Goal: Task Accomplishment & Management: Manage account settings

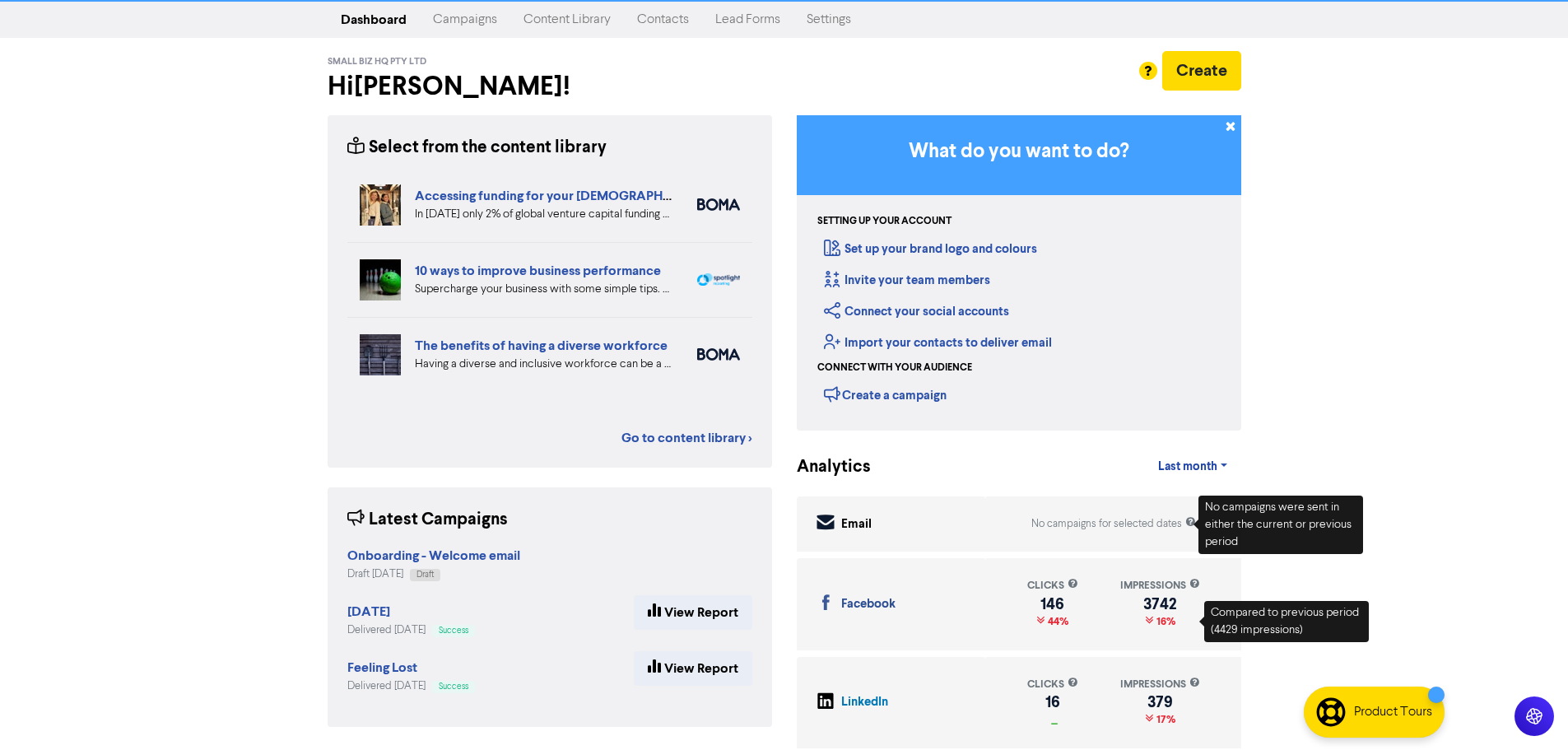
scroll to position [38, 0]
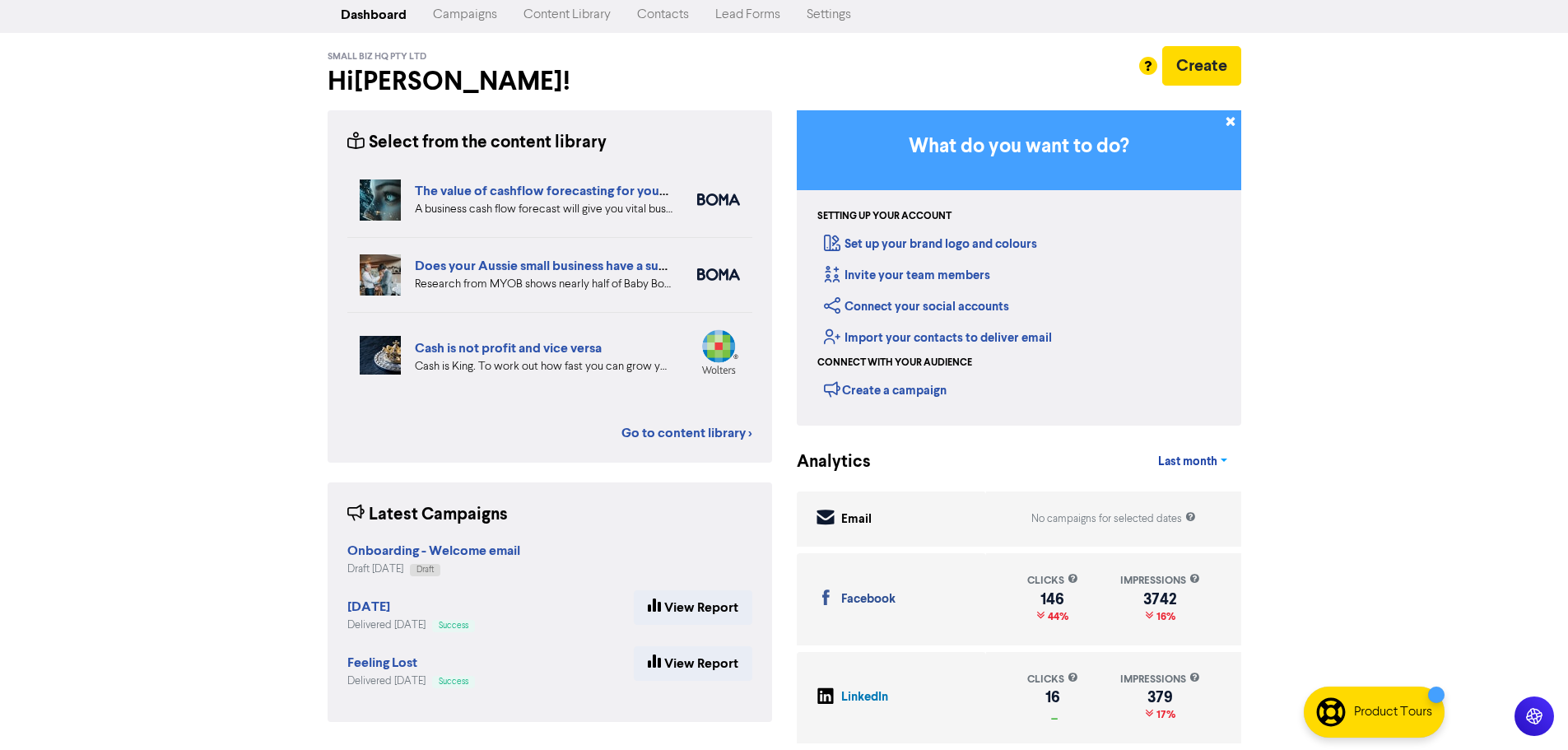
click at [1175, 465] on span "Last month" at bounding box center [1187, 462] width 59 height 15
click at [1188, 496] on button "Last 7 days" at bounding box center [1210, 502] width 130 height 26
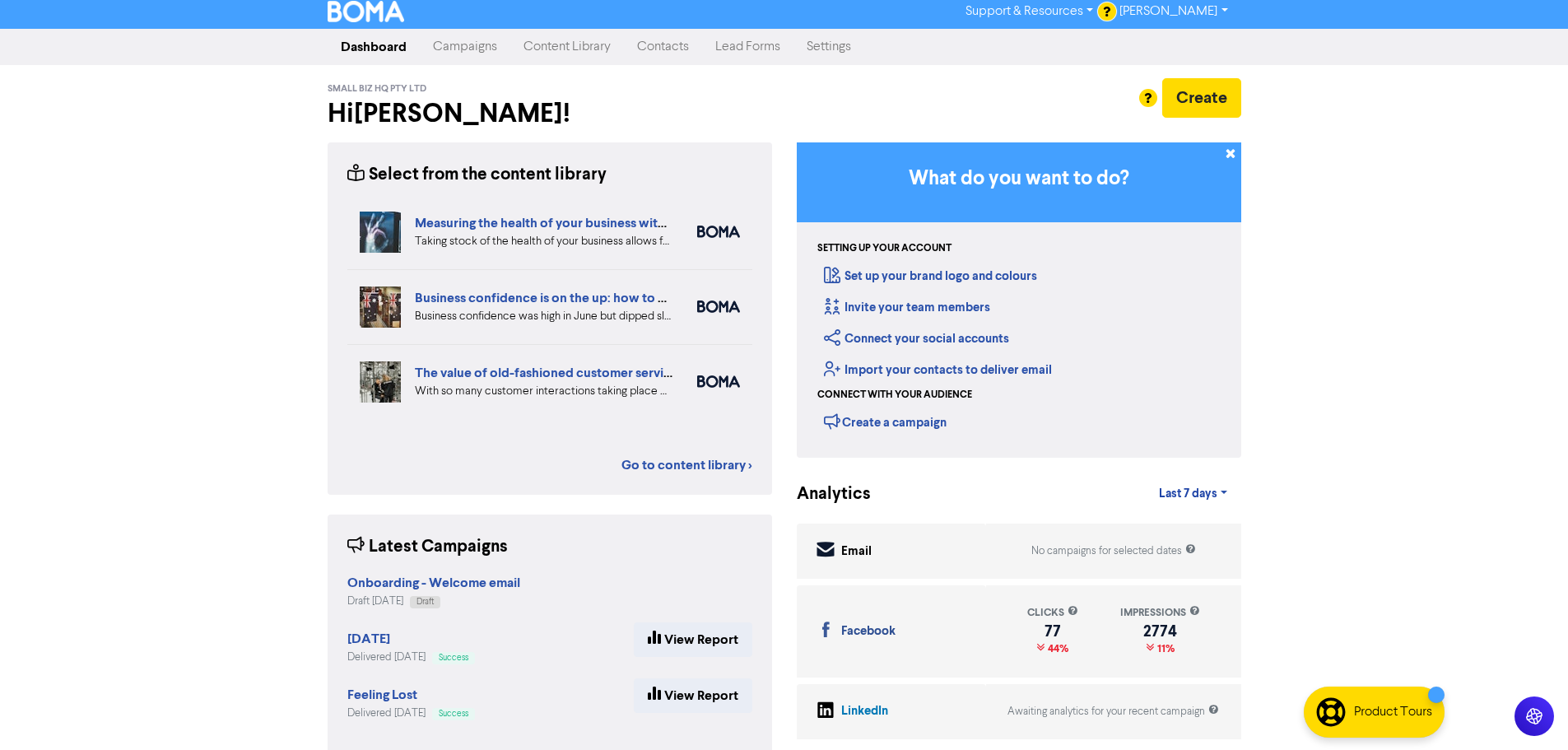
scroll to position [0, 0]
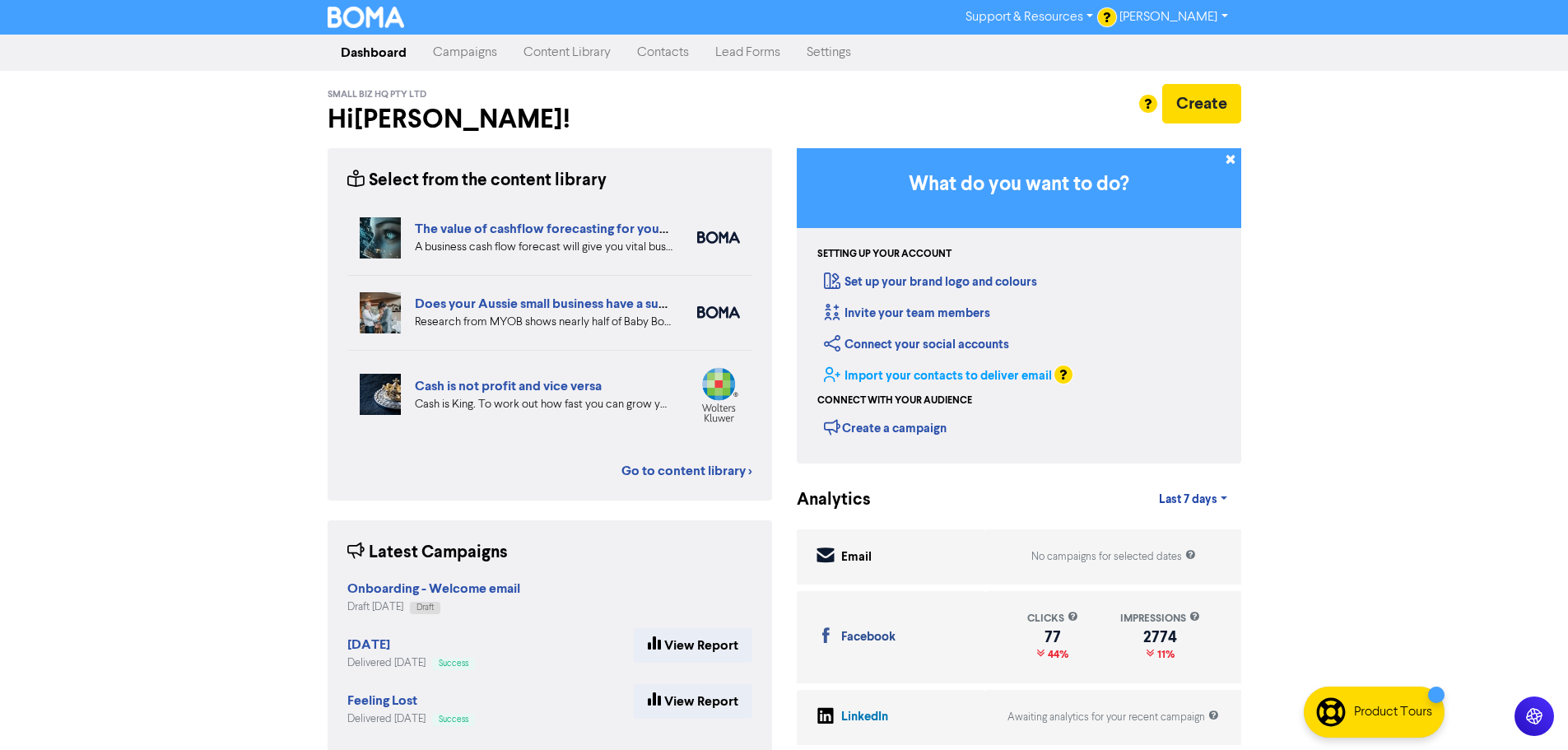
click at [933, 371] on link "Import your contacts to deliver email" at bounding box center [938, 375] width 228 height 16
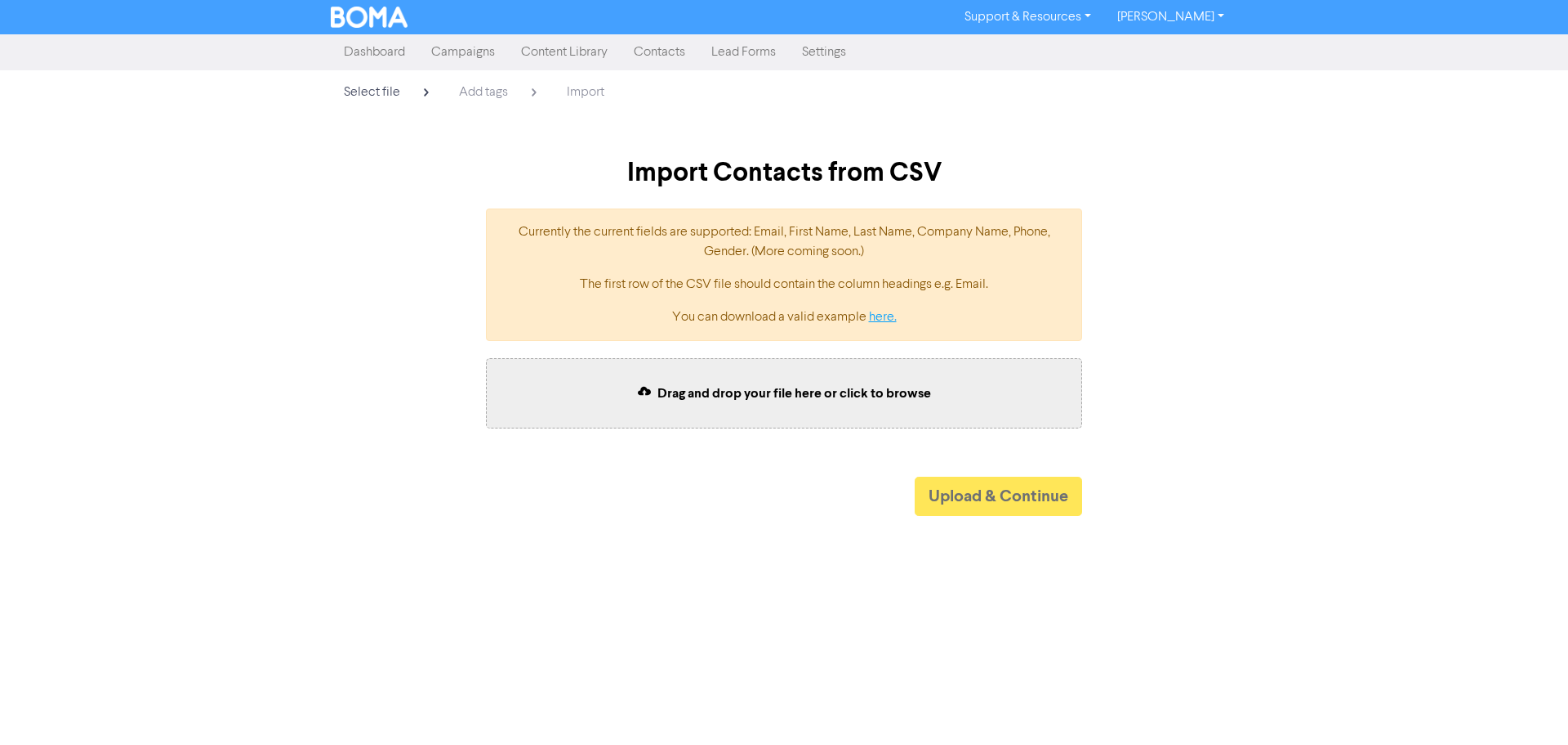
click at [883, 317] on link "here." at bounding box center [883, 317] width 28 height 13
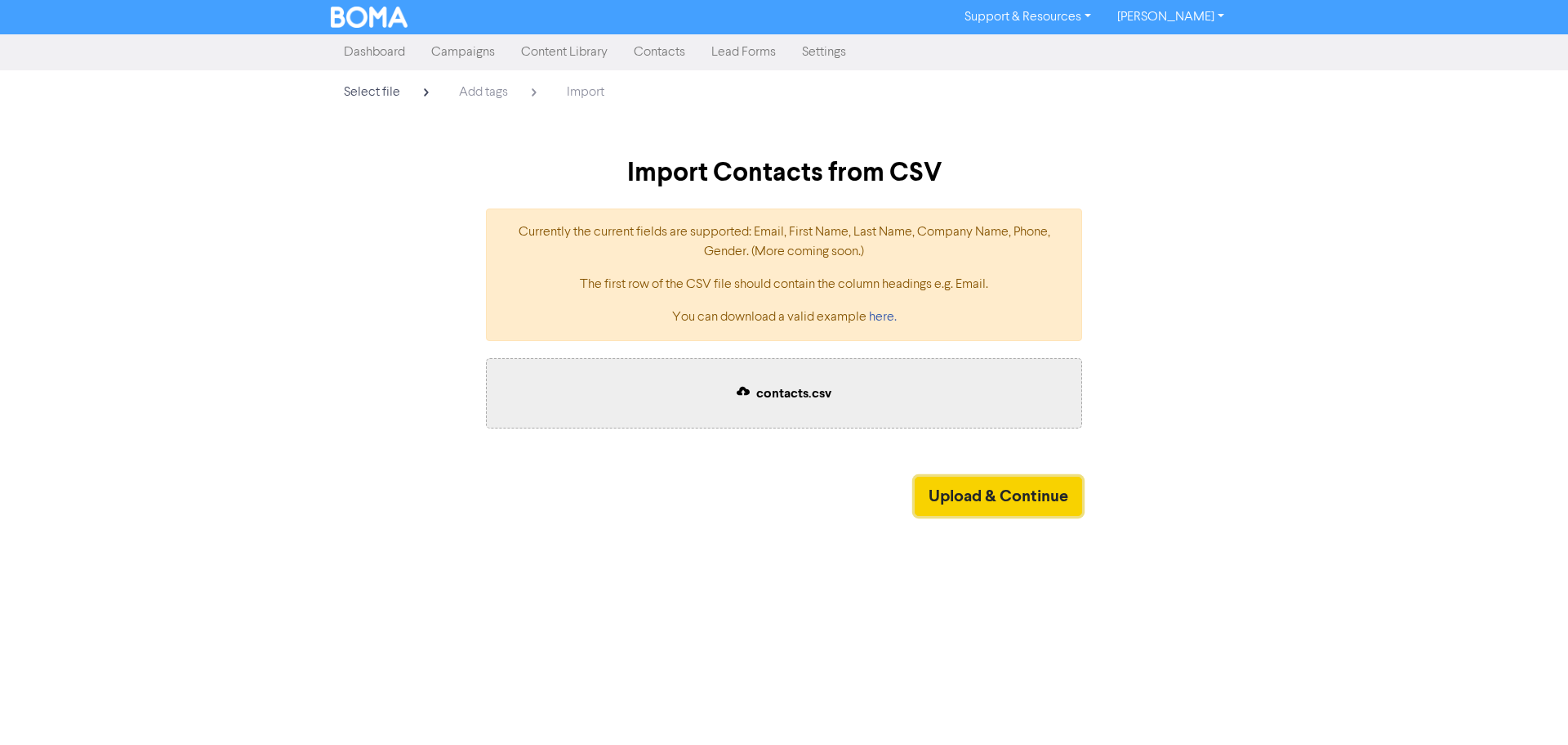
click at [1039, 502] on button "Upload & Continue" at bounding box center [998, 496] width 168 height 39
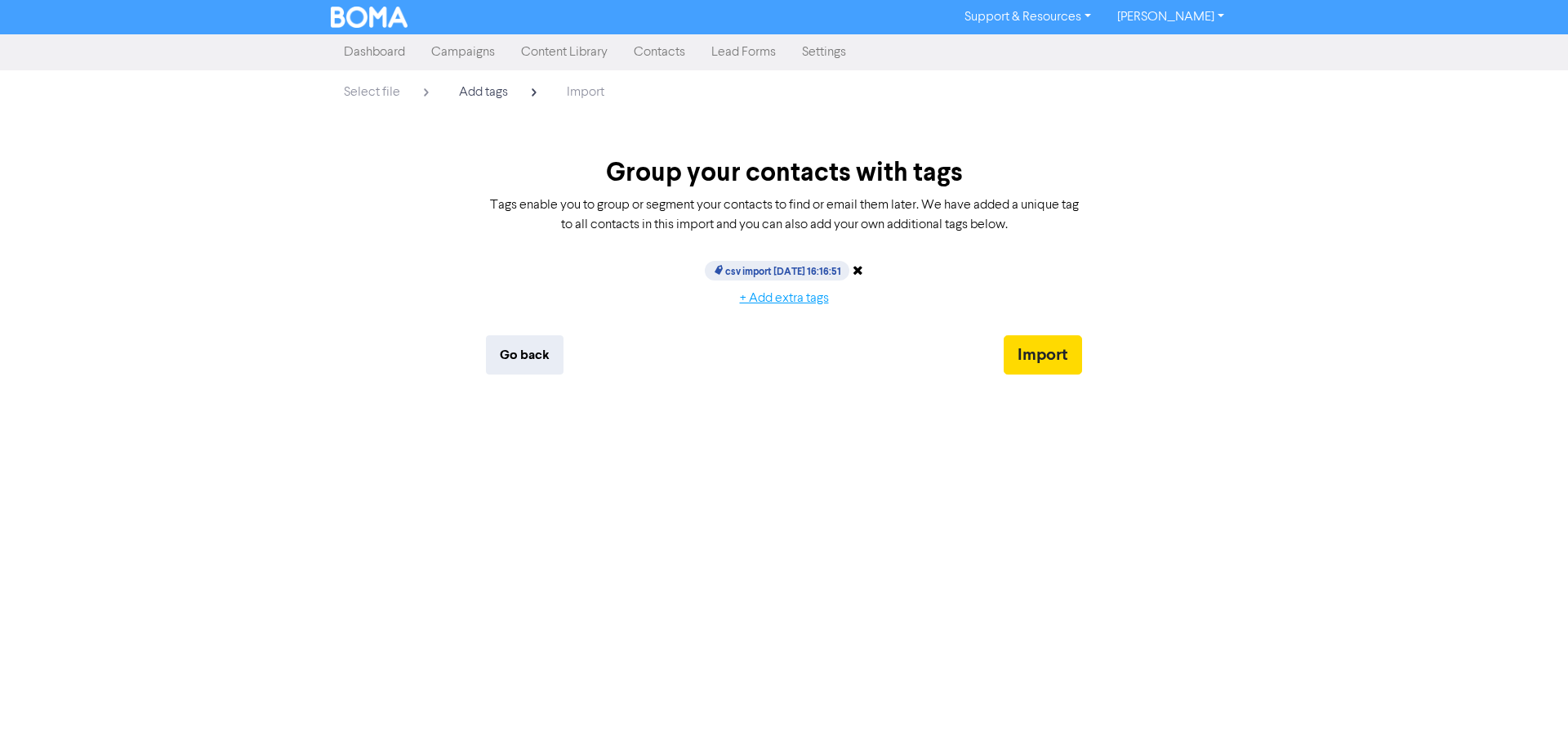
click at [811, 297] on button "+ Add extra tags" at bounding box center [784, 298] width 117 height 34
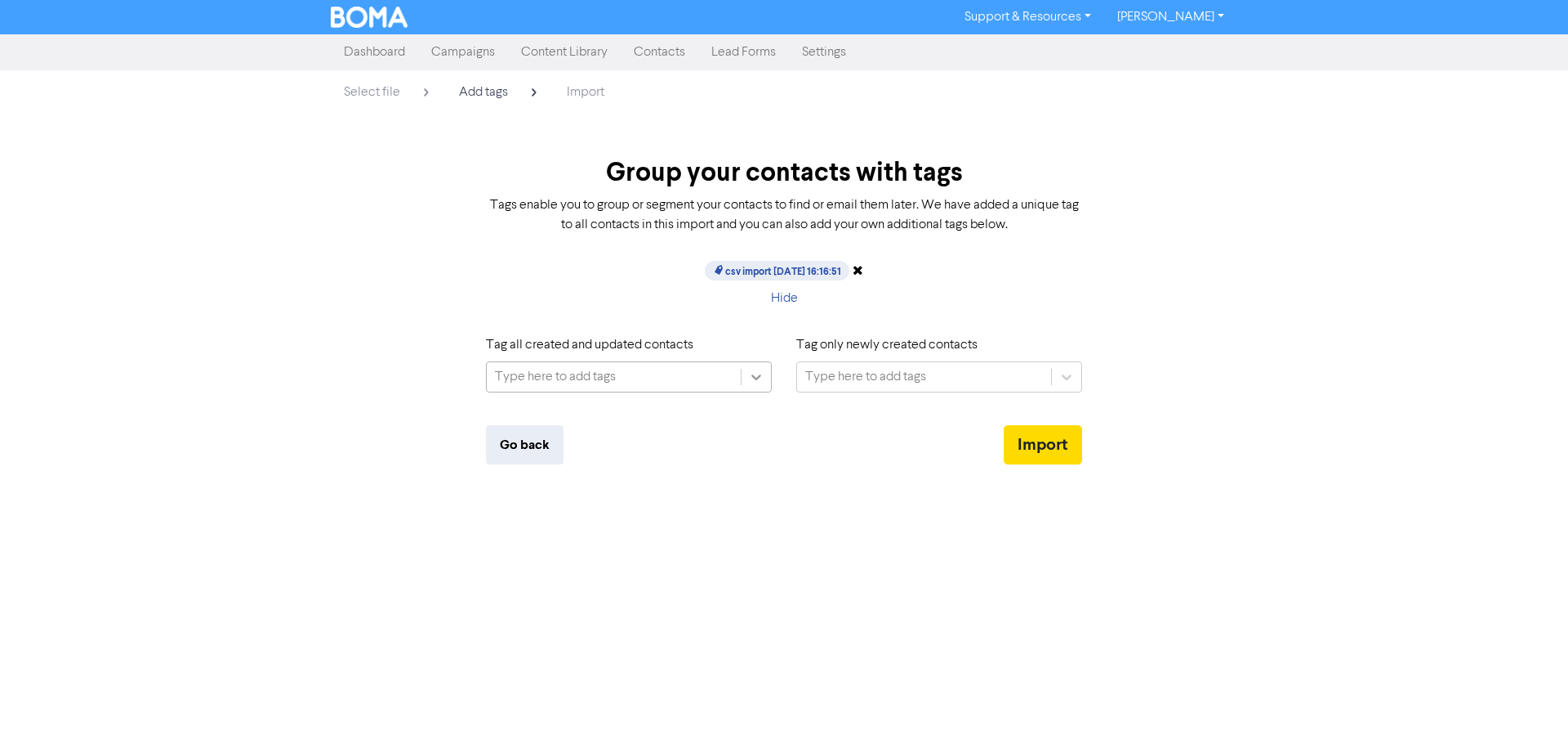
click at [762, 374] on icon at bounding box center [756, 377] width 16 height 16
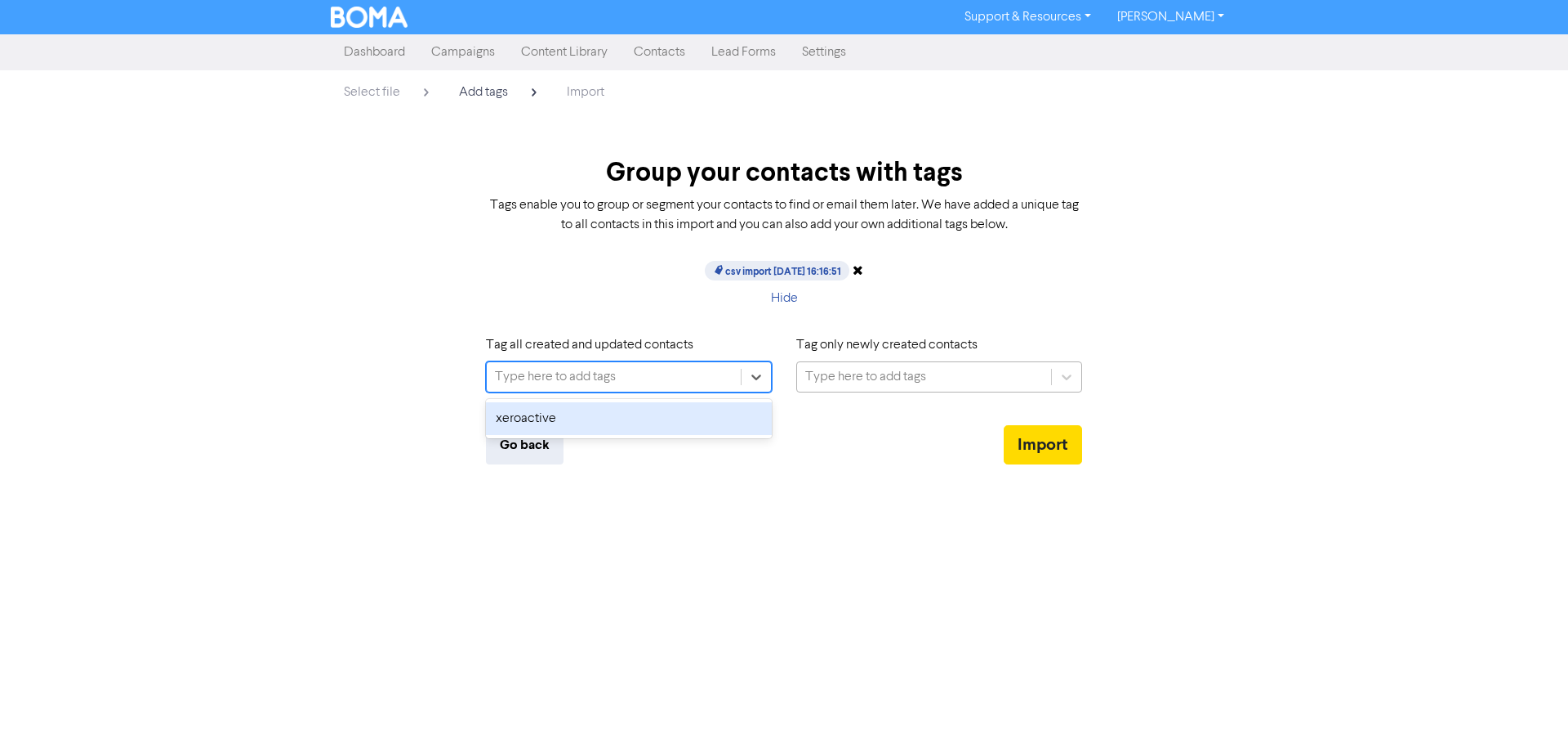
click at [923, 373] on div "Type here to add tags" at bounding box center [865, 377] width 120 height 20
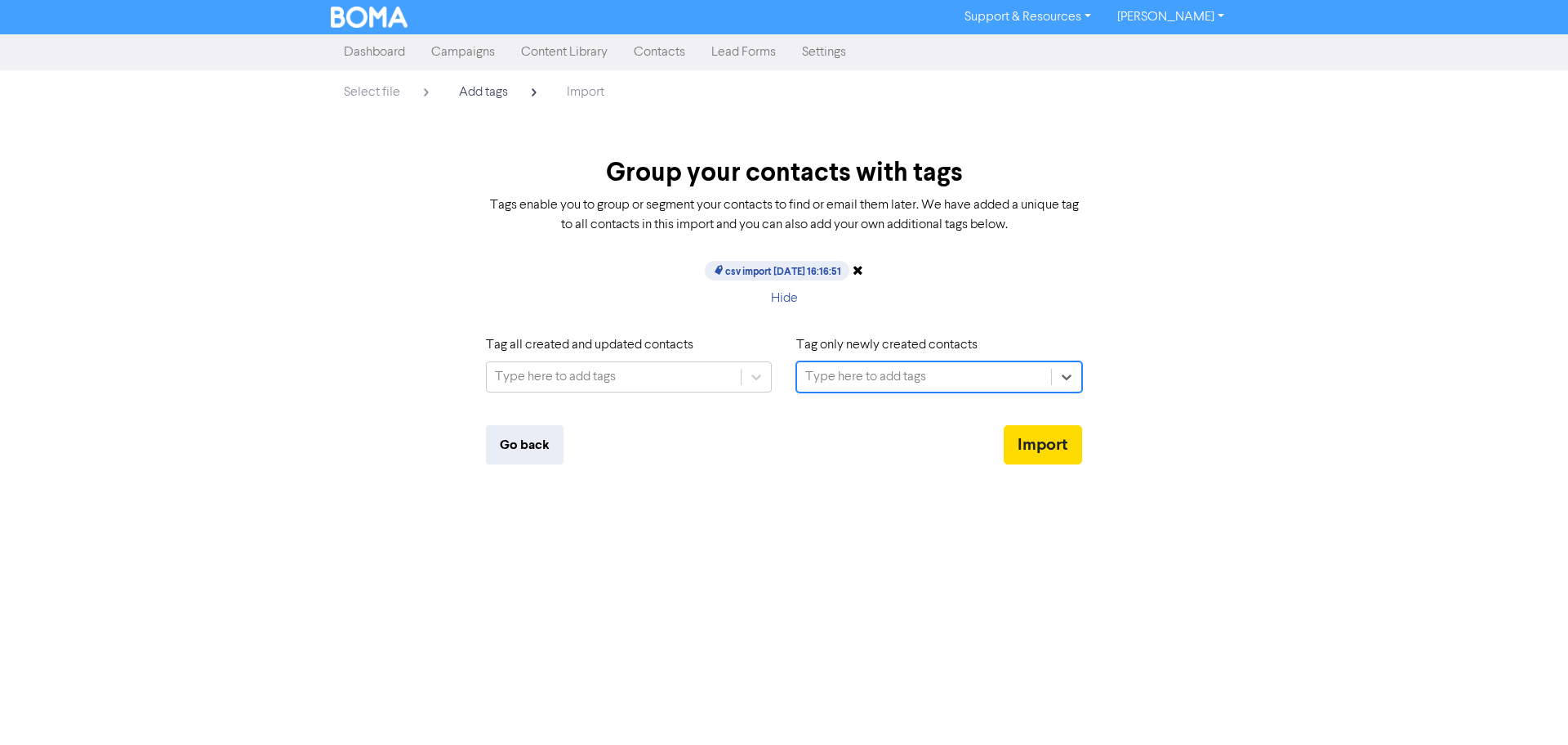
click at [847, 367] on div "Type here to add tags" at bounding box center [865, 377] width 120 height 20
click at [826, 370] on div "Type here to add tags" at bounding box center [865, 377] width 120 height 20
type input "n"
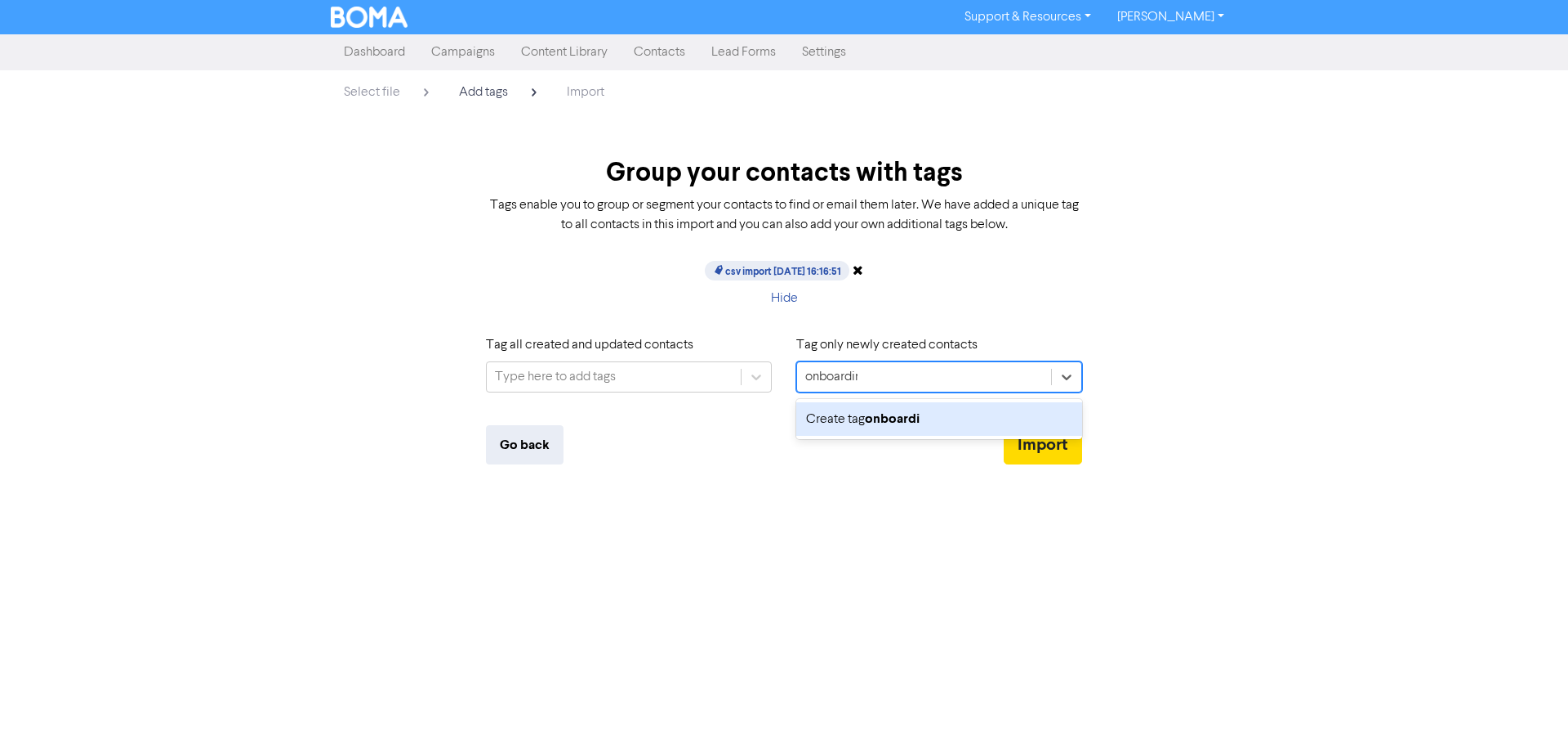
type input "onboarding"
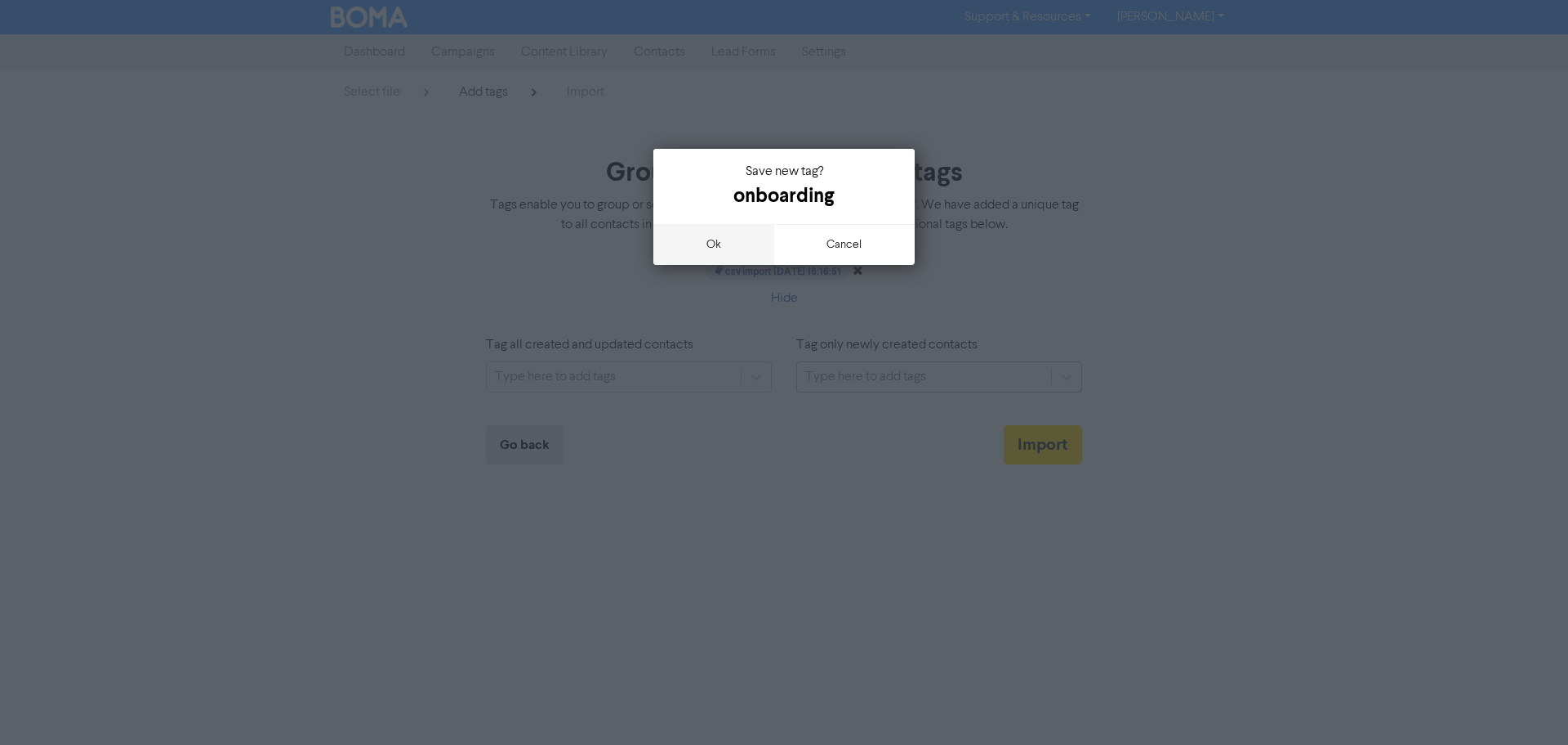
click at [724, 242] on button "ok" at bounding box center [713, 244] width 120 height 41
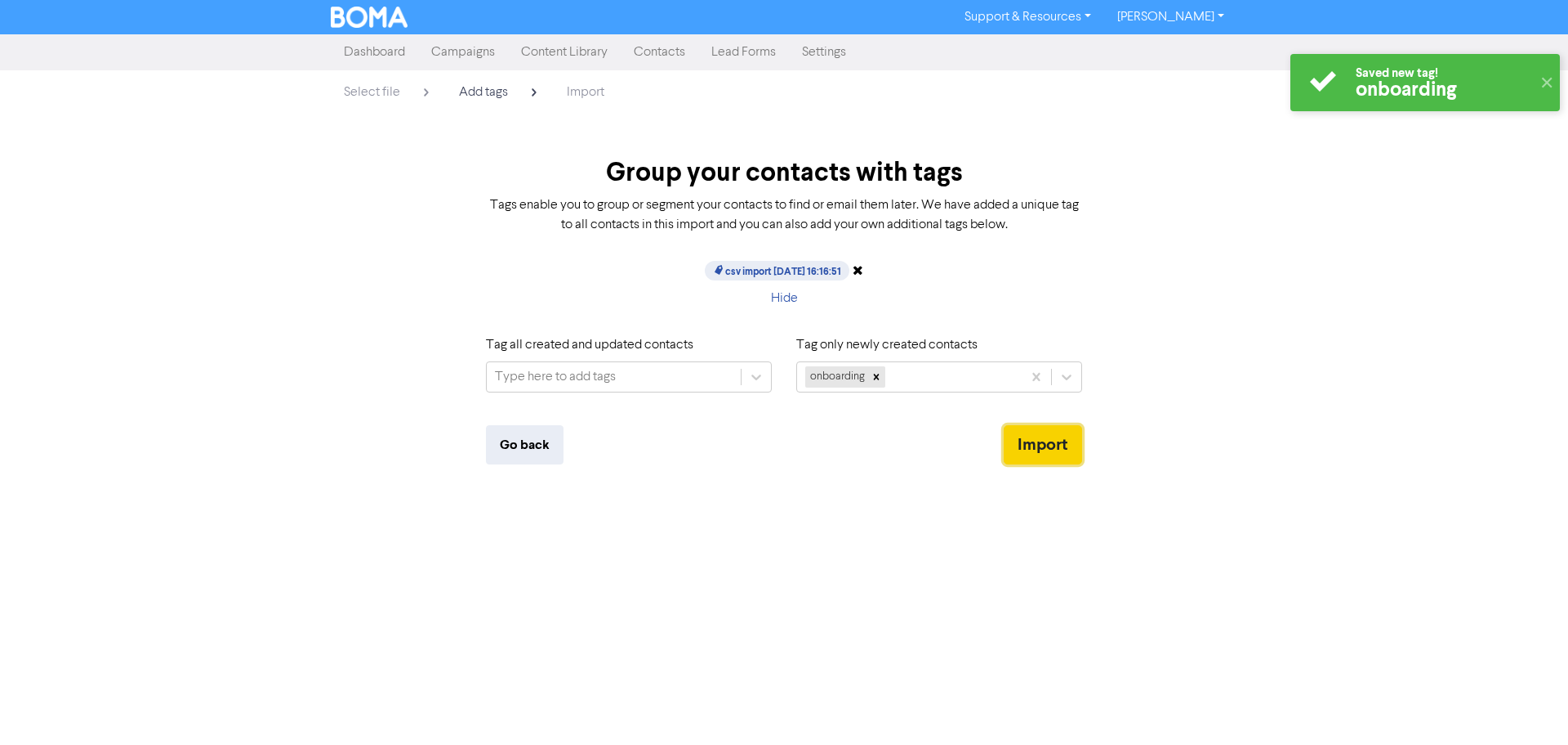
click at [1037, 441] on button "Import" at bounding box center [1043, 444] width 79 height 39
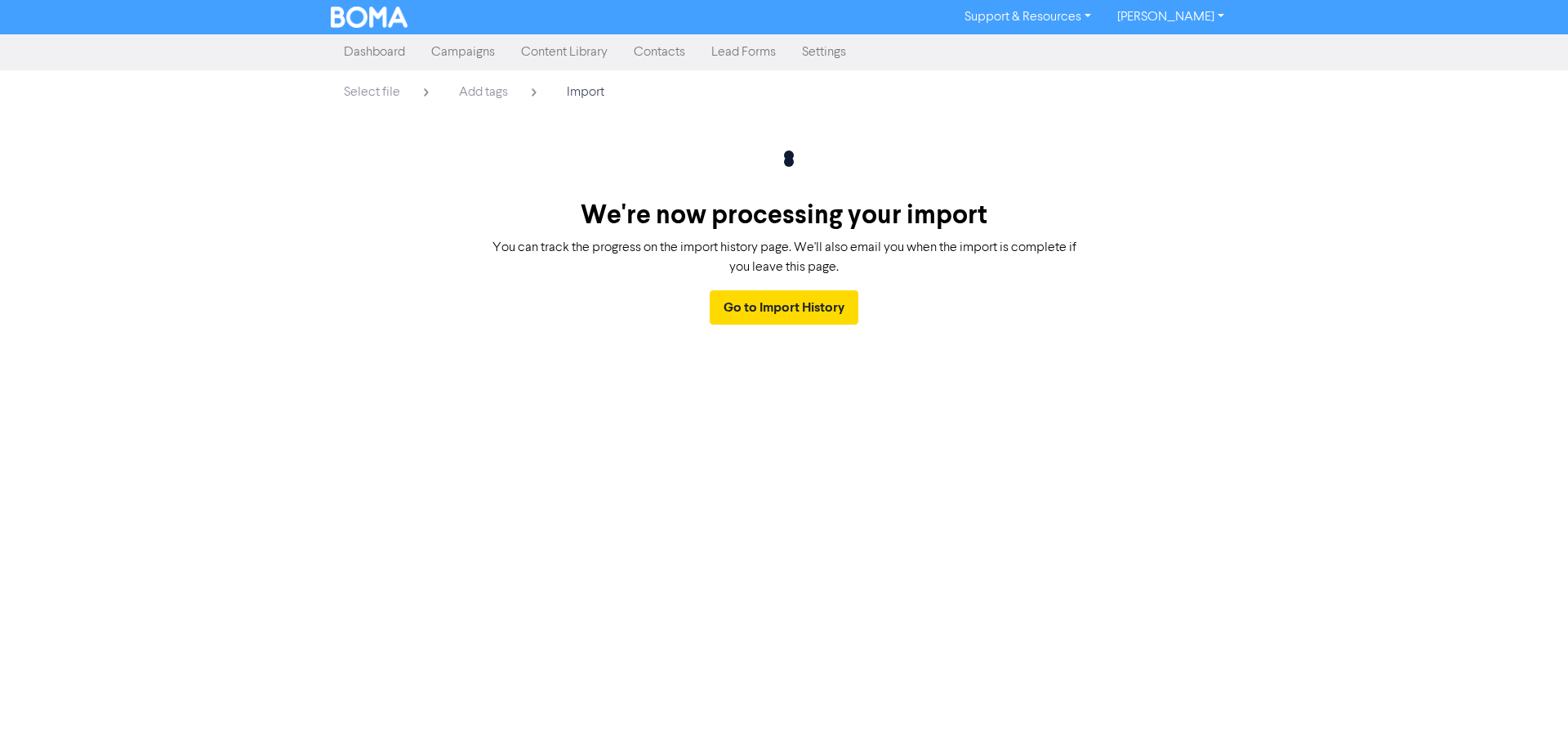
click at [470, 56] on link "Campaigns" at bounding box center [463, 53] width 90 height 33
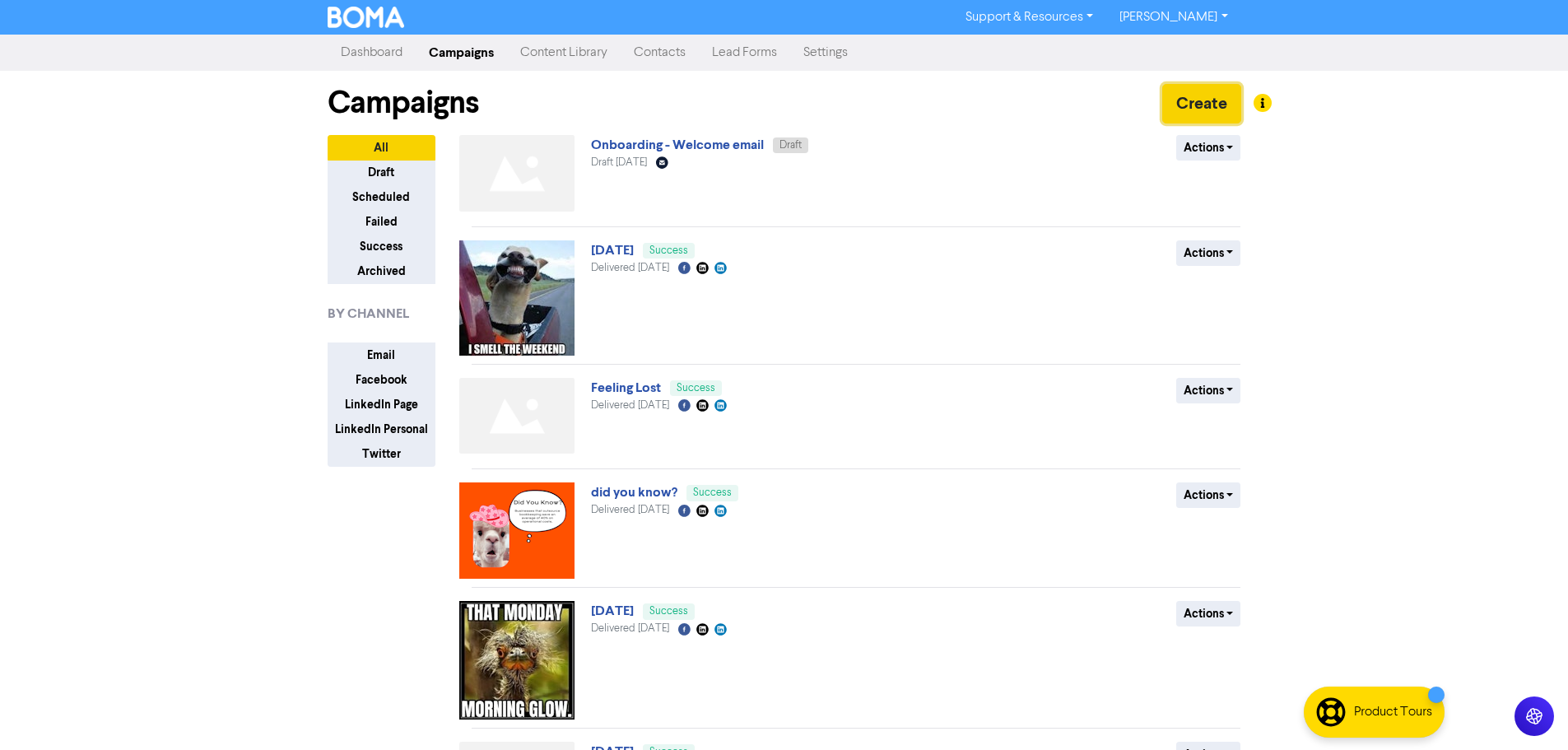
click at [1195, 102] on button "Create" at bounding box center [1201, 103] width 79 height 39
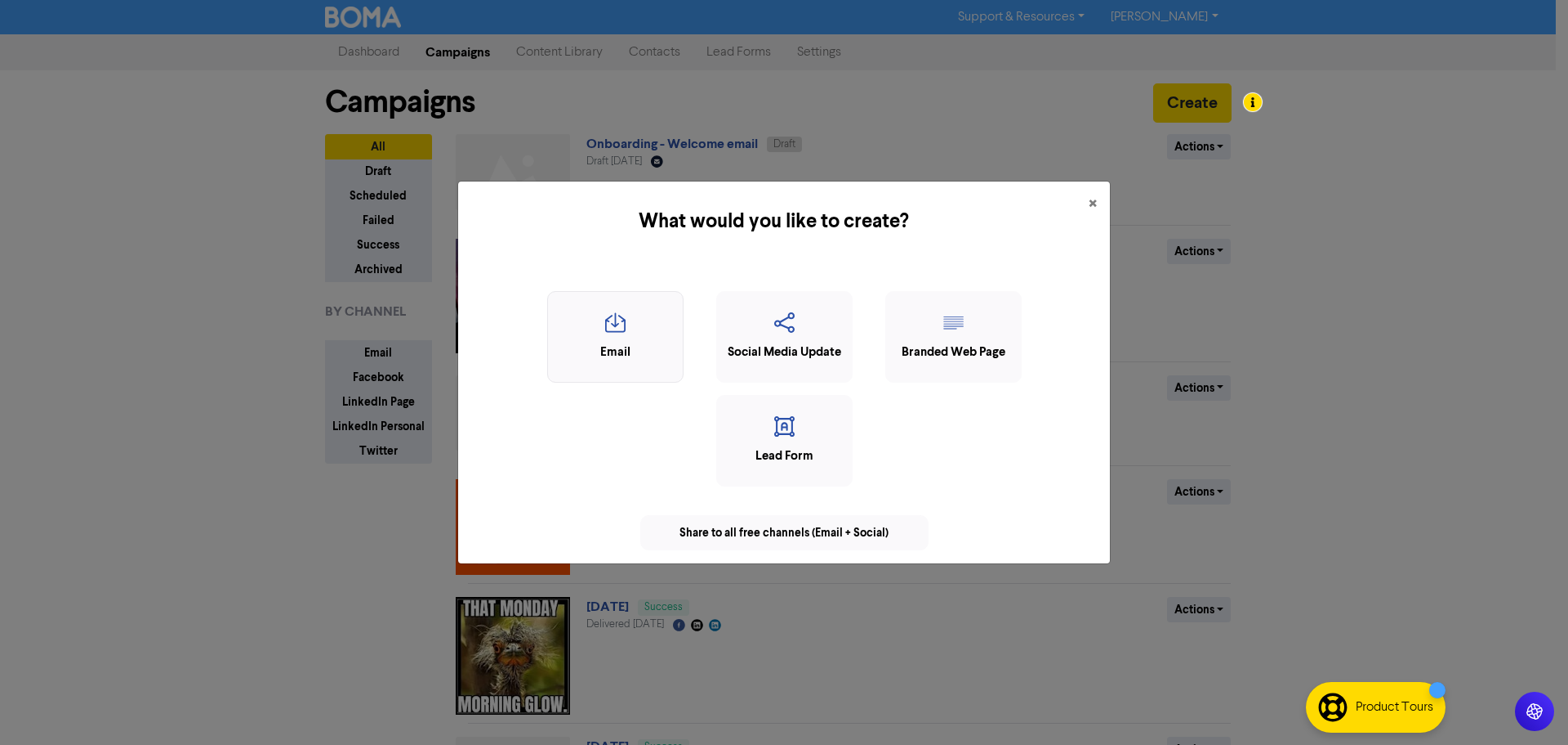
click at [620, 343] on div "Email" at bounding box center [615, 353] width 119 height 19
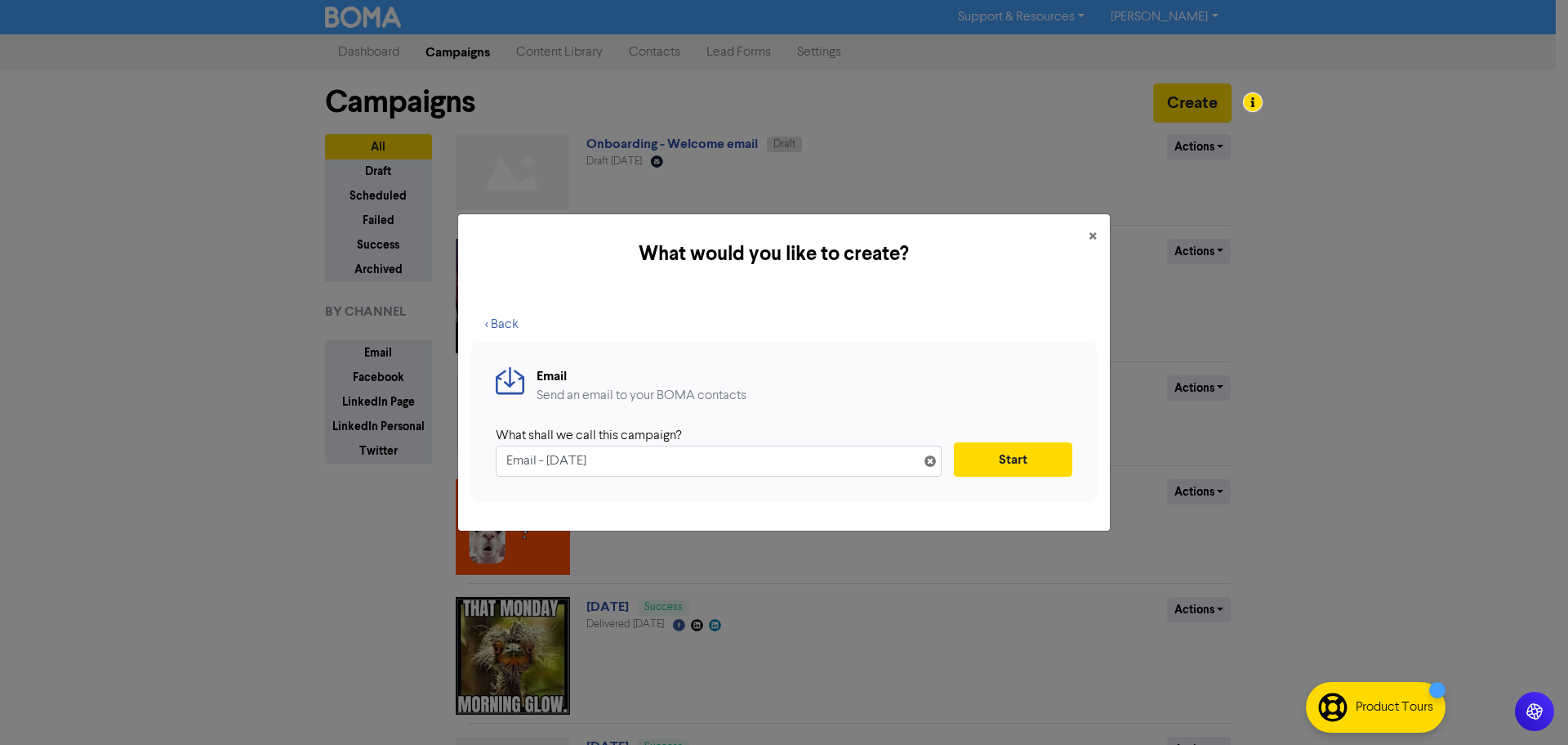
drag, startPoint x: 658, startPoint y: 457, endPoint x: 427, endPoint y: 472, distance: 231.5
click at [427, 472] on div "What would you like to create? × < Back Email Send an email to your BOMA contac…" at bounding box center [784, 372] width 1568 height 745
drag, startPoint x: 572, startPoint y: 460, endPoint x: 620, endPoint y: 451, distance: 48.8
click at [572, 460] on input "Onboarding - Meet Your Team" at bounding box center [718, 460] width 446 height 31
type input "Onboarding 2 - Meet Your Team"
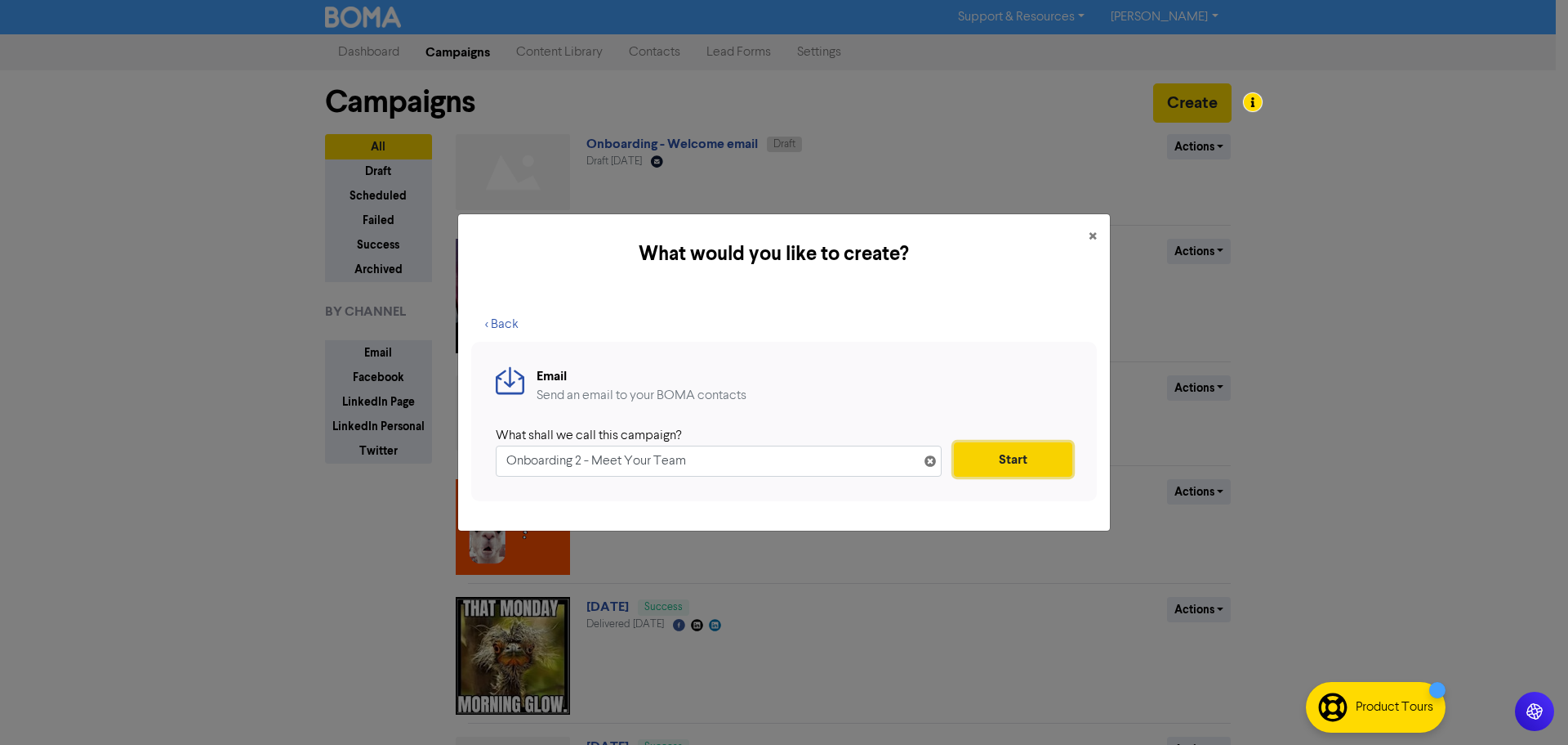
click at [978, 458] on button "Start" at bounding box center [1013, 460] width 119 height 34
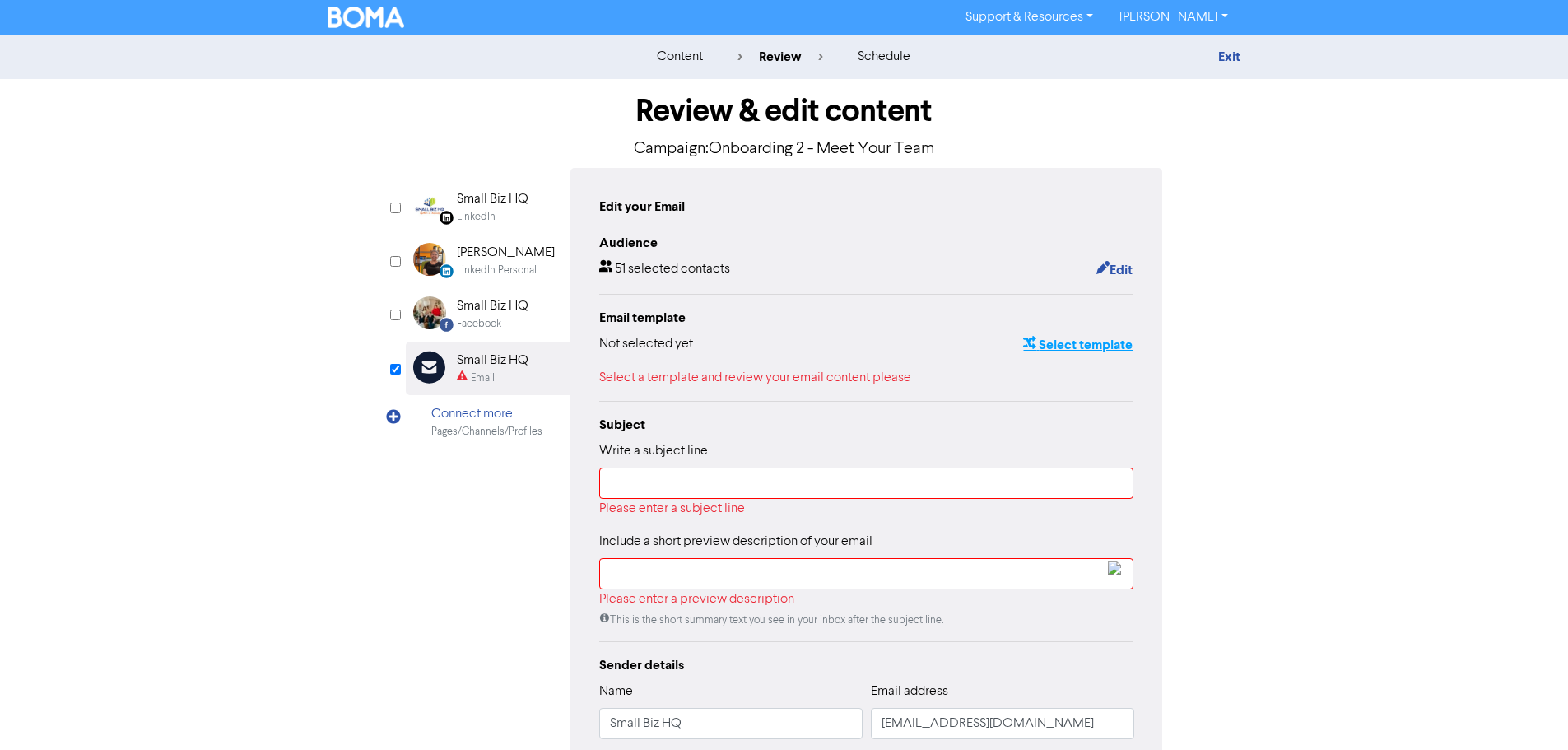
click at [1073, 339] on button "Select template" at bounding box center [1078, 344] width 111 height 21
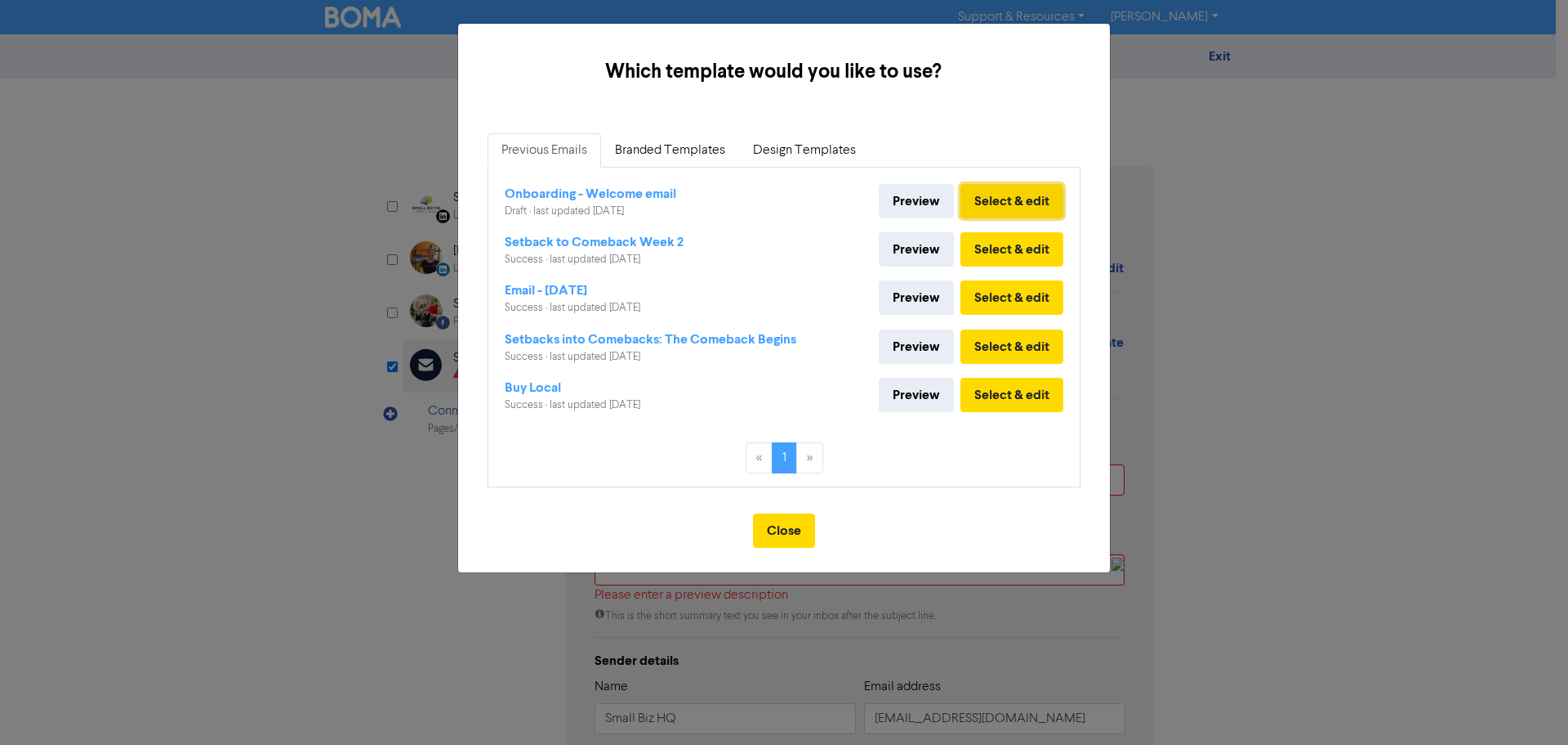
click at [996, 197] on button "Select & edit" at bounding box center [1013, 201] width 103 height 34
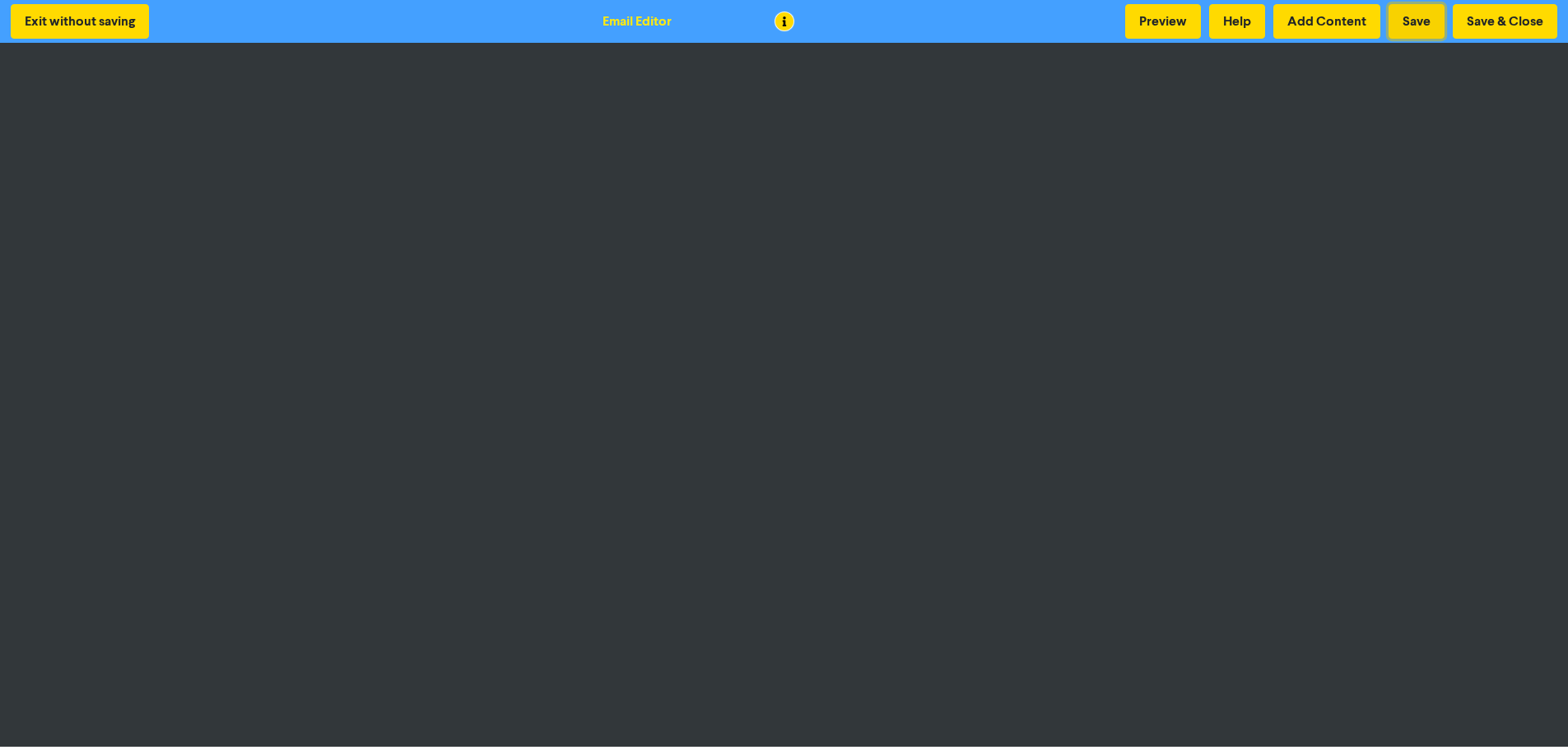
click at [1423, 28] on button "Save" at bounding box center [1416, 22] width 56 height 35
click at [1497, 13] on button "Save & Close" at bounding box center [1505, 22] width 105 height 35
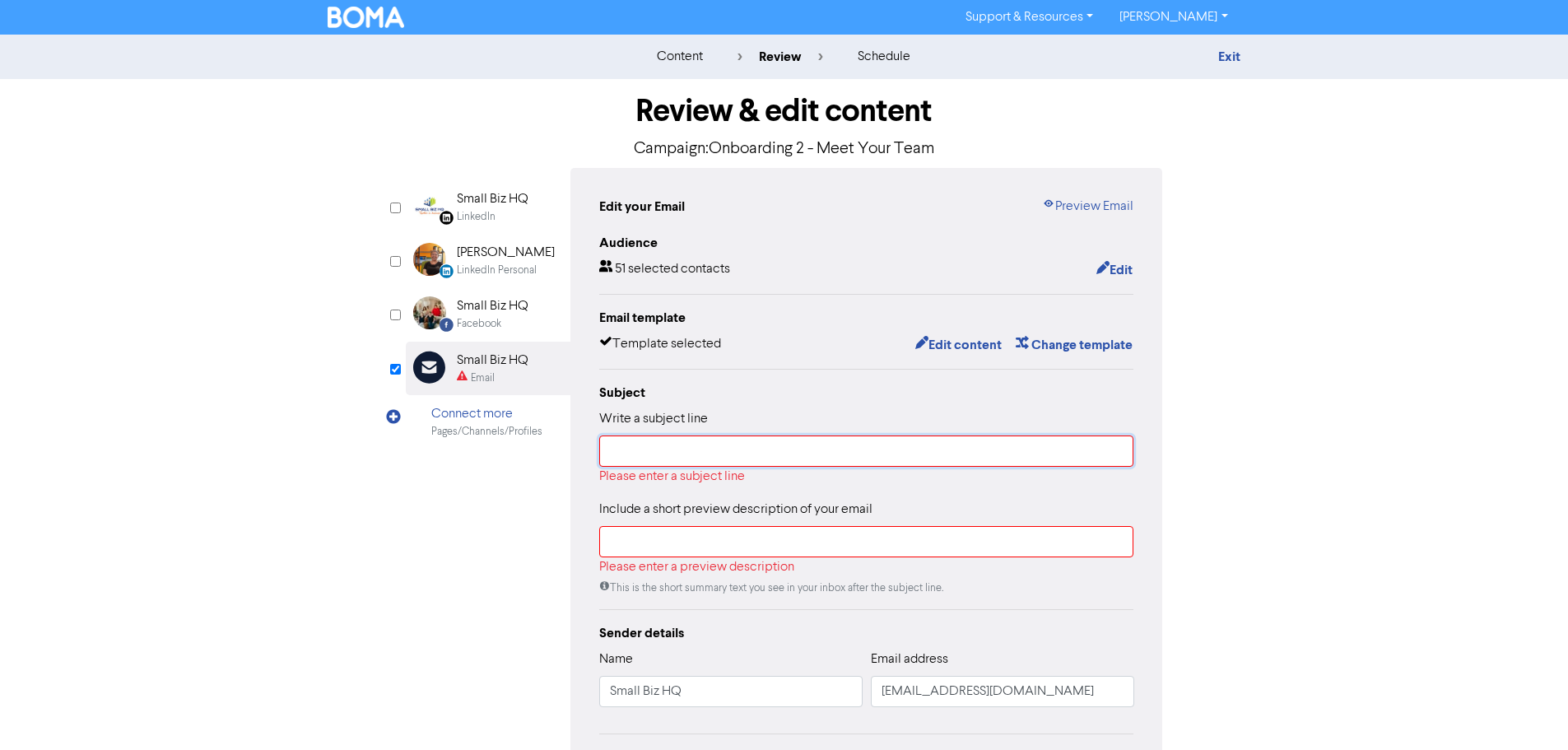
click at [688, 450] on input "text" at bounding box center [867, 451] width 535 height 31
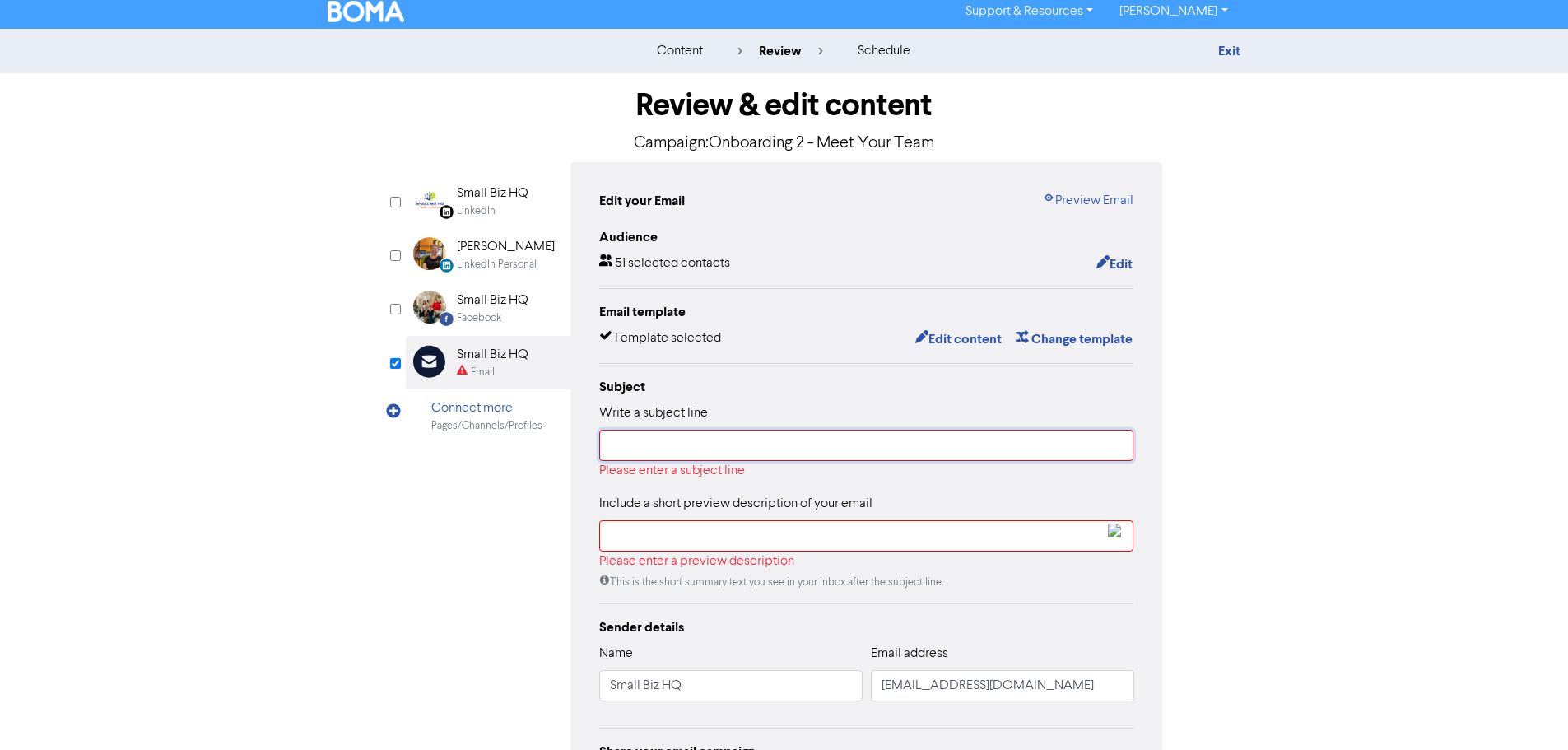
scroll to position [6, 0]
click at [641, 436] on input "text" at bounding box center [867, 444] width 535 height 31
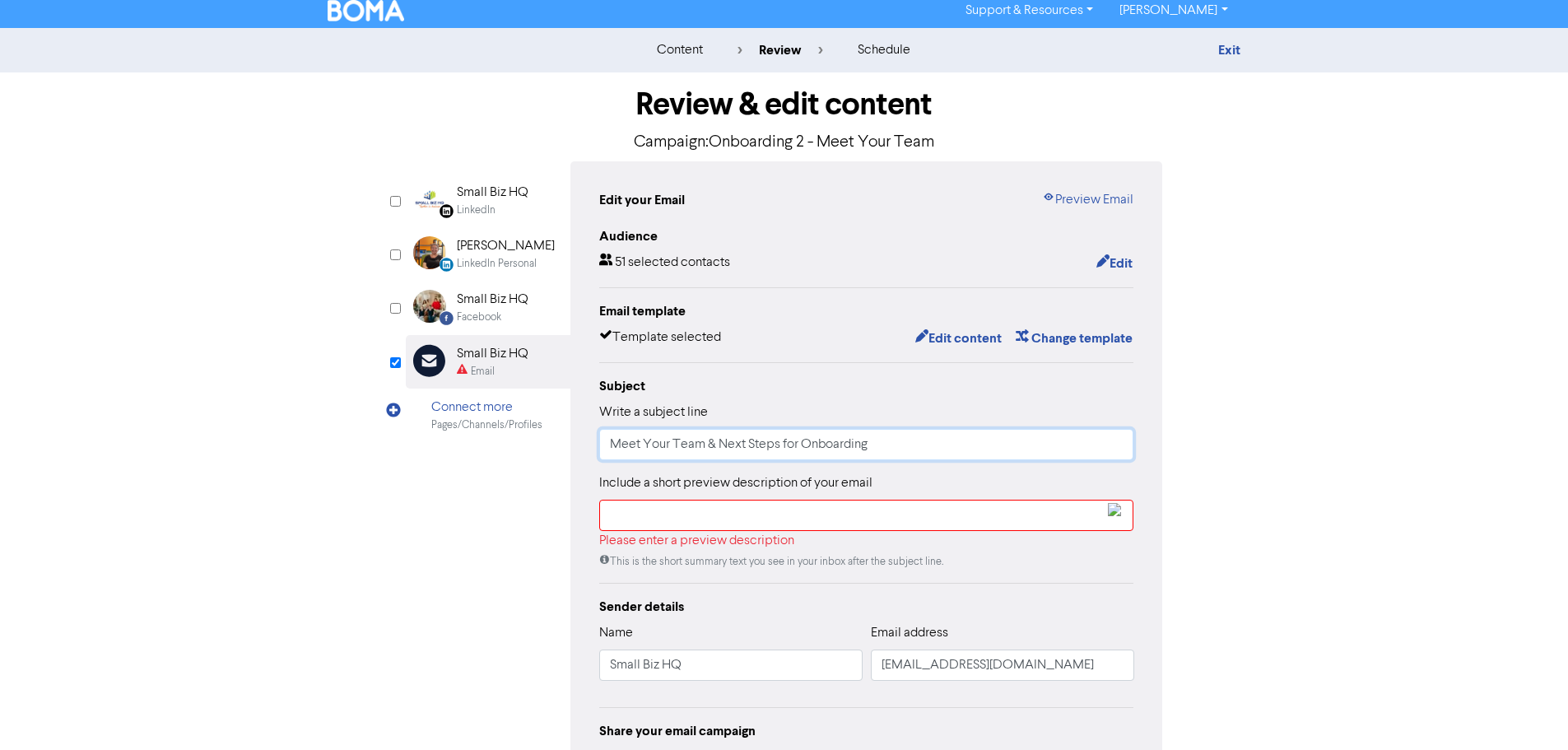
type input "Meet Your Team & Next Steps for Onboarding"
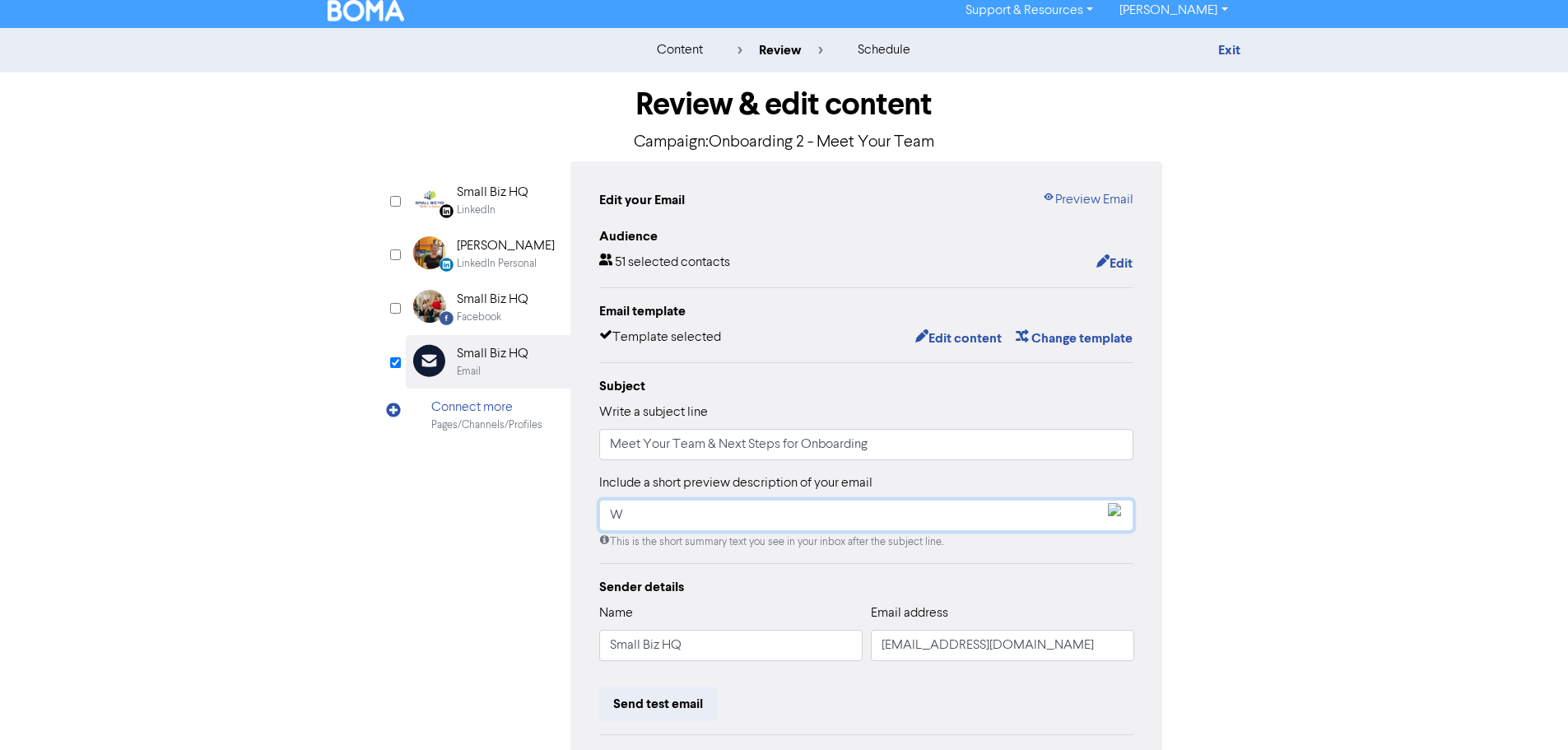
click at [634, 517] on input "W" at bounding box center [867, 515] width 535 height 31
type input "We're excited to continue your onboarding journey. Meet your team and get your …"
click at [960, 335] on button "Edit content" at bounding box center [958, 338] width 88 height 21
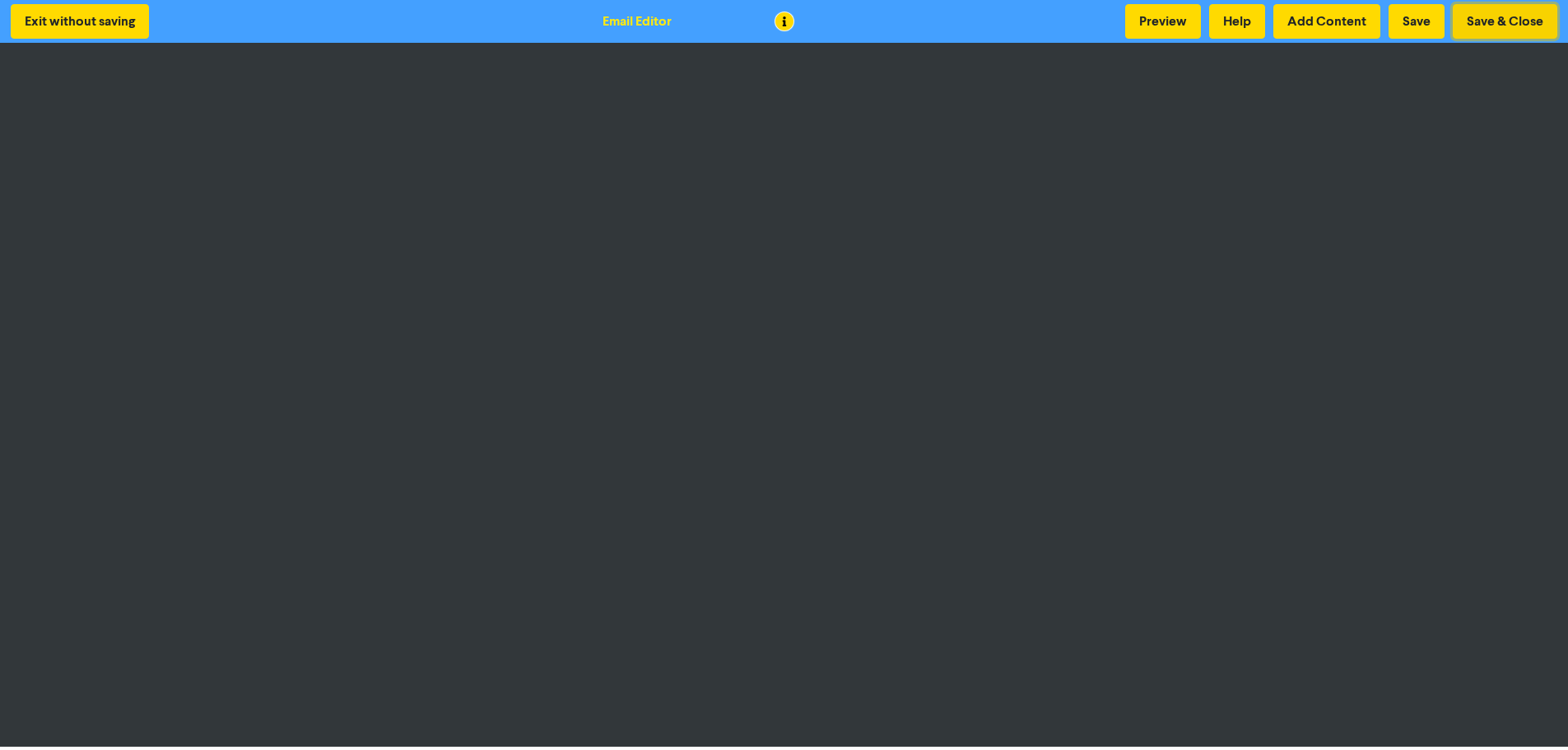
click at [1472, 9] on button "Save & Close" at bounding box center [1505, 22] width 105 height 35
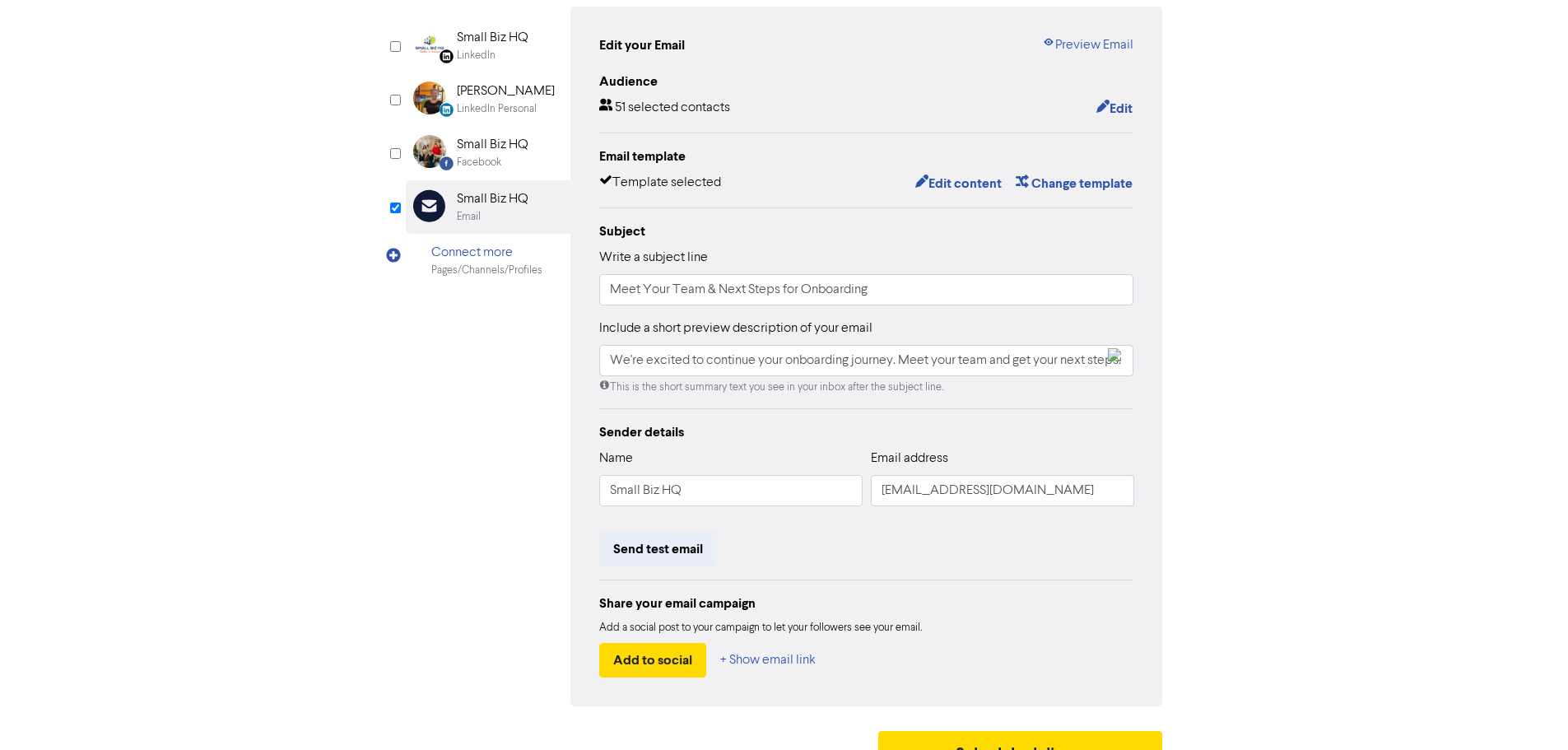
scroll to position [193, 0]
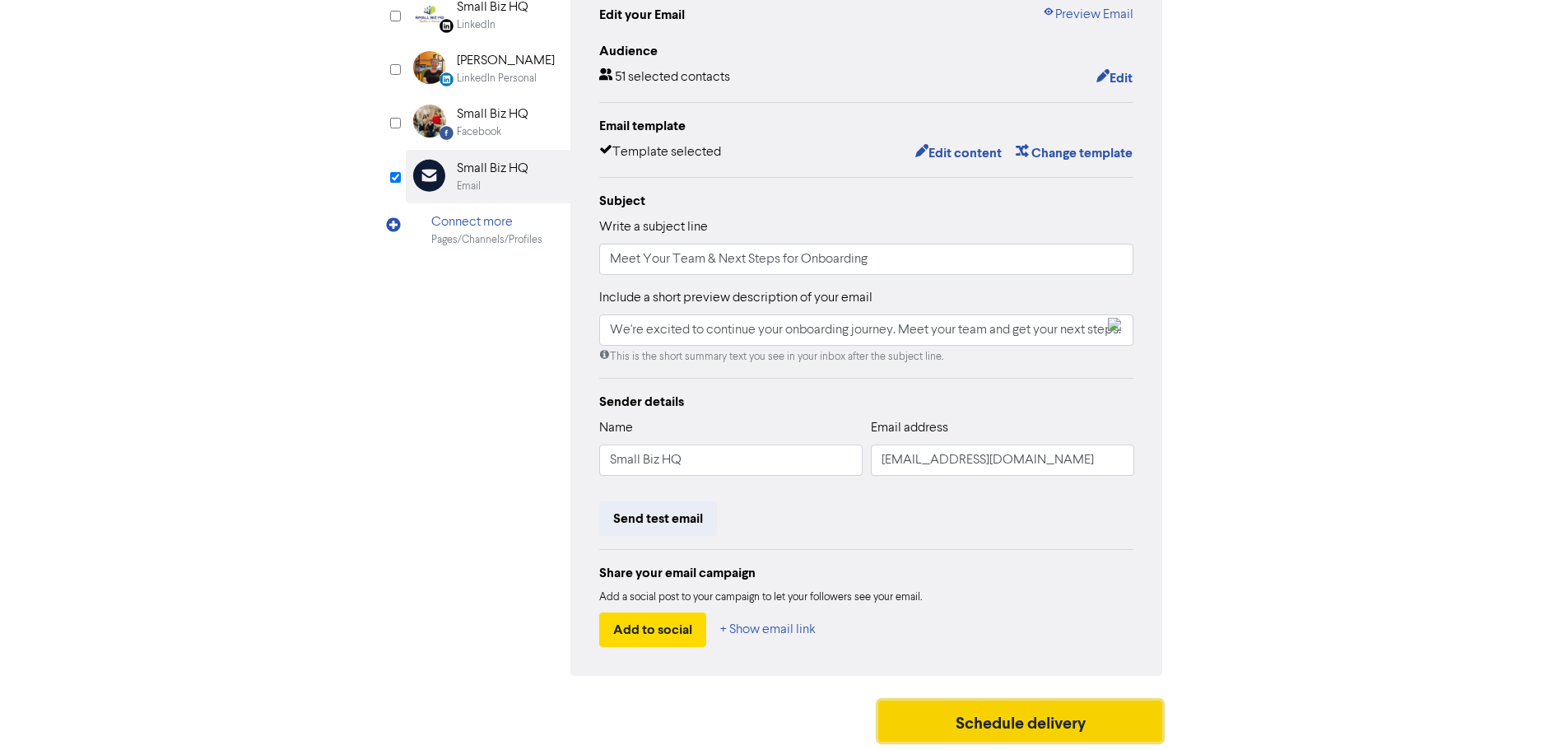
click at [988, 726] on button "Schedule delivery" at bounding box center [1020, 720] width 285 height 41
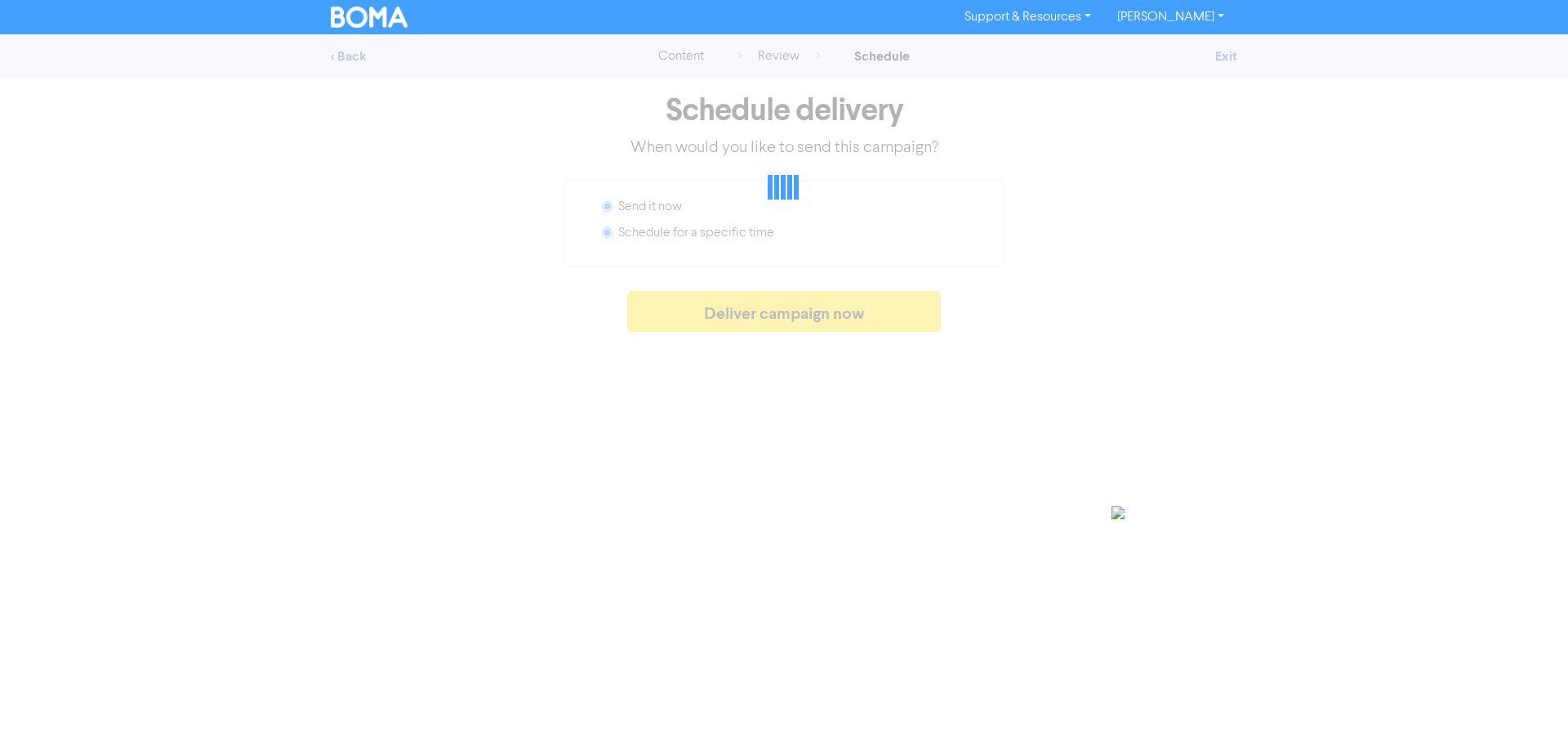
radio input "false"
radio input "true"
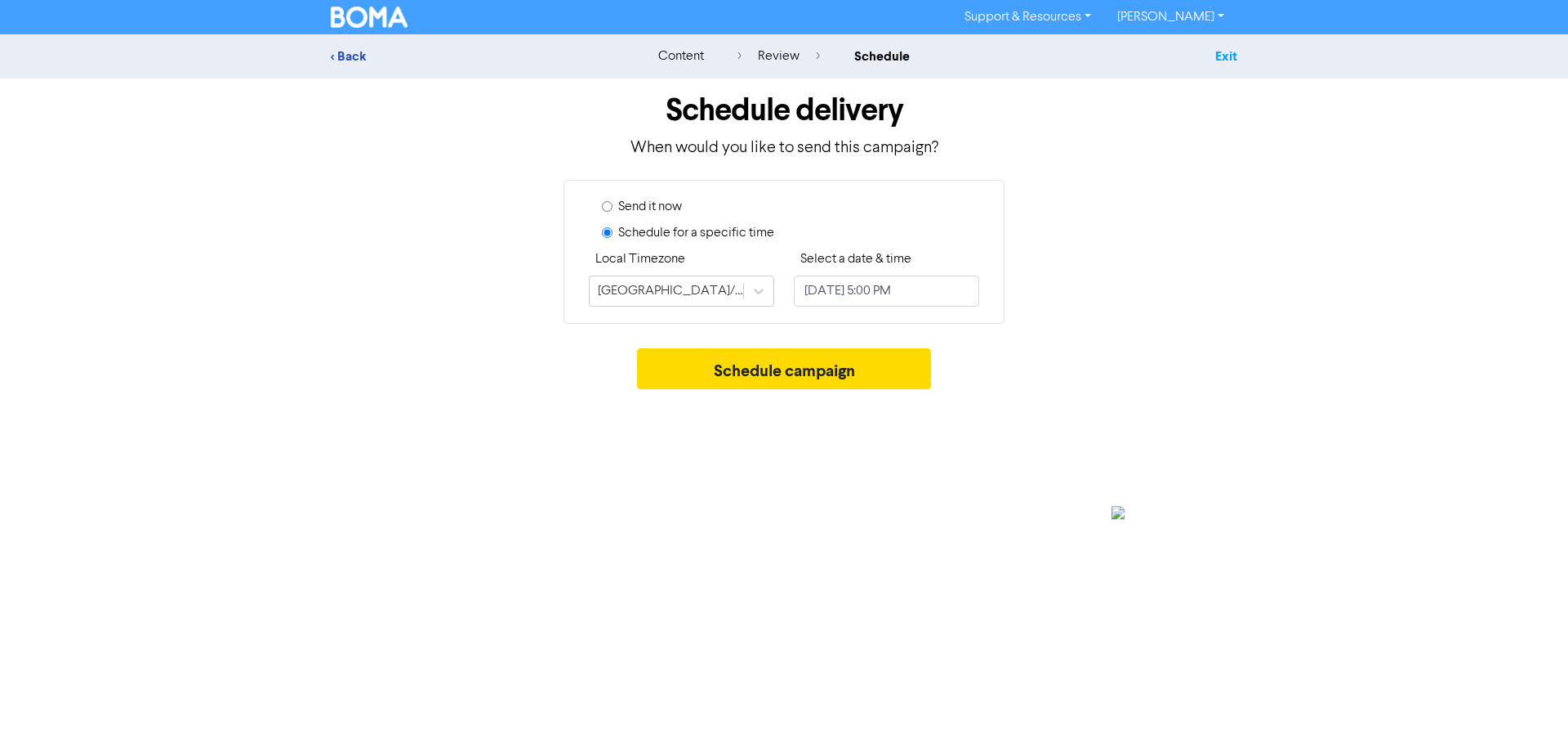
click at [1221, 50] on link "Exit" at bounding box center [1227, 56] width 22 height 16
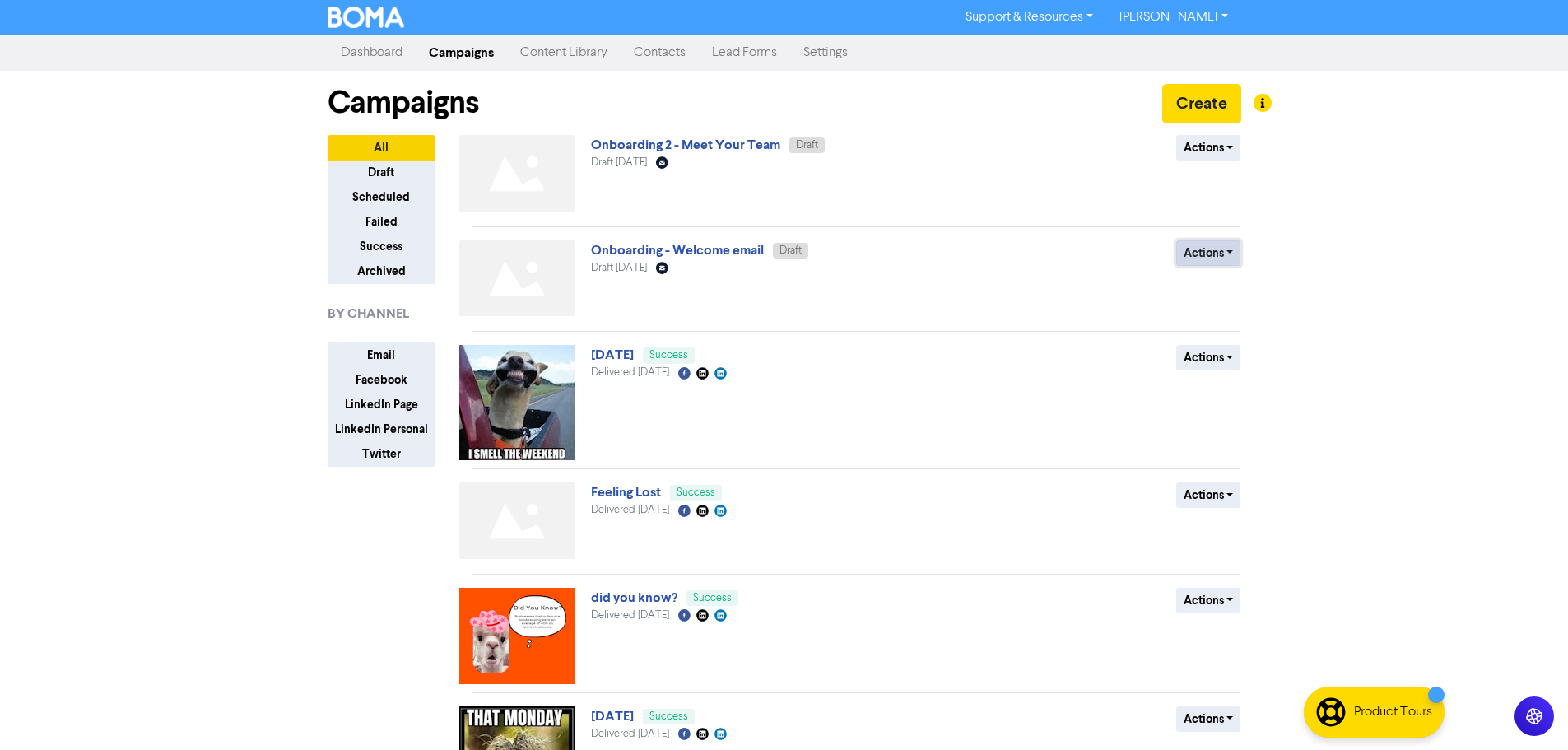
click at [1205, 251] on button "Actions" at bounding box center [1208, 253] width 65 height 26
click at [644, 247] on link "Onboarding - Welcome email" at bounding box center [676, 250] width 172 height 16
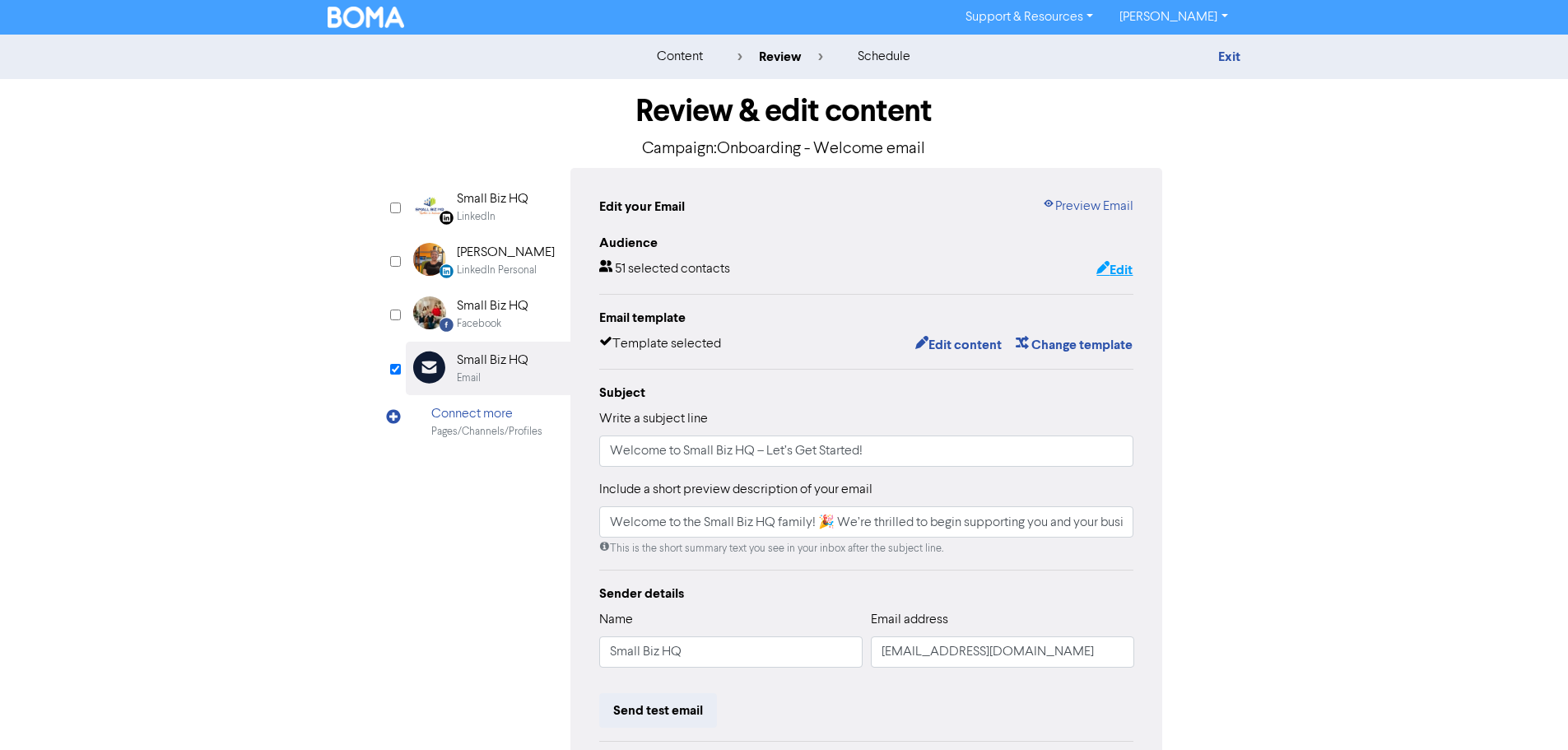
click at [1125, 264] on button "Edit" at bounding box center [1113, 269] width 37 height 21
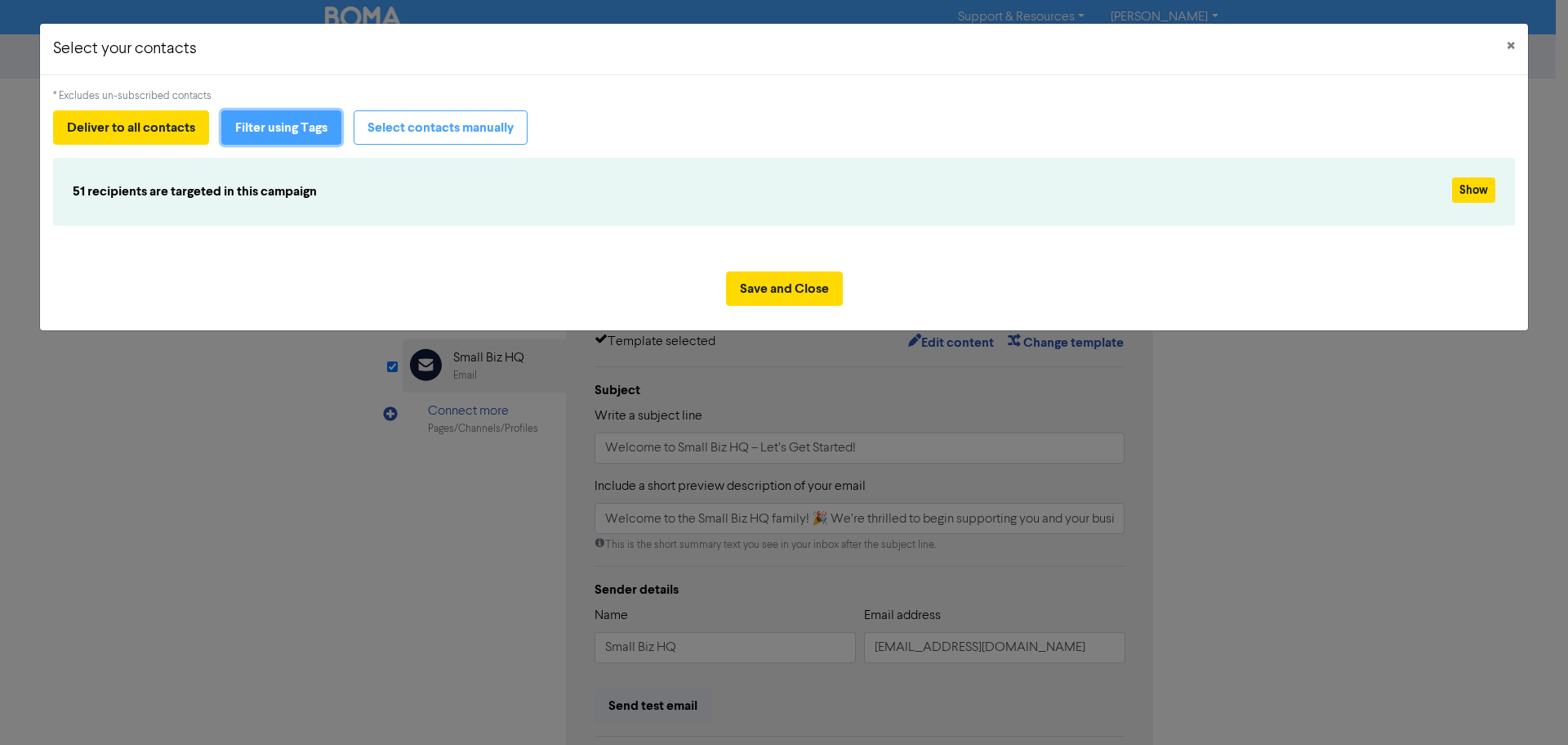
click at [285, 128] on button "Filter using Tags" at bounding box center [281, 128] width 120 height 34
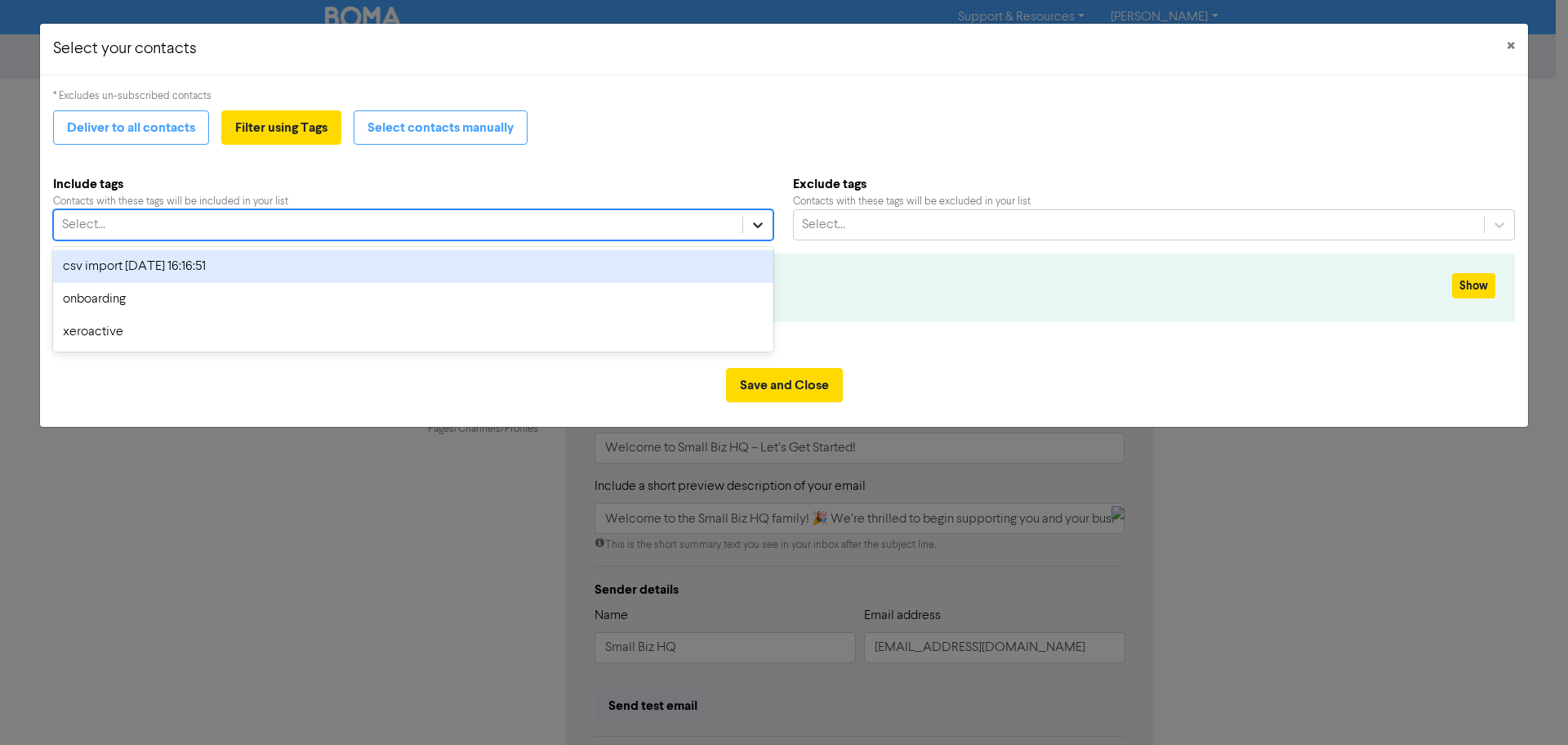
click at [762, 214] on div at bounding box center [758, 225] width 29 height 29
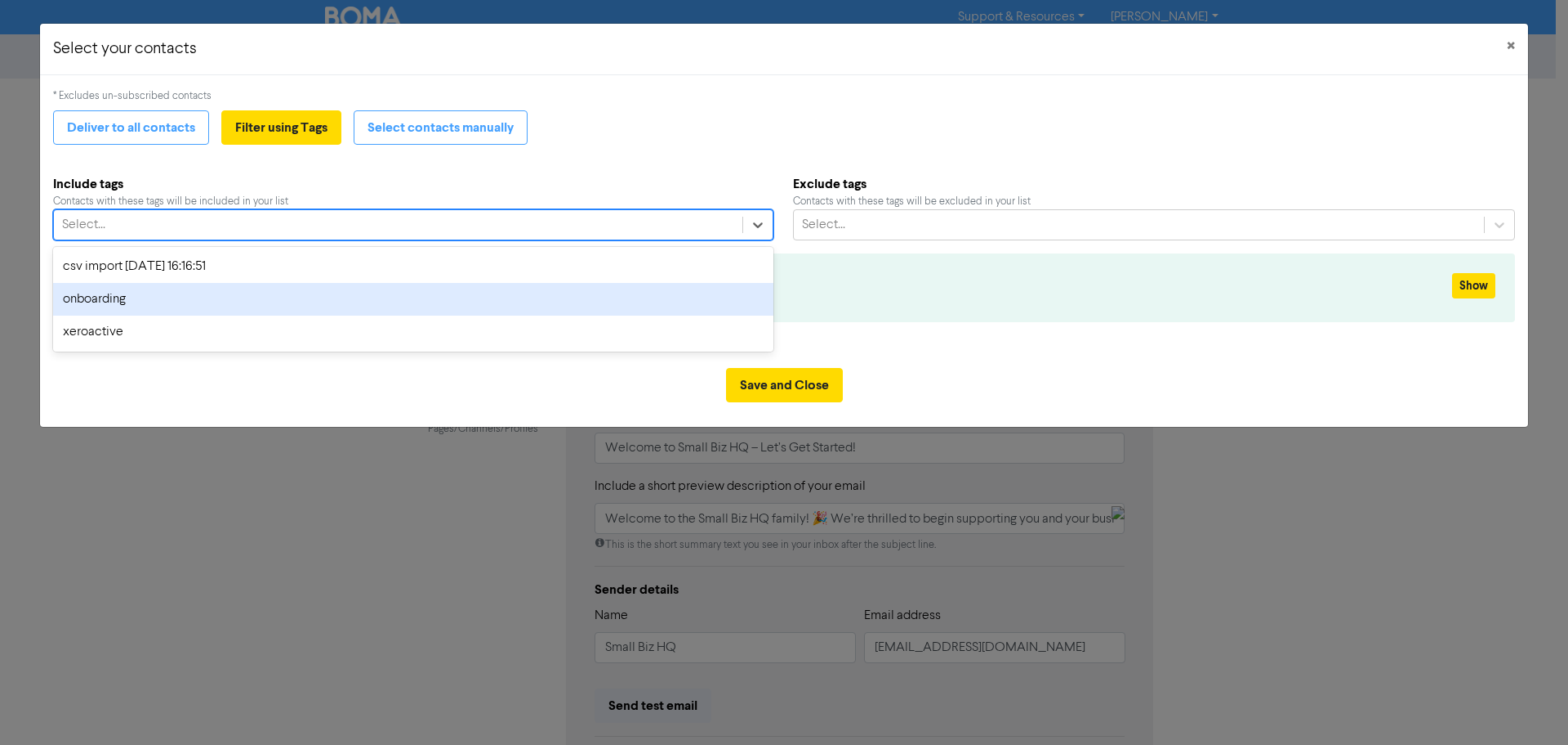
click at [184, 293] on div "onboarding" at bounding box center [413, 299] width 720 height 33
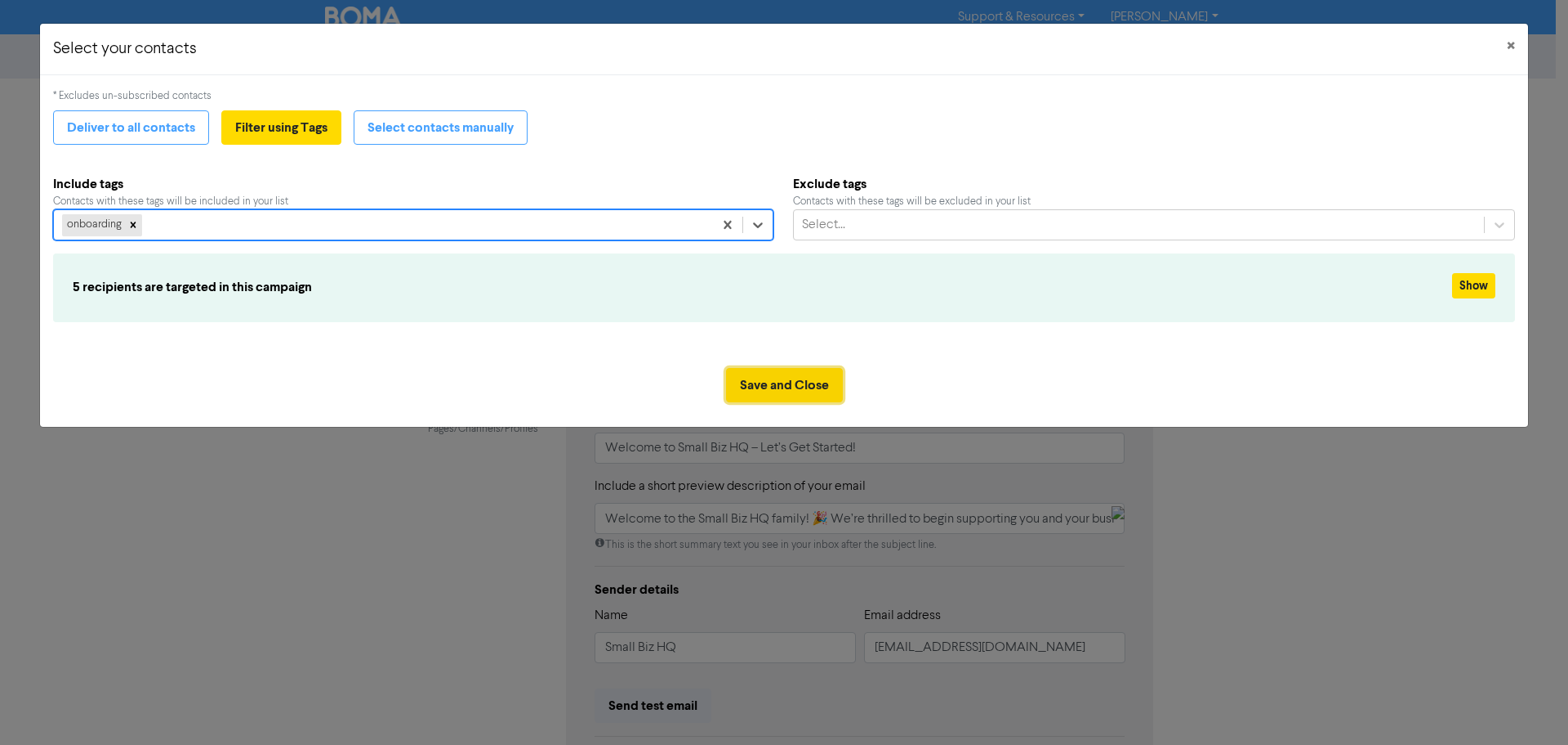
click at [794, 384] on button "Save and Close" at bounding box center [784, 385] width 117 height 34
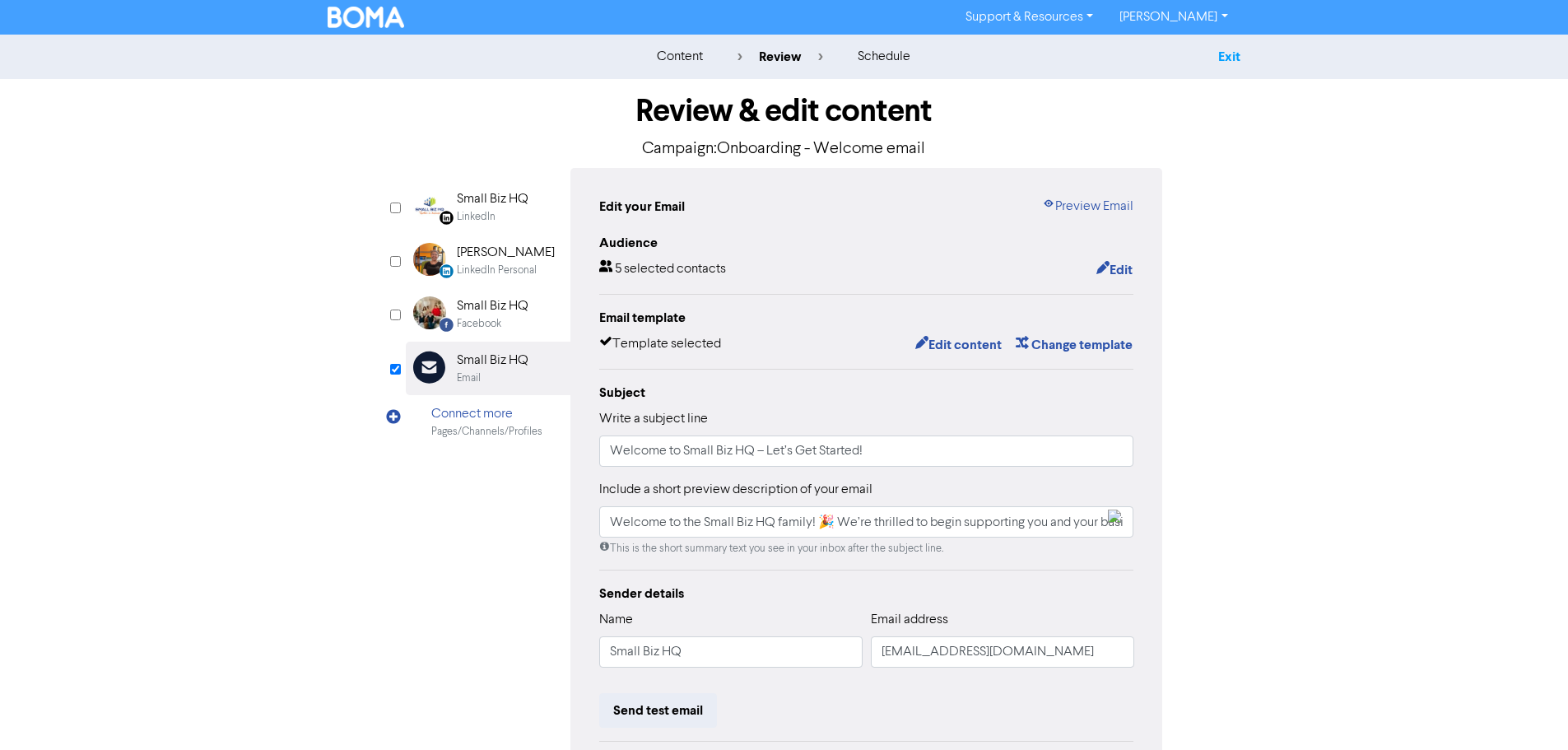
click at [1228, 58] on link "Exit" at bounding box center [1229, 57] width 22 height 16
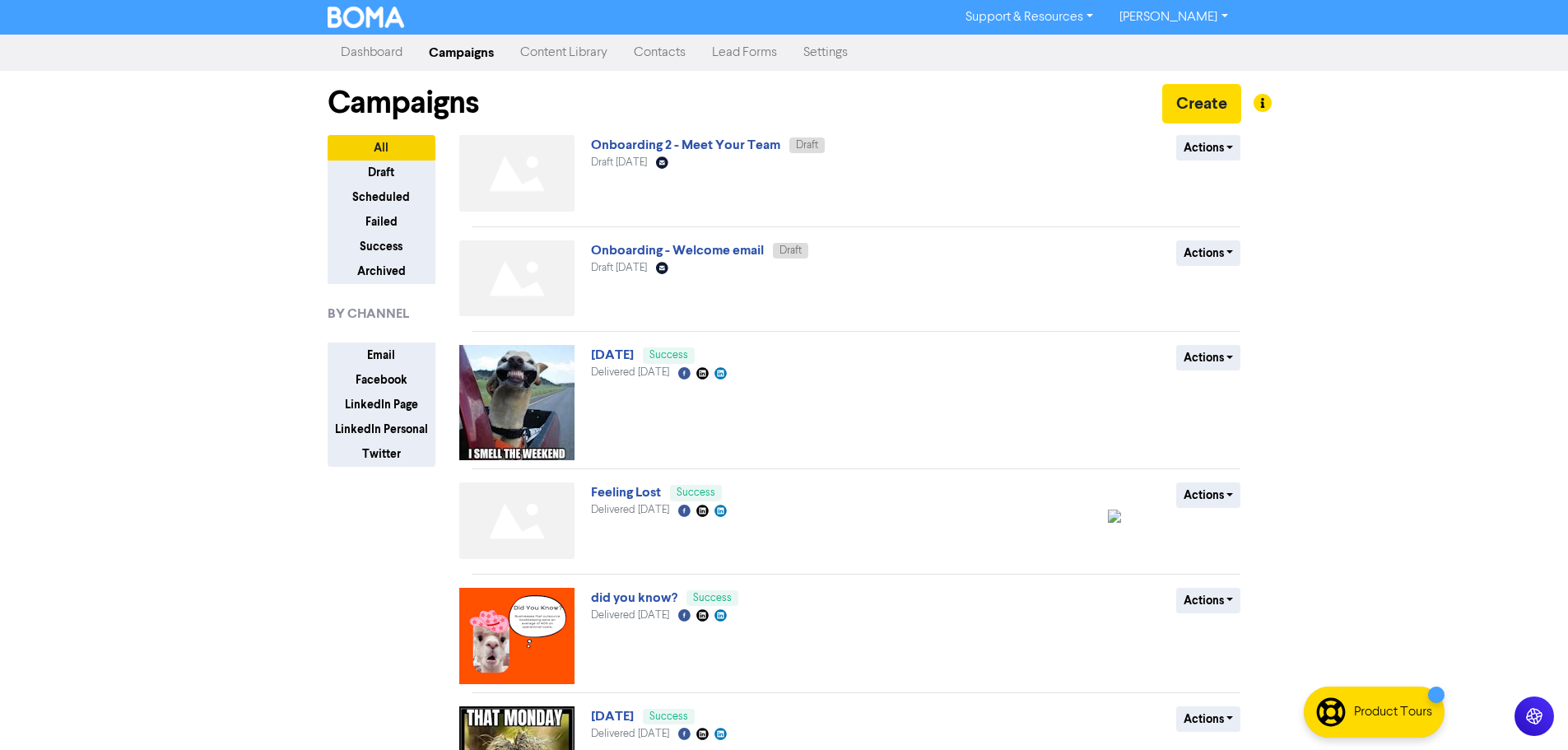
click at [657, 52] on link "Contacts" at bounding box center [660, 53] width 78 height 33
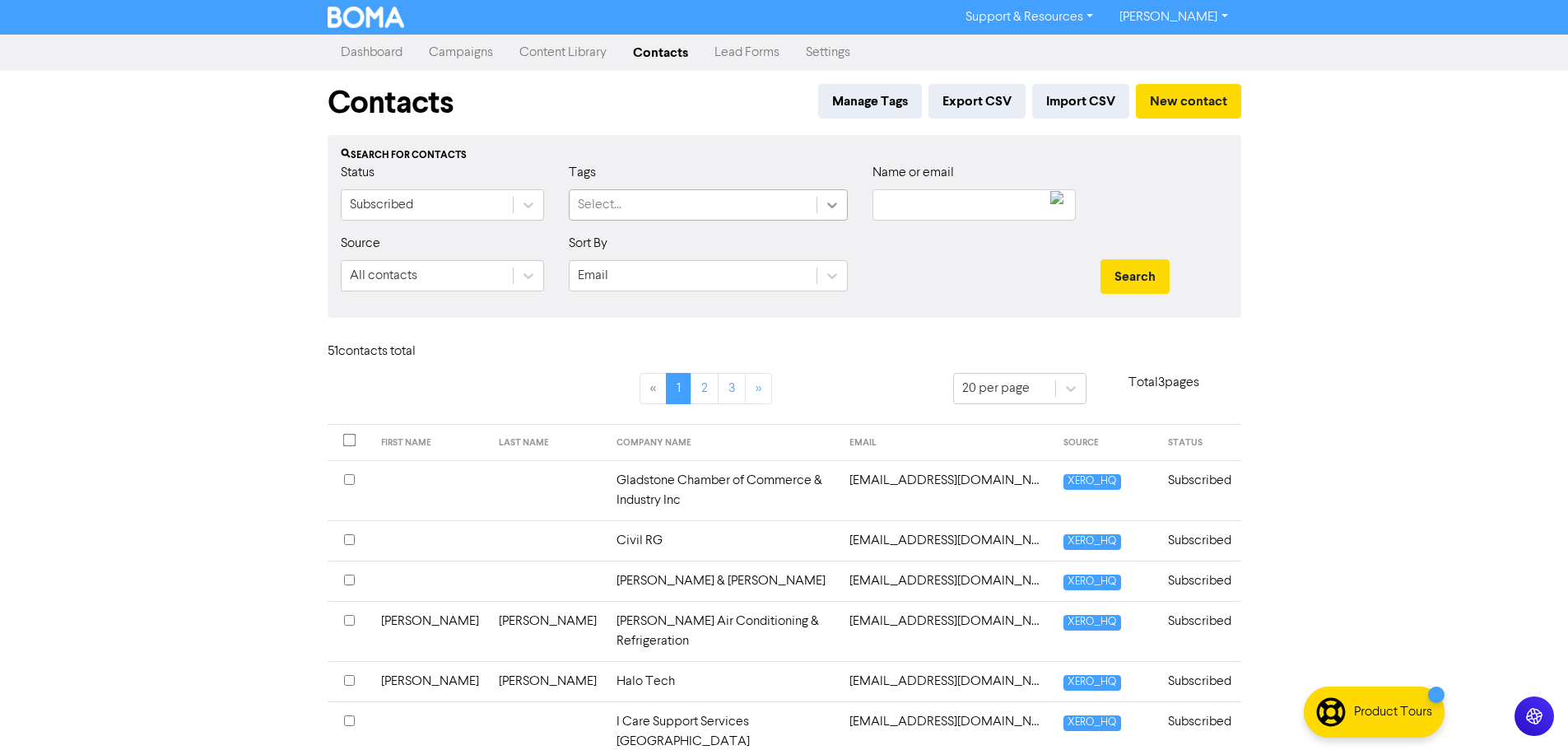
click at [826, 203] on icon at bounding box center [832, 205] width 16 height 16
click at [933, 272] on div at bounding box center [974, 269] width 228 height 71
click at [841, 269] on div at bounding box center [831, 276] width 29 height 29
click at [950, 316] on div "Search for contacts Status Subscribed Tags Select... Name or email Source All c…" at bounding box center [784, 226] width 914 height 182
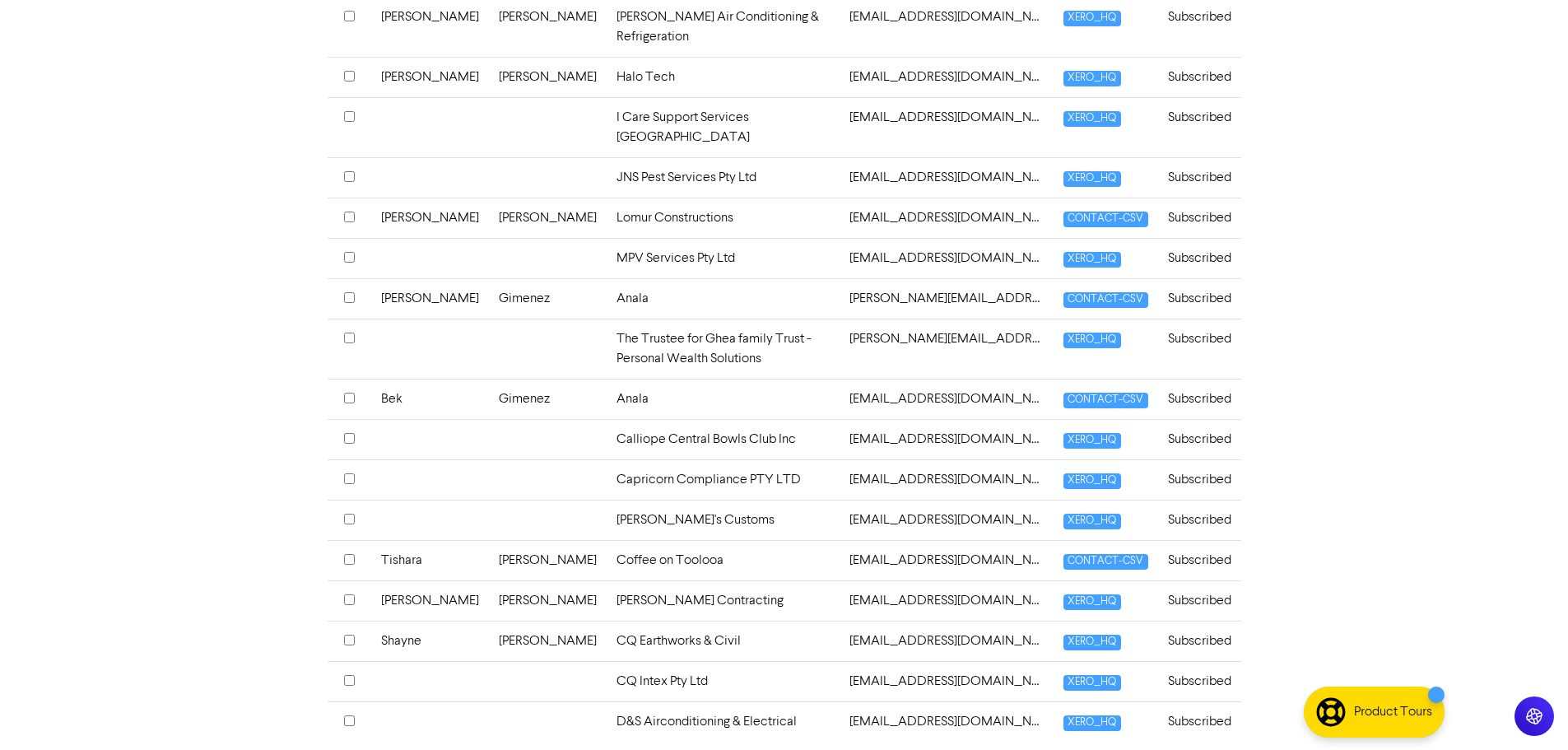
scroll to position [612, 0]
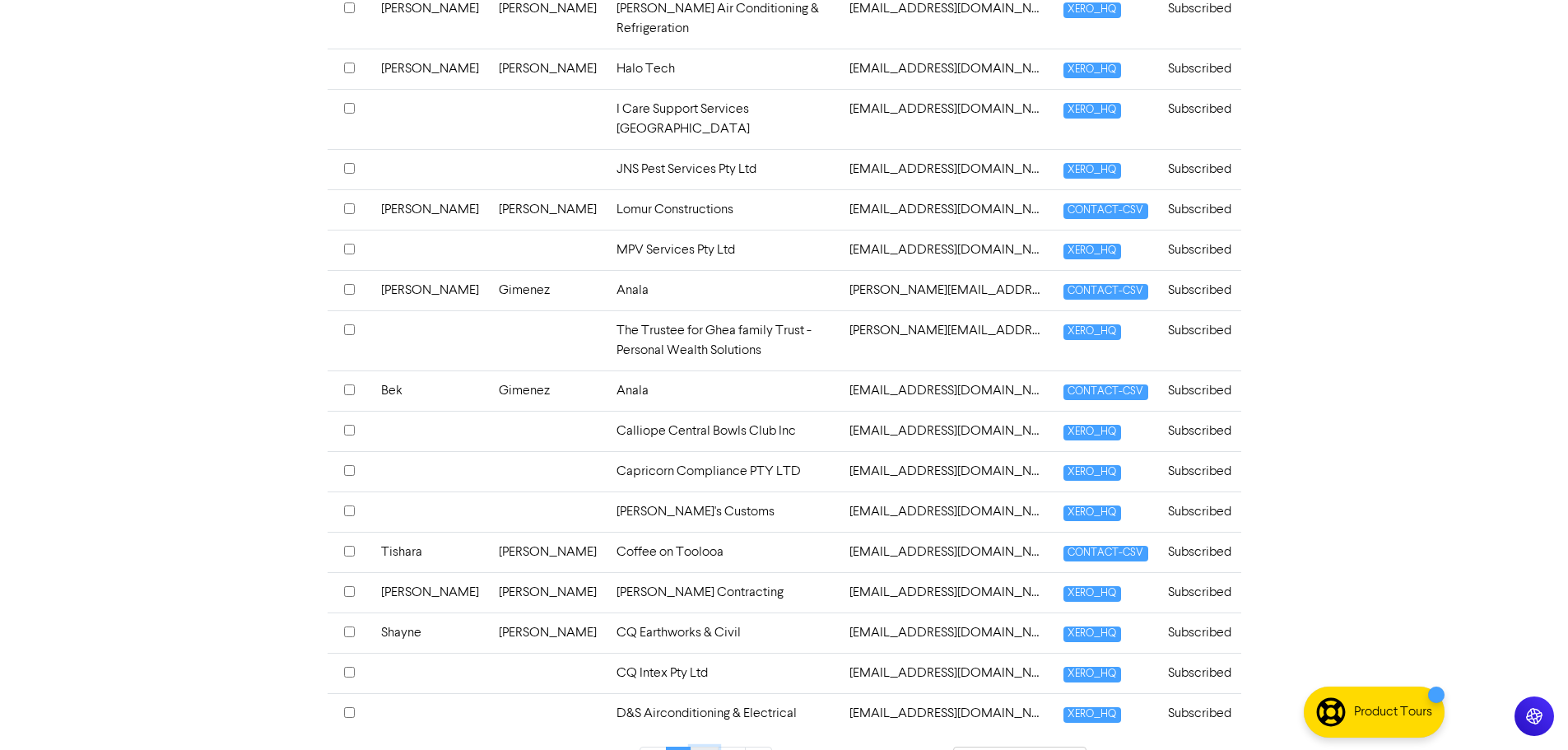
click at [700, 746] on link "2" at bounding box center [705, 762] width 28 height 31
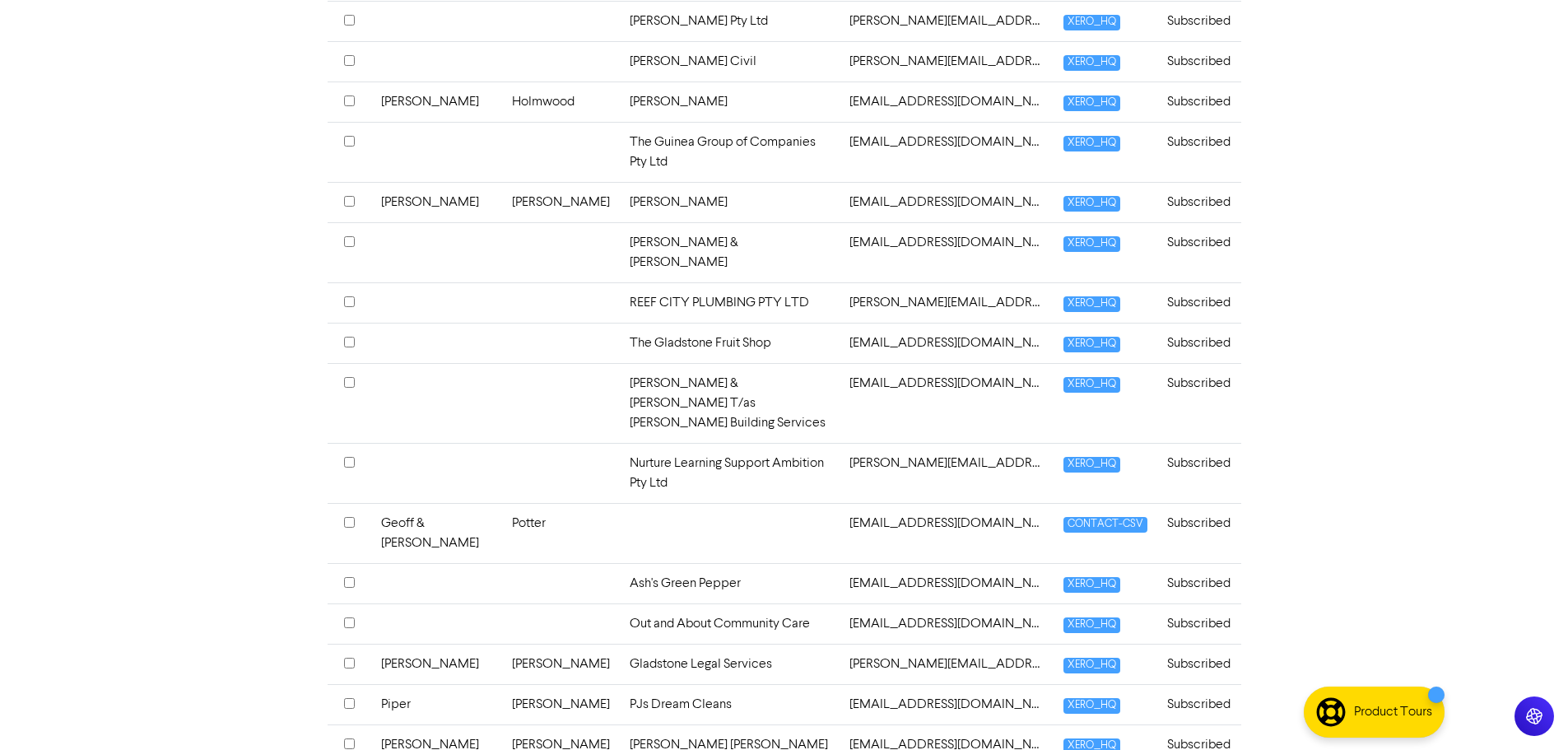
scroll to position [600, 0]
click at [349, 697] on input "checkbox" at bounding box center [350, 703] width 11 height 11
click at [348, 516] on input "checkbox" at bounding box center [350, 521] width 11 height 11
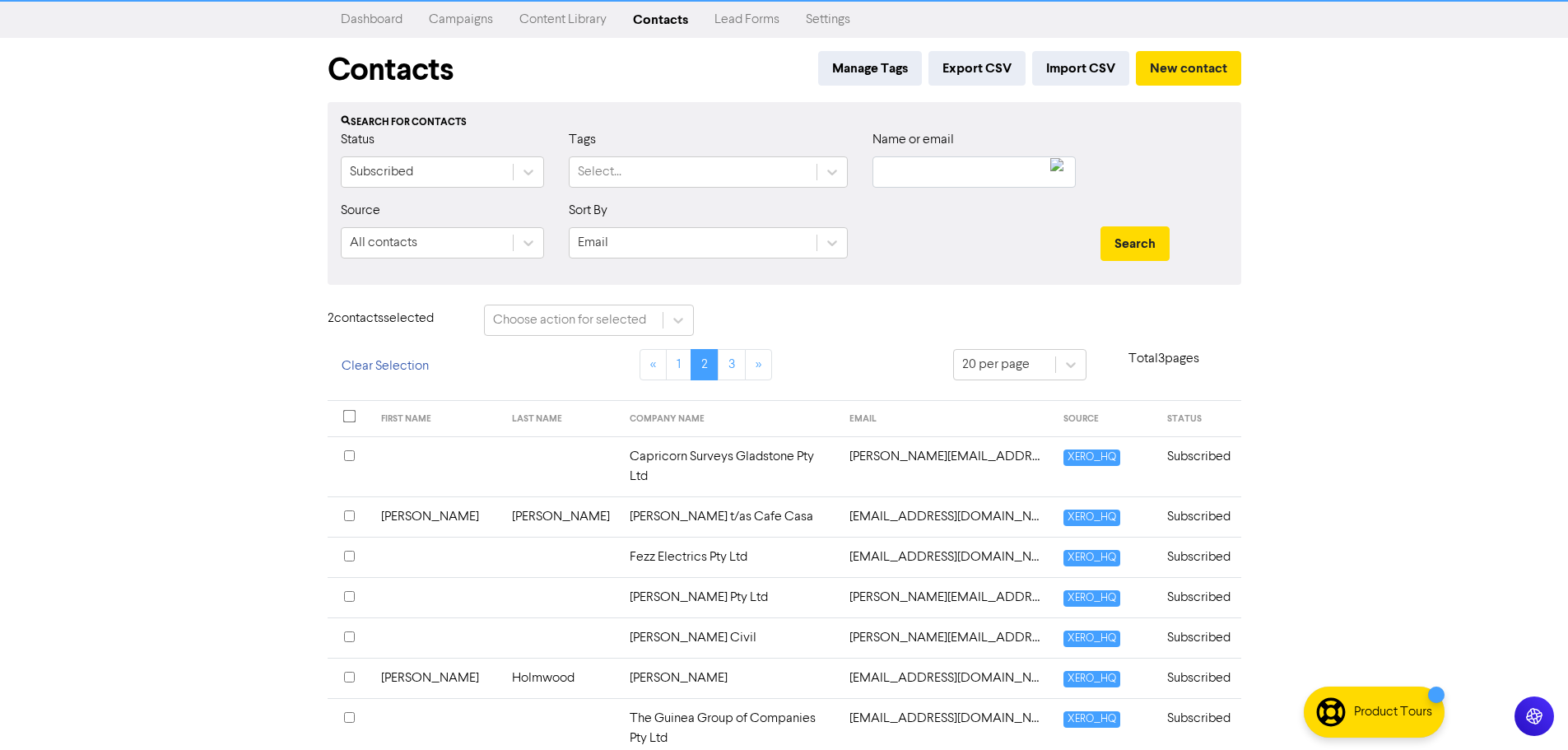
scroll to position [0, 0]
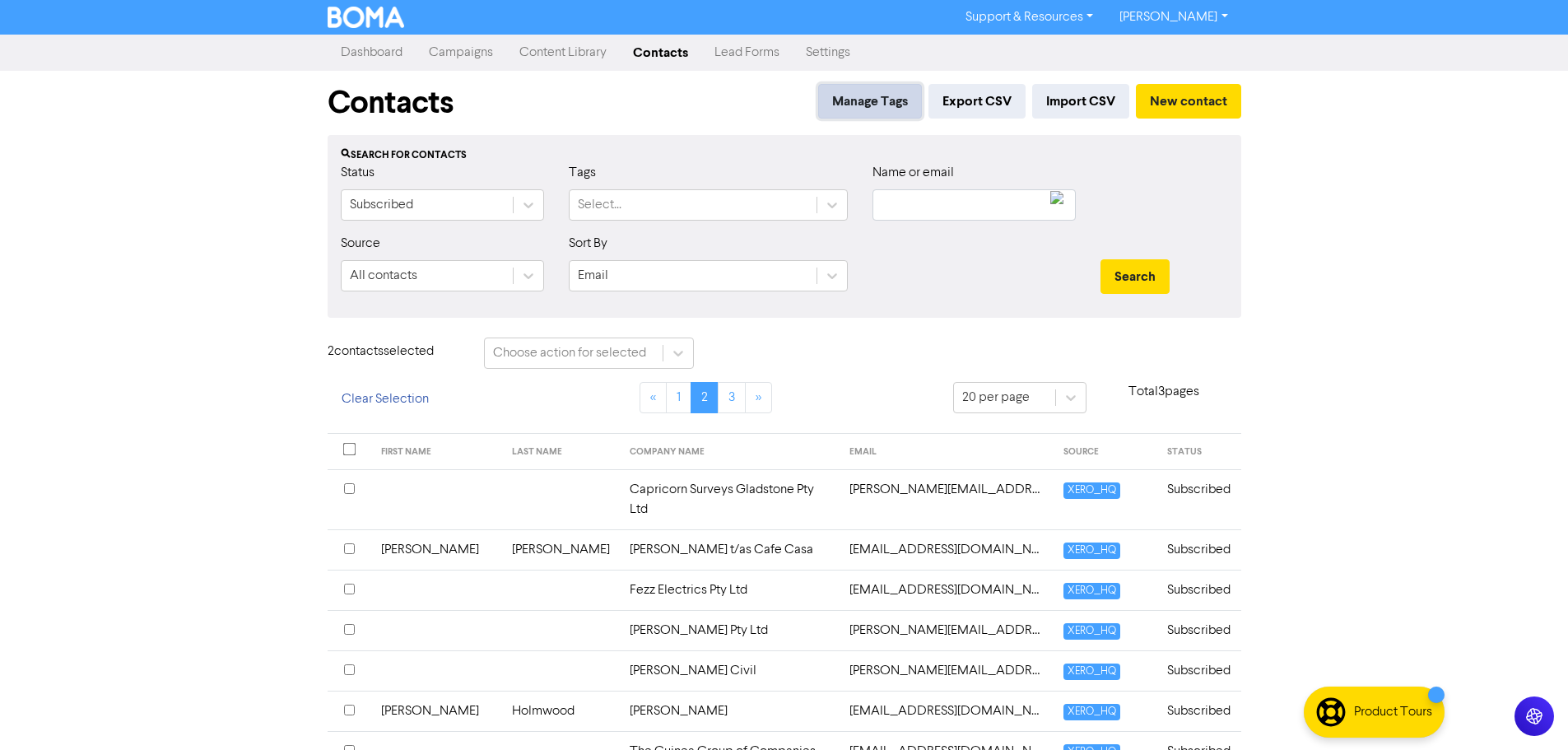
click at [876, 110] on button "Manage Tags" at bounding box center [870, 101] width 104 height 35
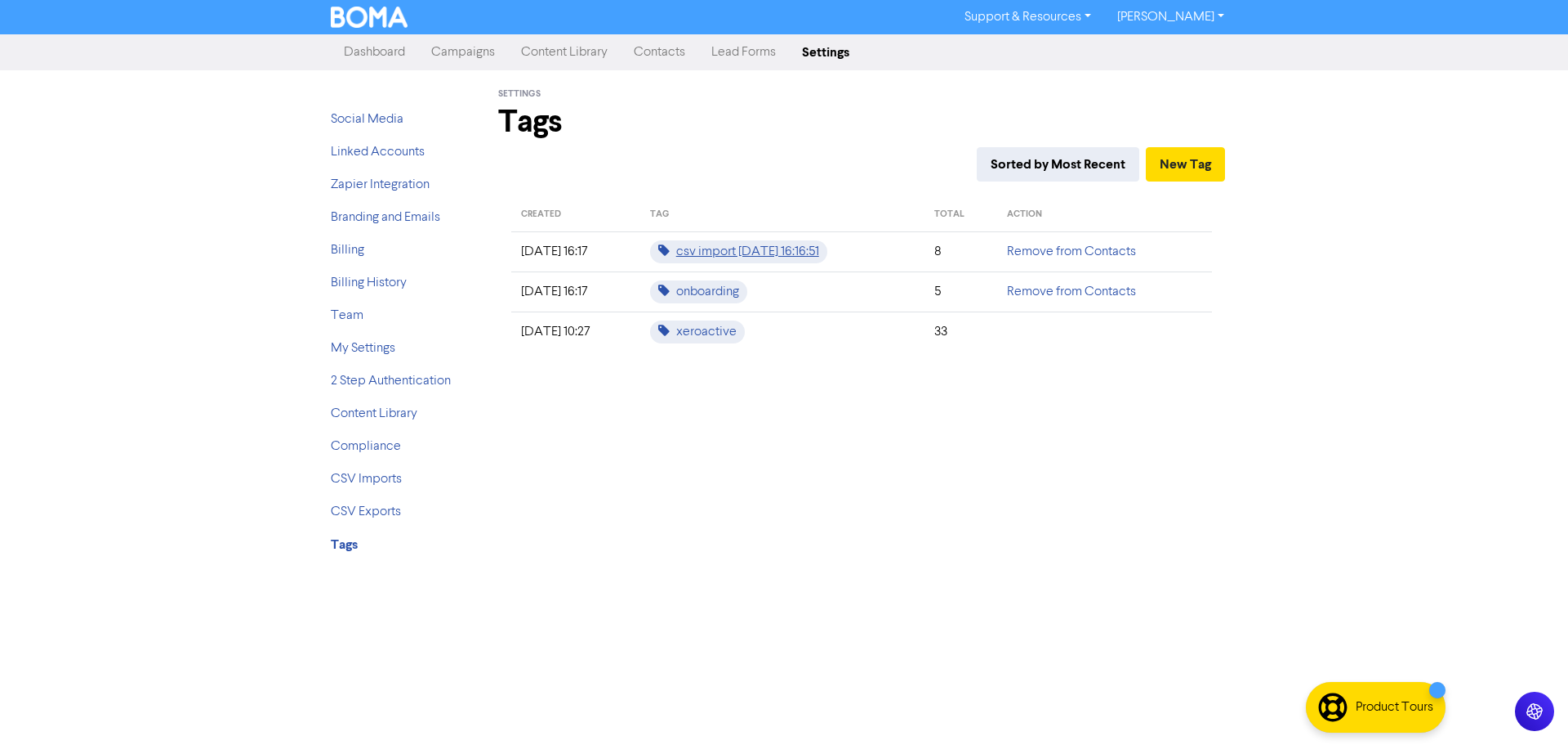
click at [713, 256] on span "csv import [DATE] 16:16:51" at bounding box center [739, 251] width 178 height 23
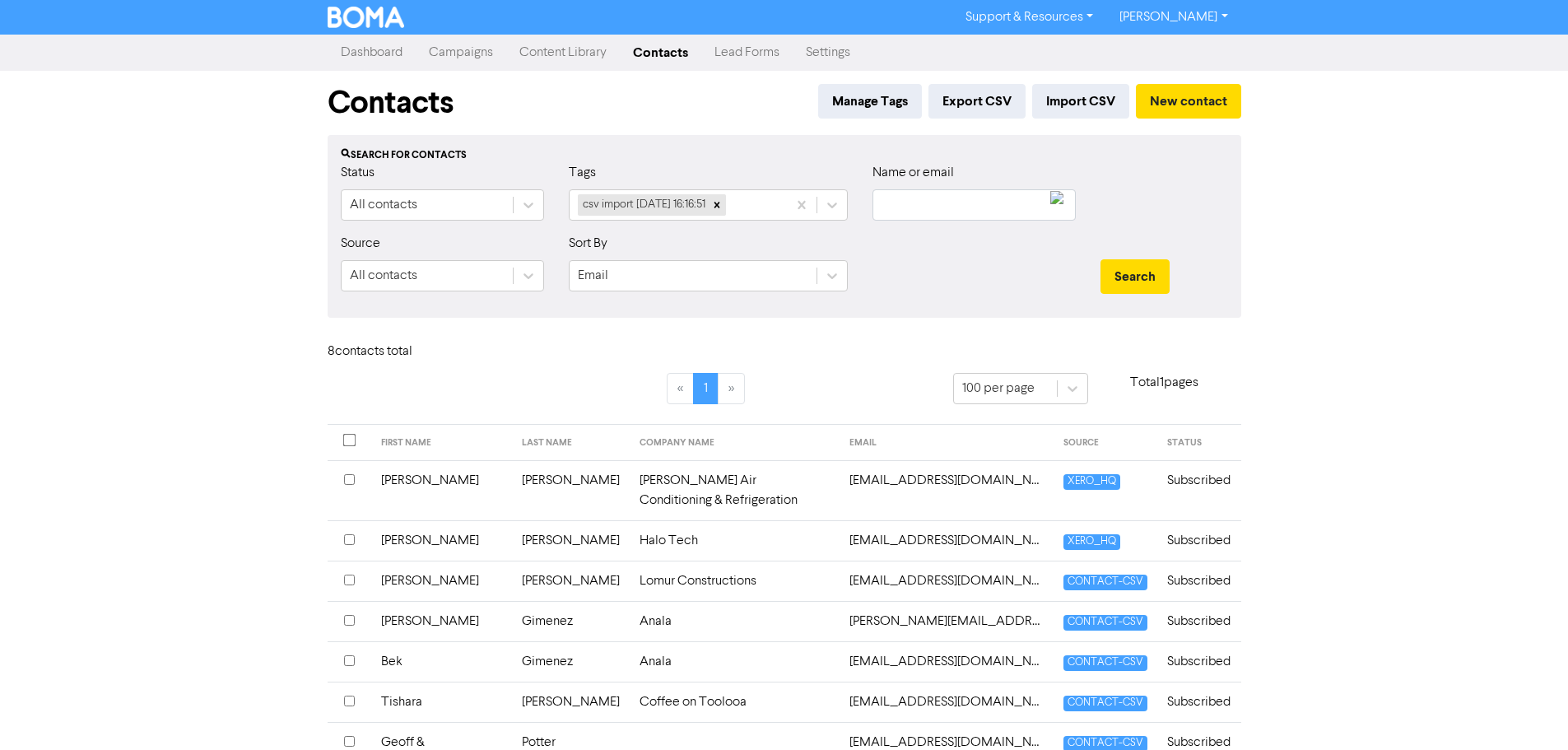
click at [458, 55] on link "Campaigns" at bounding box center [460, 53] width 90 height 33
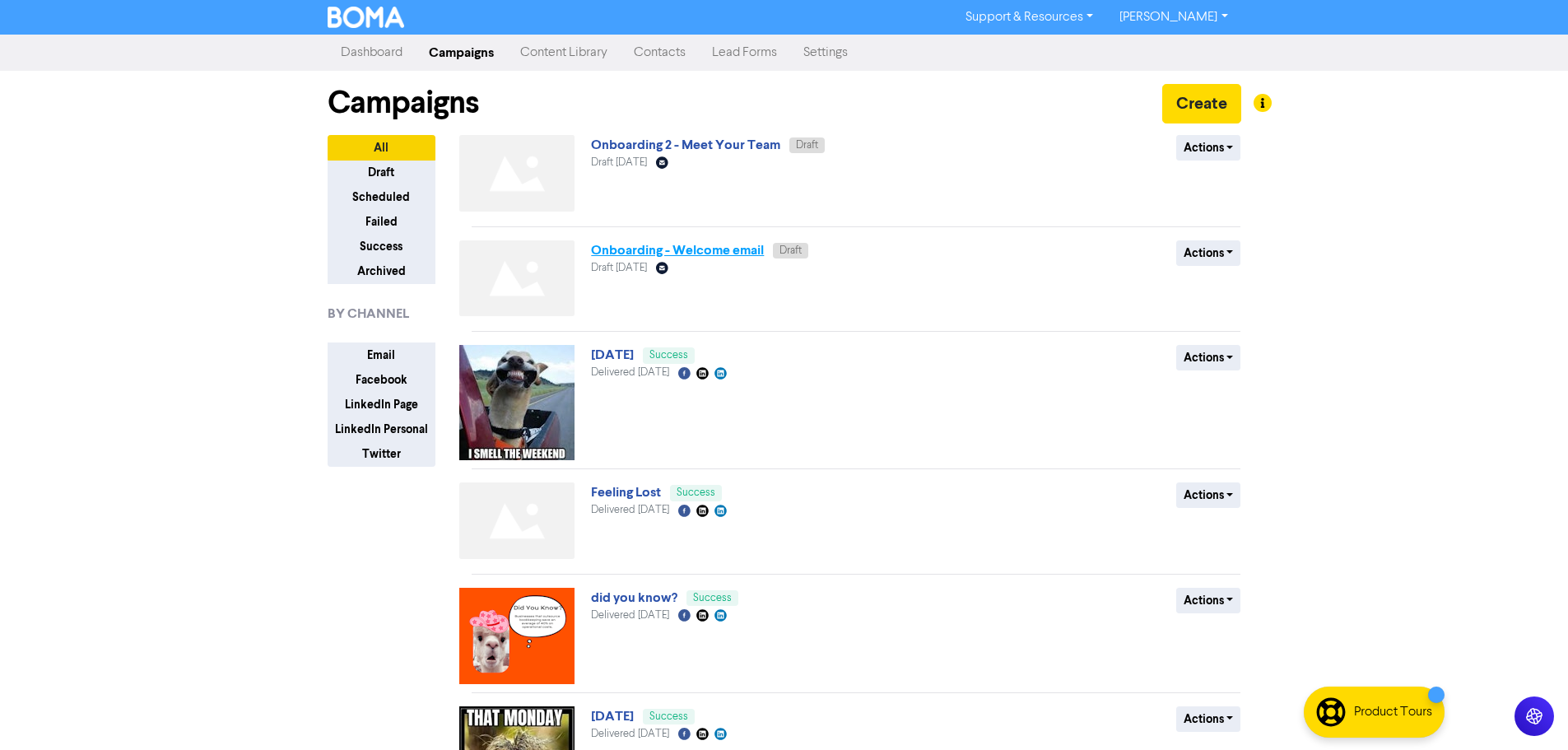
click at [642, 252] on link "Onboarding - Welcome email" at bounding box center [676, 250] width 172 height 16
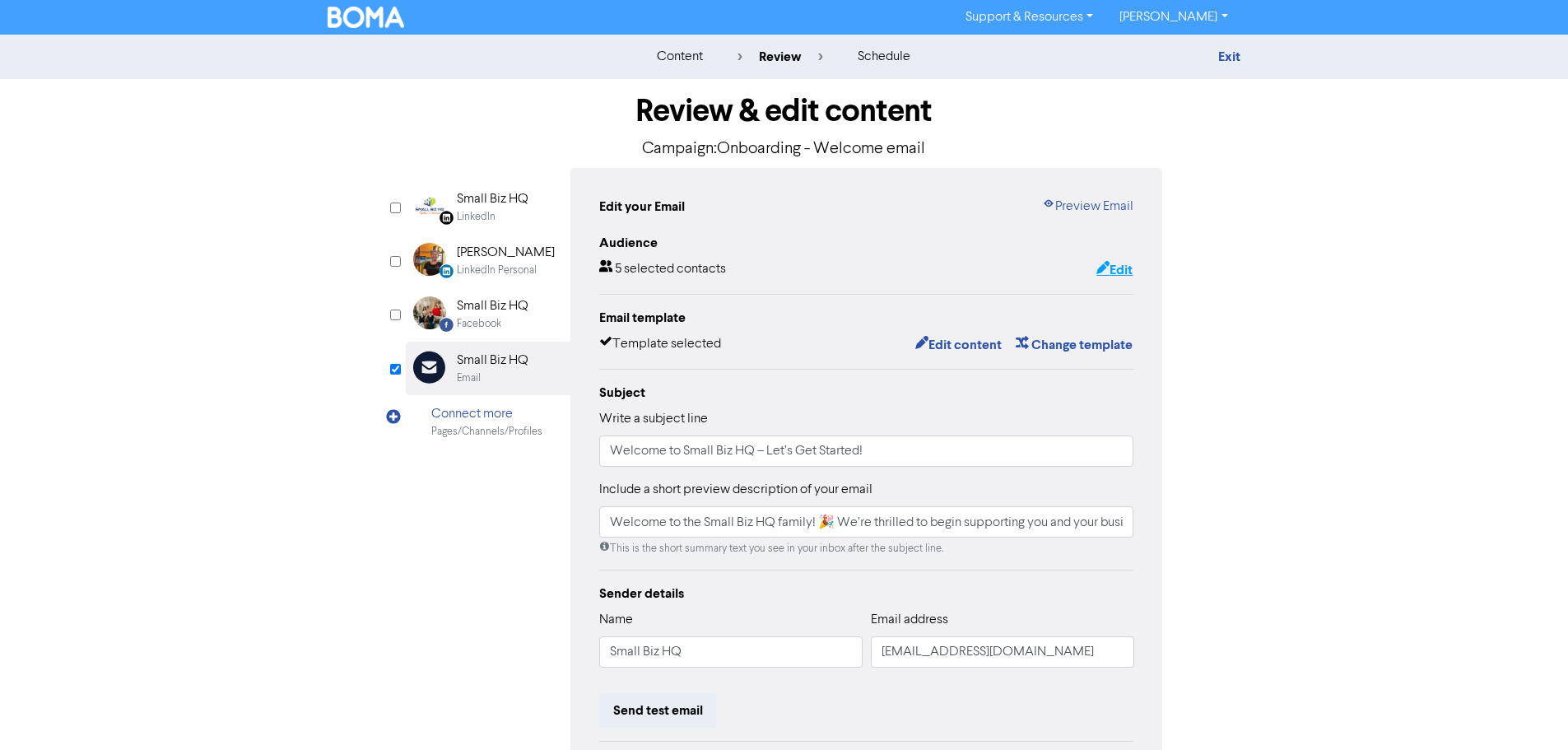
click at [1119, 267] on button "Edit" at bounding box center [1113, 269] width 37 height 21
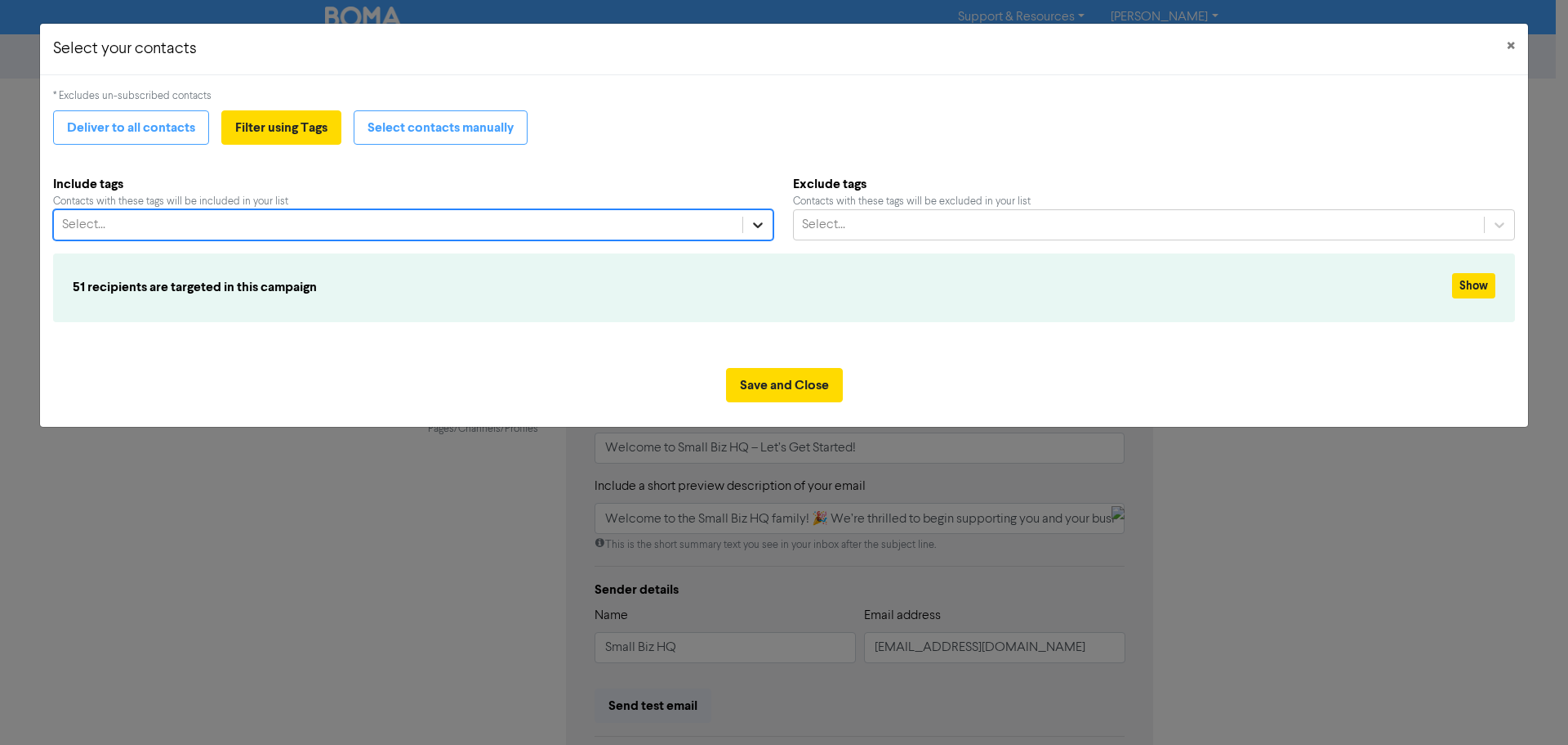
click at [746, 223] on div at bounding box center [758, 225] width 29 height 29
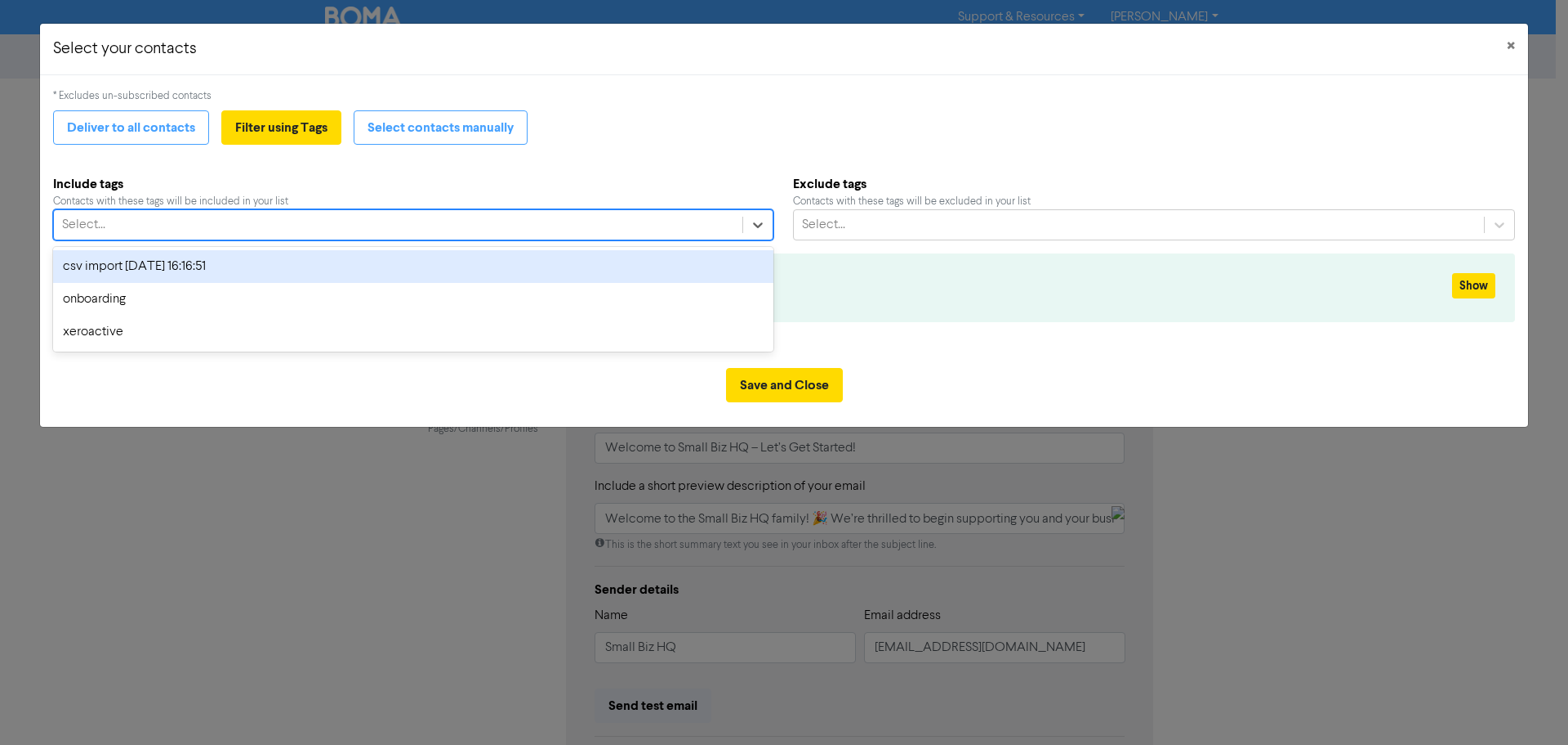
click at [149, 263] on div "csv import [DATE] 16:16:51" at bounding box center [413, 266] width 720 height 33
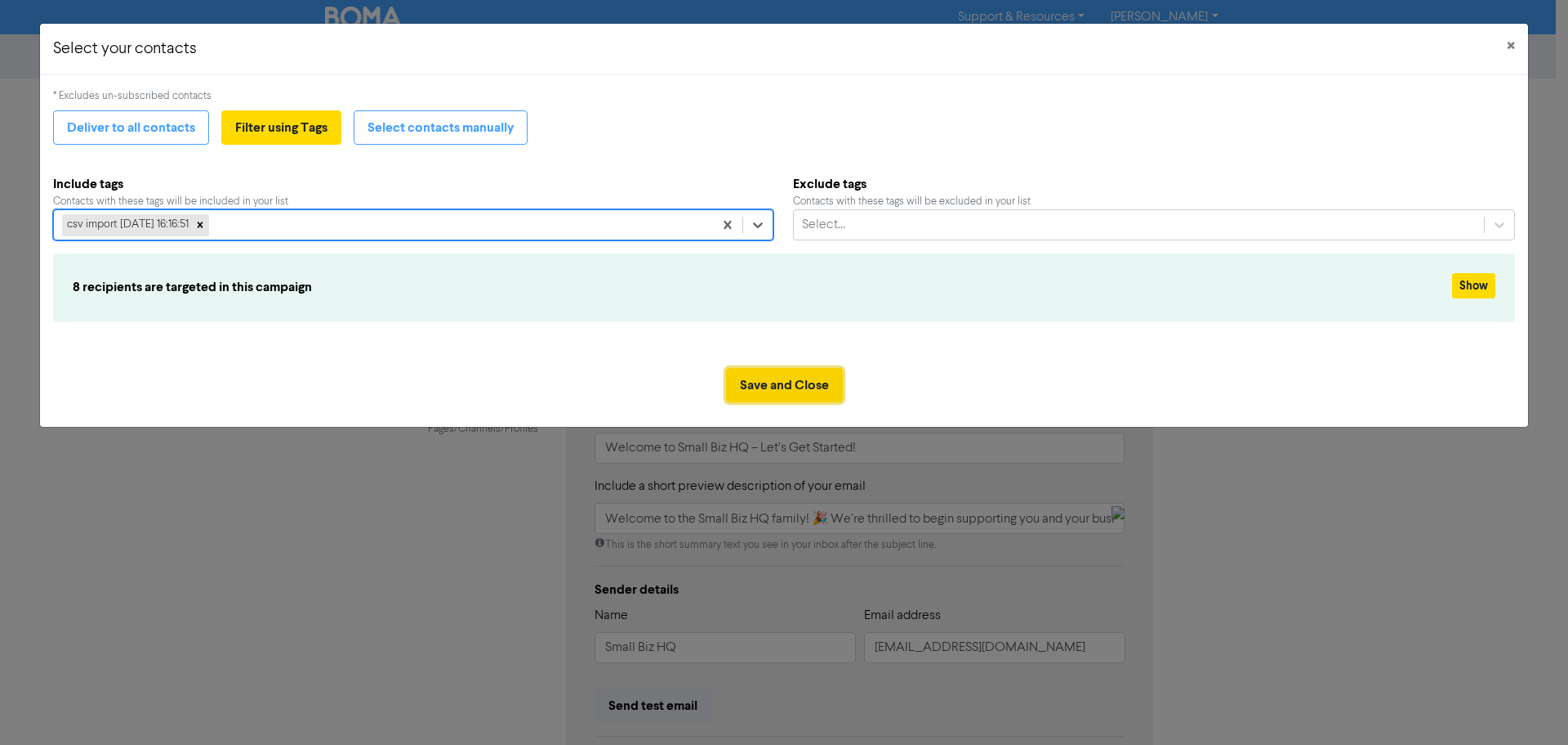
click at [803, 381] on button "Save and Close" at bounding box center [784, 385] width 117 height 34
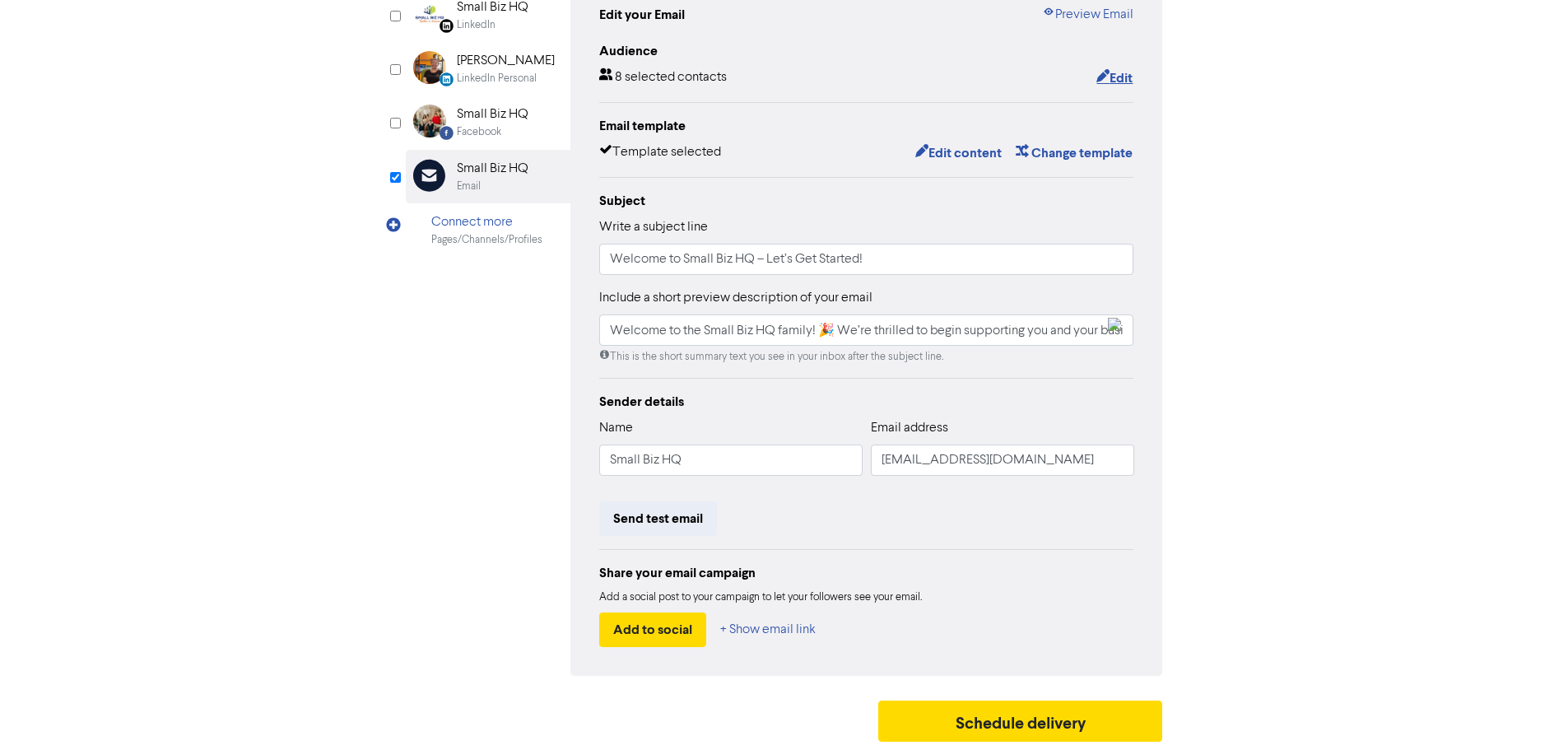
scroll to position [193, 0]
click at [1032, 717] on button "Schedule delivery" at bounding box center [1020, 720] width 285 height 41
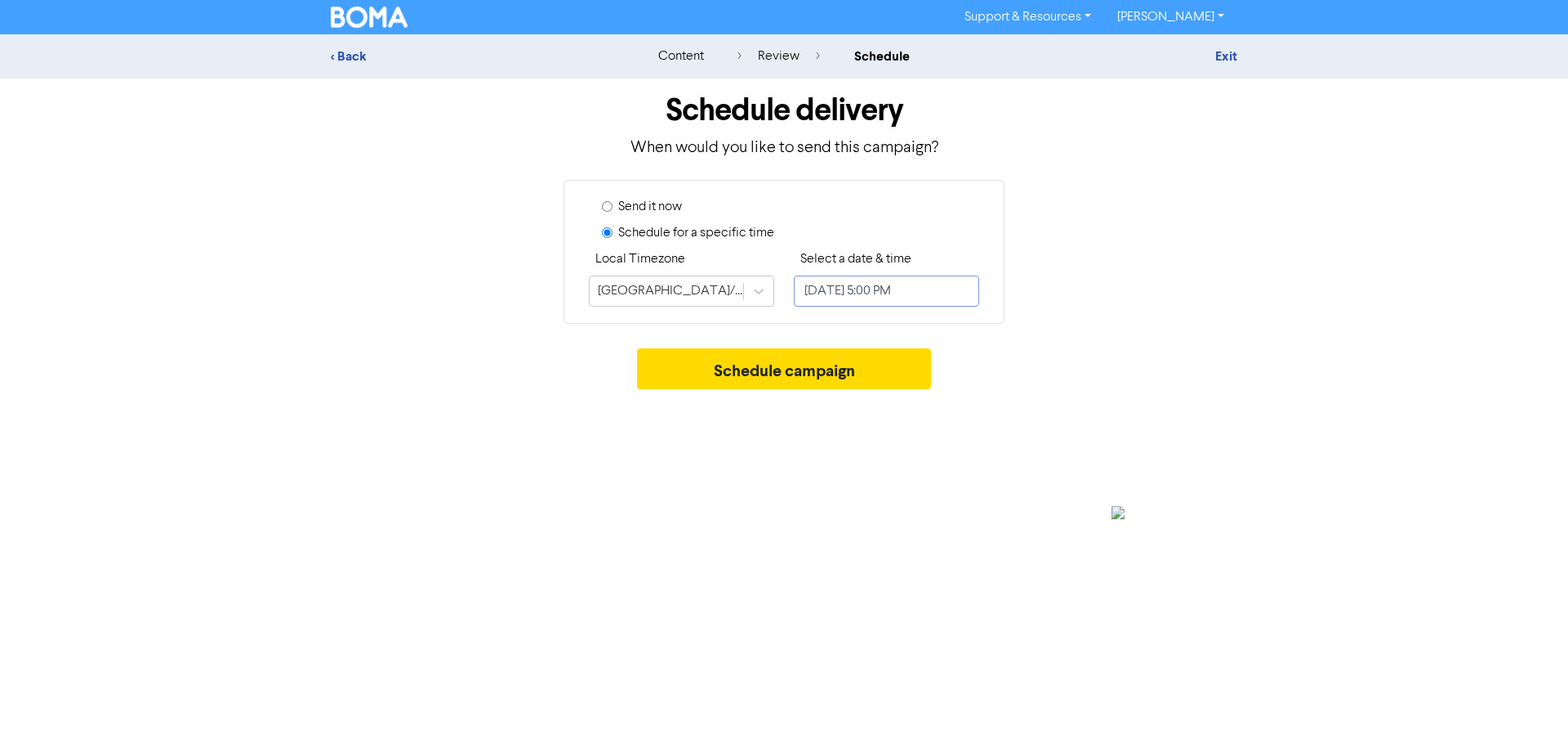
select select "9"
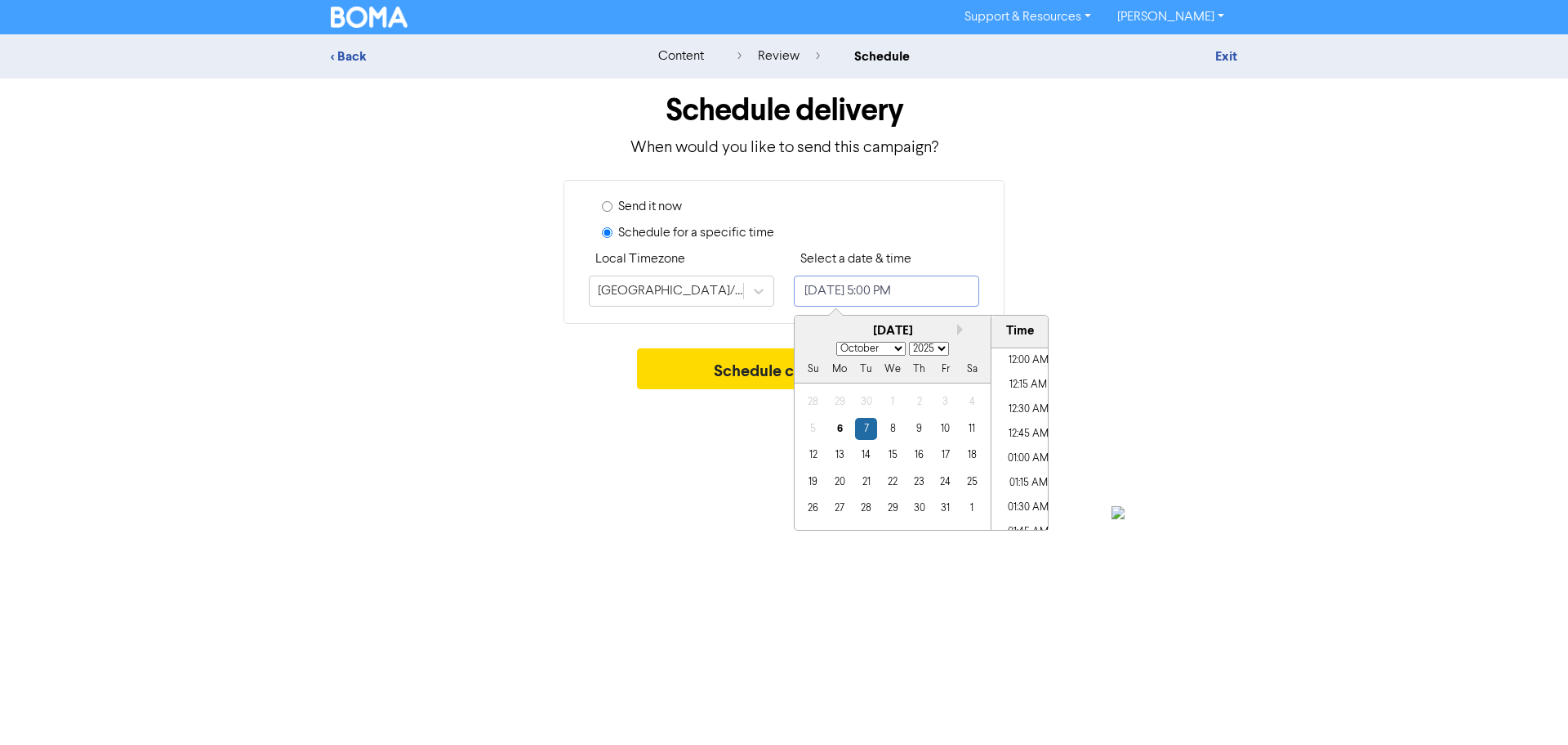
click at [962, 293] on input "[DATE] 5:00 PM" at bounding box center [887, 291] width 186 height 31
click at [1024, 384] on li "07:45 AM" at bounding box center [1028, 376] width 73 height 24
click at [1022, 420] on li "07:45 AM" at bounding box center [1028, 409] width 73 height 24
click at [1007, 447] on li "08:00 AM" at bounding box center [1028, 448] width 73 height 24
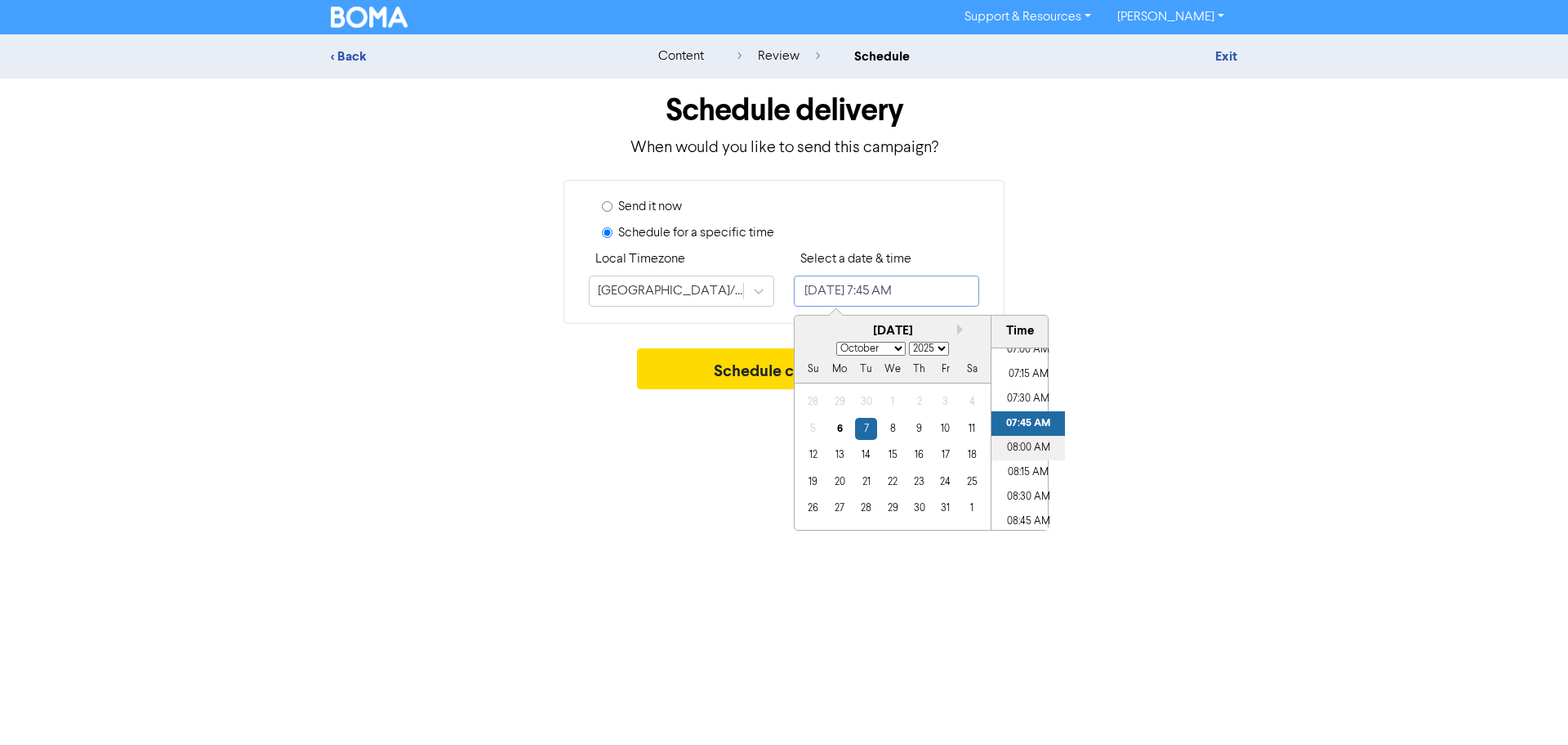
type input "[DATE] 8:00 AM"
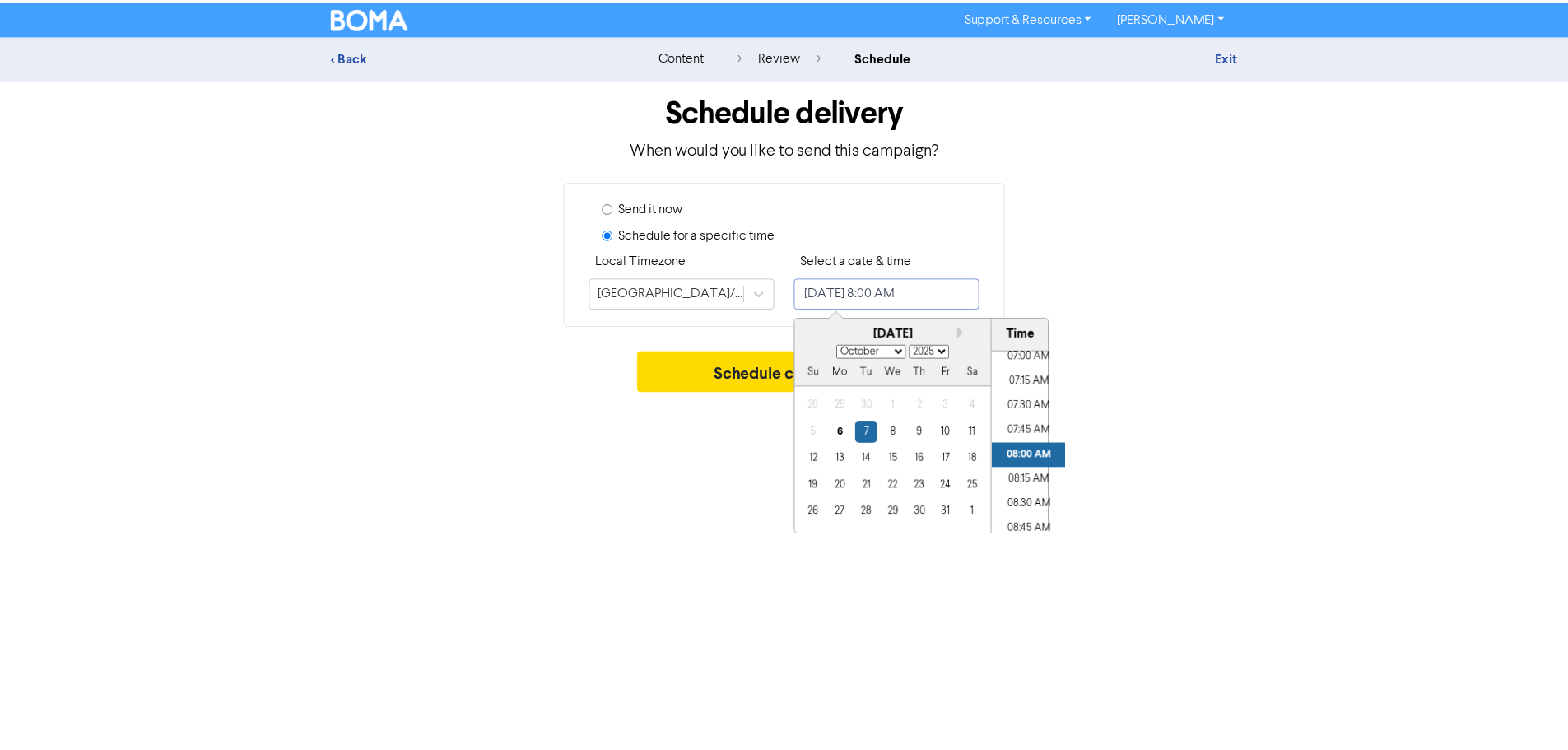
scroll to position [697, 0]
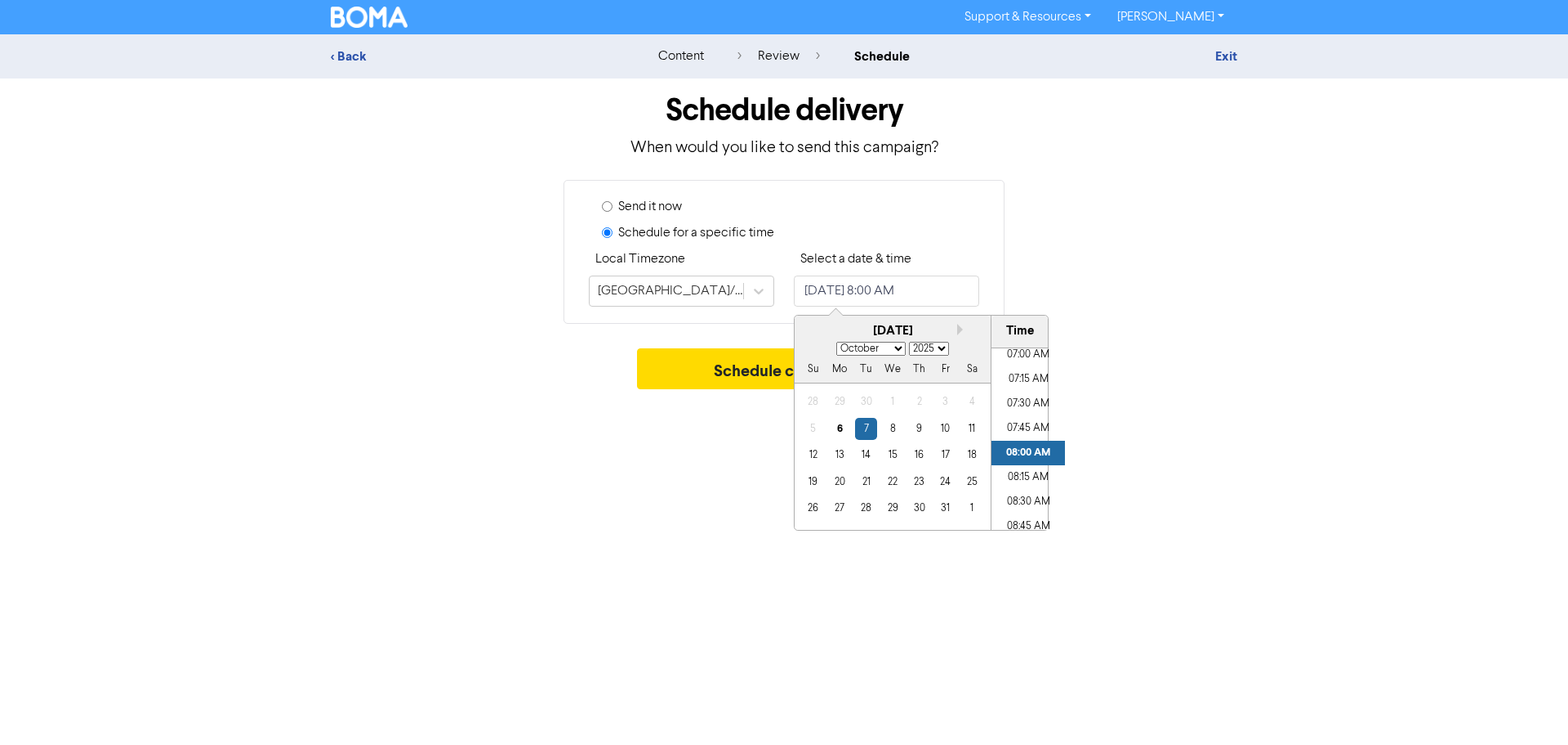
click at [1085, 615] on div "Support & Resources Video Tutorials FAQ & Guides Marketing Education [PERSON_NA…" at bounding box center [784, 372] width 1568 height 745
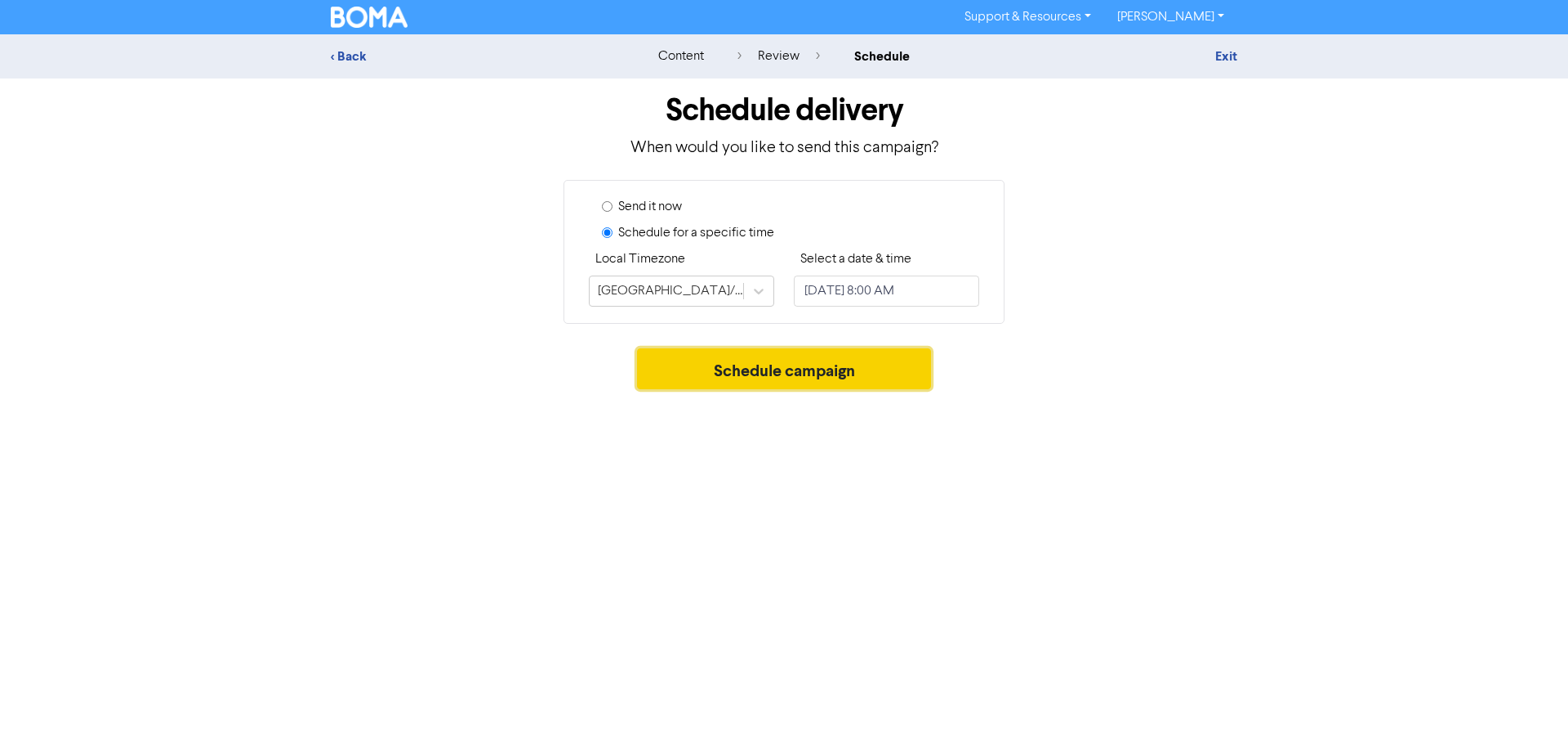
click at [819, 373] on button "Schedule campaign" at bounding box center [784, 368] width 295 height 41
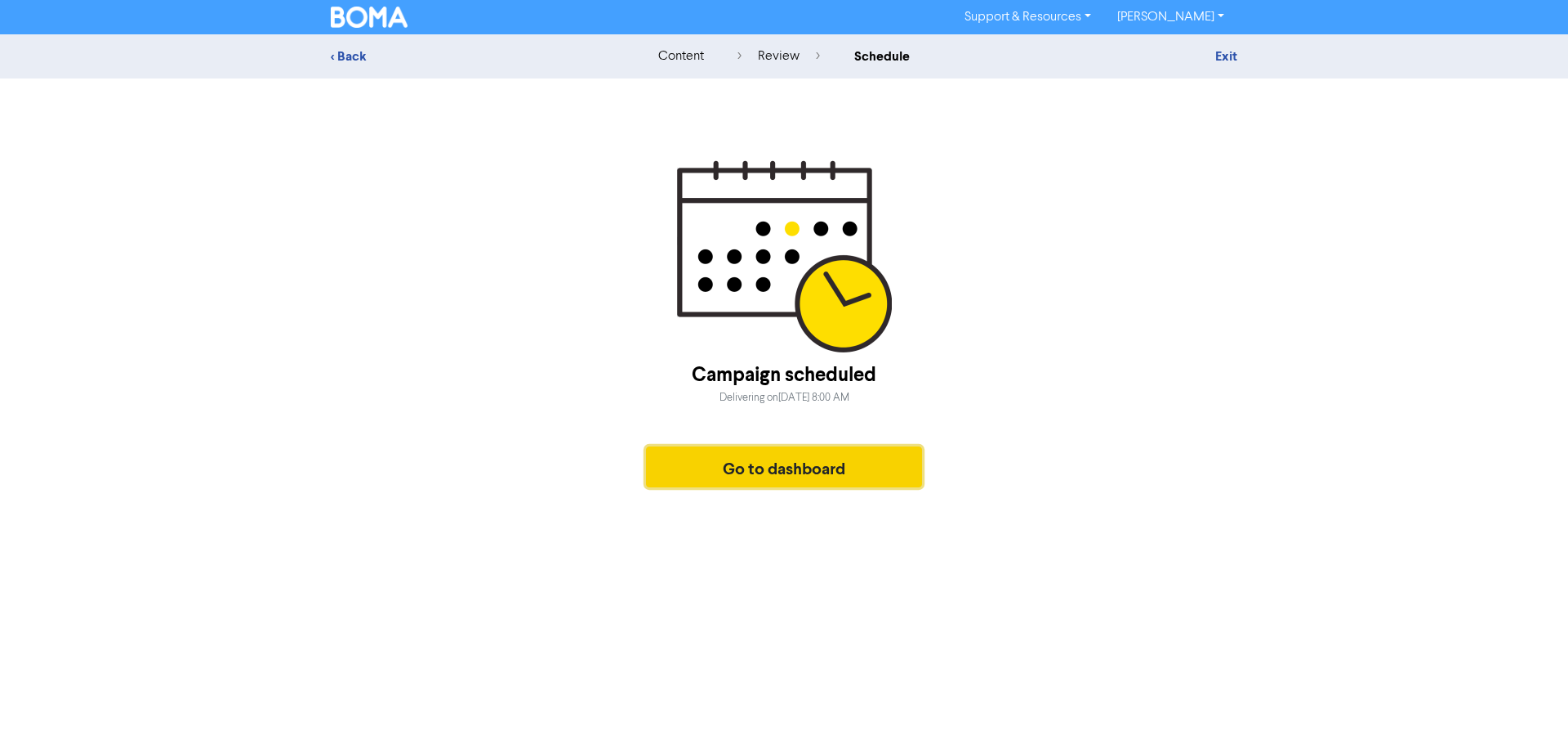
click at [863, 483] on button "Go to dashboard" at bounding box center [784, 466] width 276 height 41
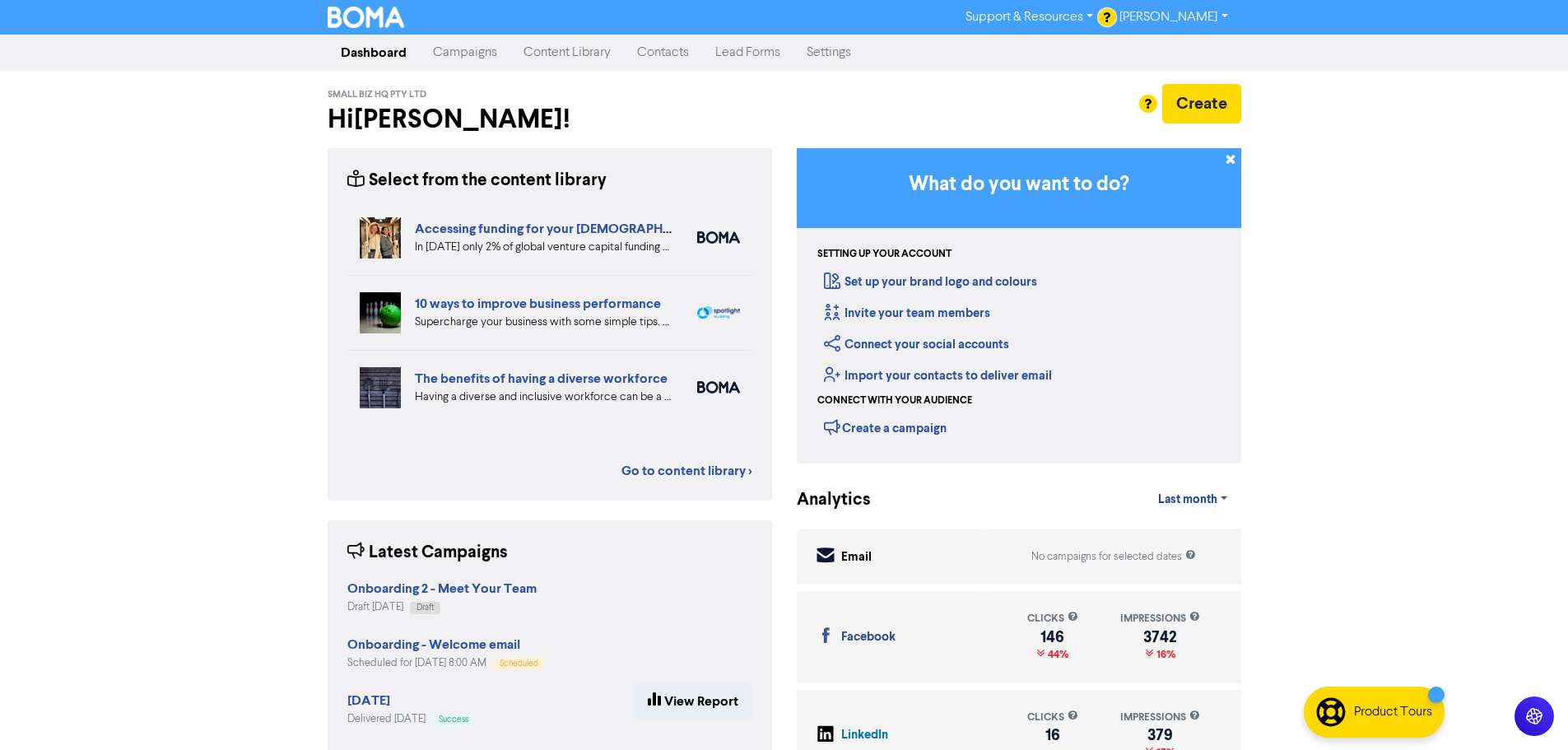
click at [474, 53] on link "Campaigns" at bounding box center [465, 53] width 90 height 33
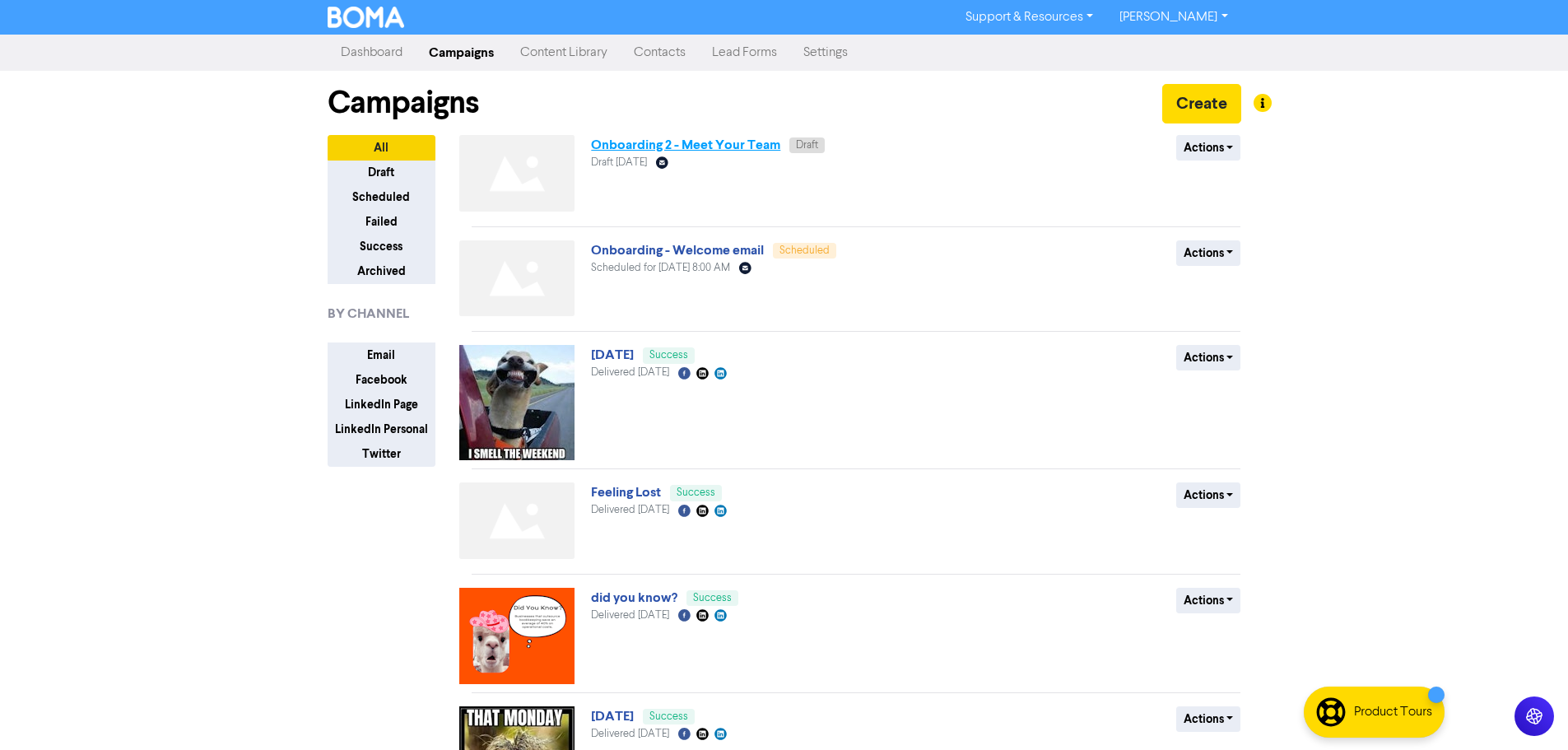
click at [710, 140] on link "Onboarding 2 - Meet Your Team" at bounding box center [685, 145] width 189 height 16
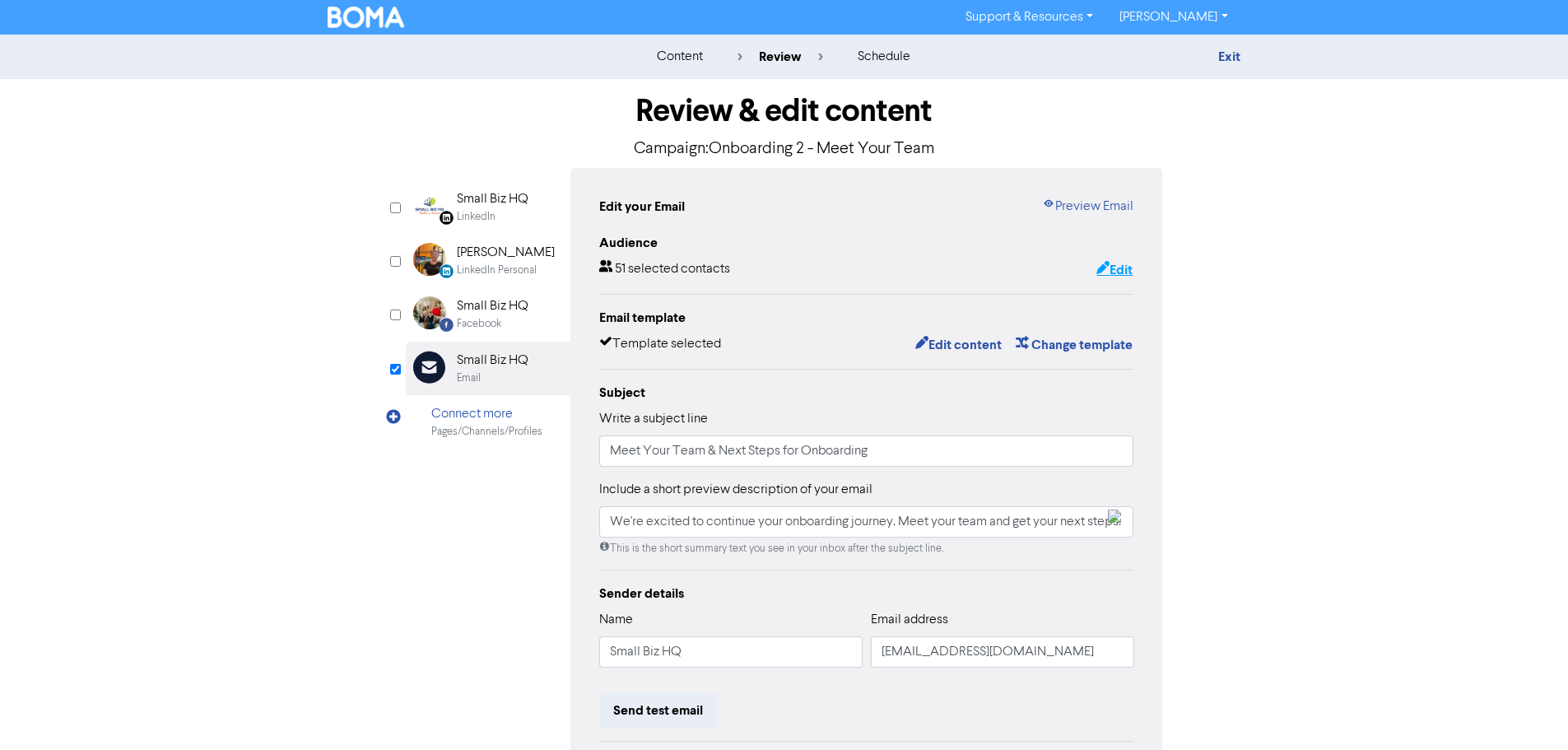
click at [1123, 272] on button "Edit" at bounding box center [1113, 269] width 37 height 21
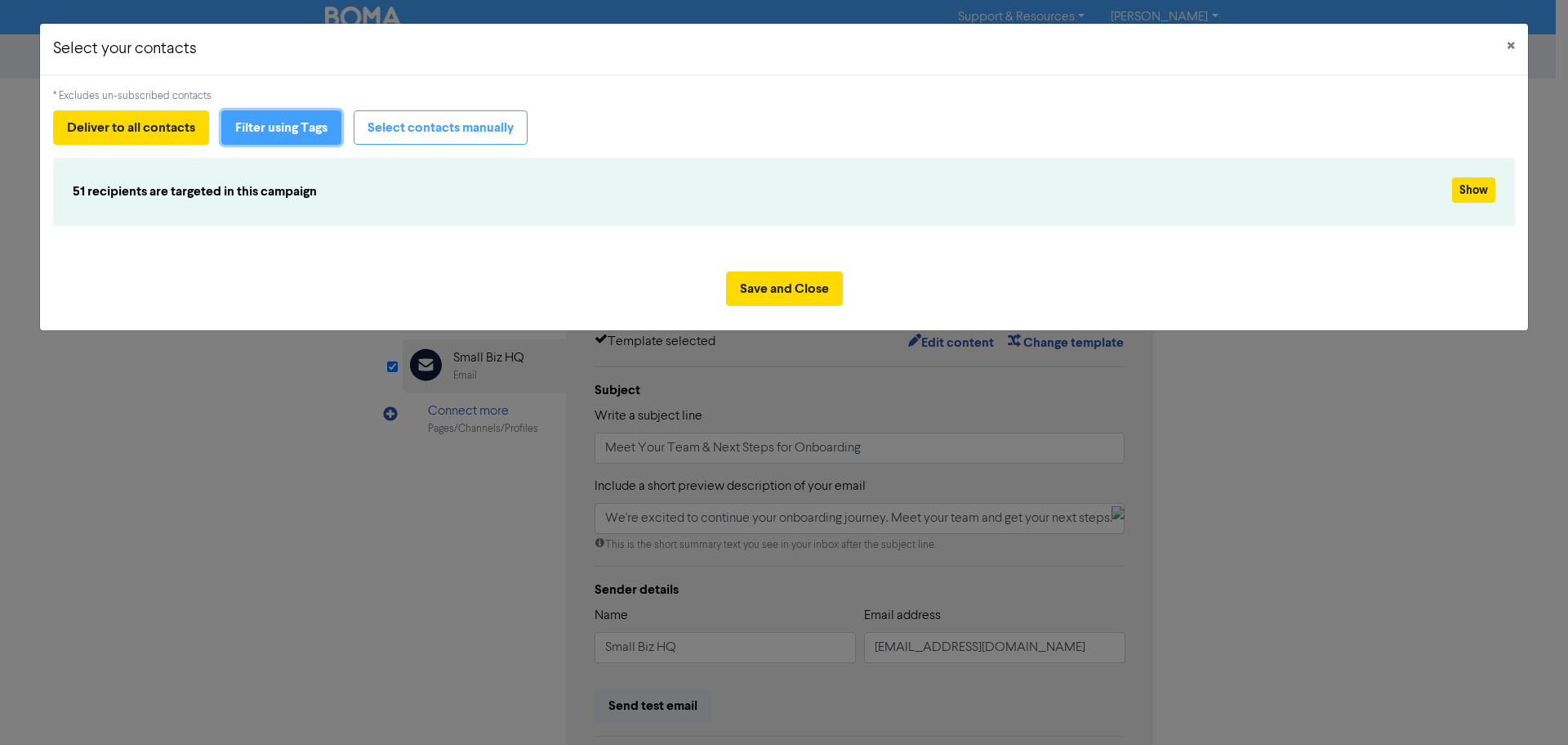
click at [274, 126] on button "Filter using Tags" at bounding box center [281, 128] width 120 height 34
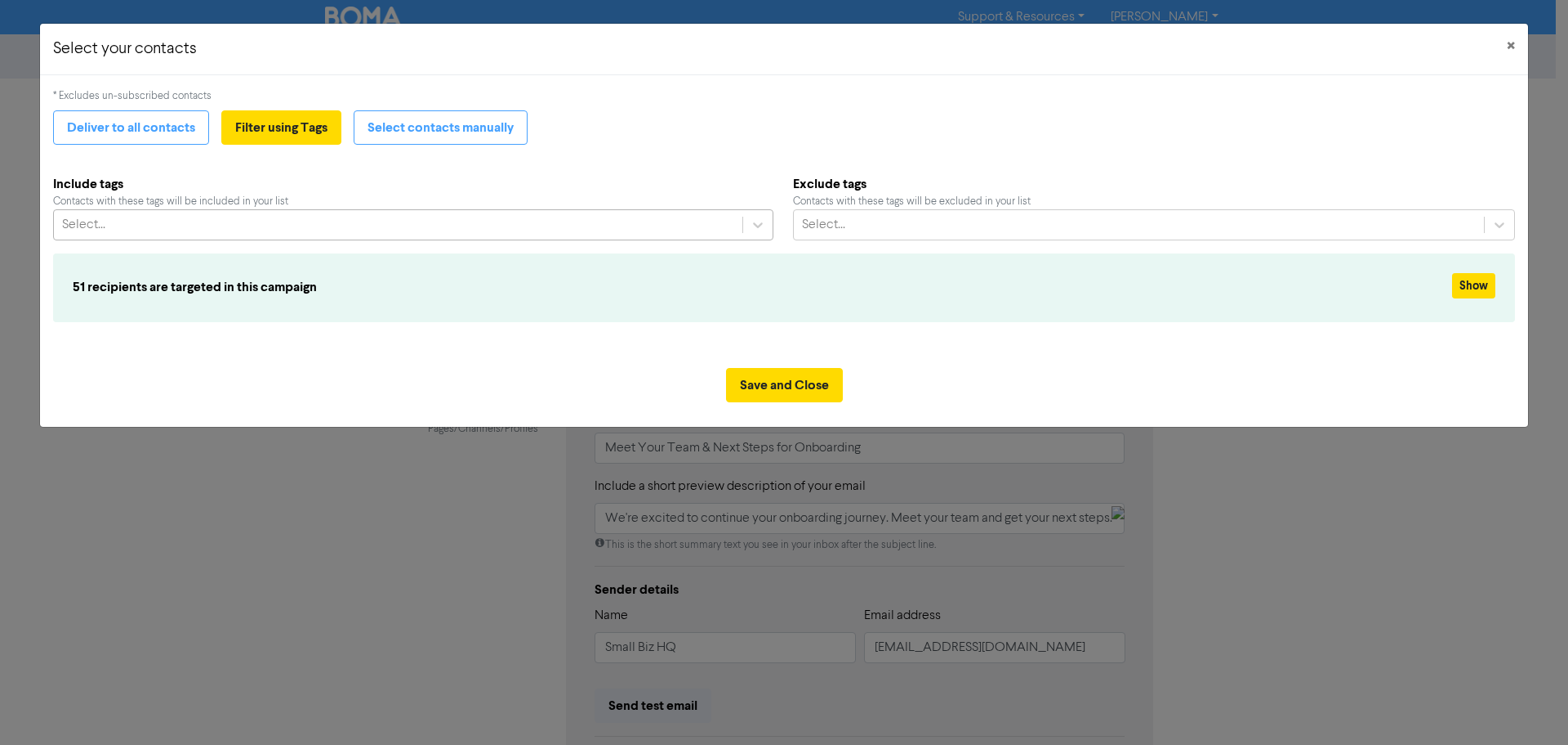
click at [291, 224] on div "Select..." at bounding box center [399, 225] width 688 height 29
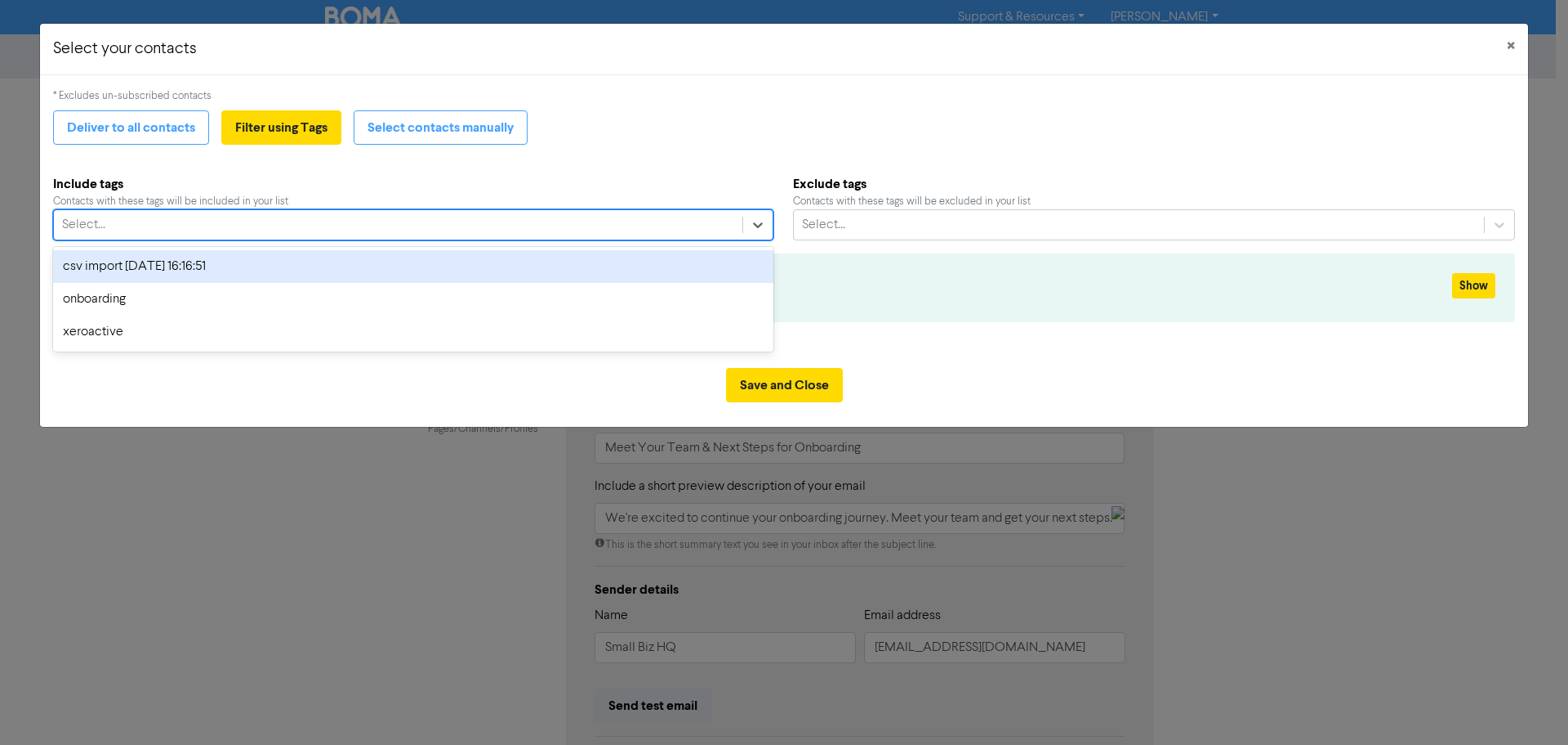
click at [197, 265] on div "csv import [DATE] 16:16:51" at bounding box center [413, 266] width 720 height 33
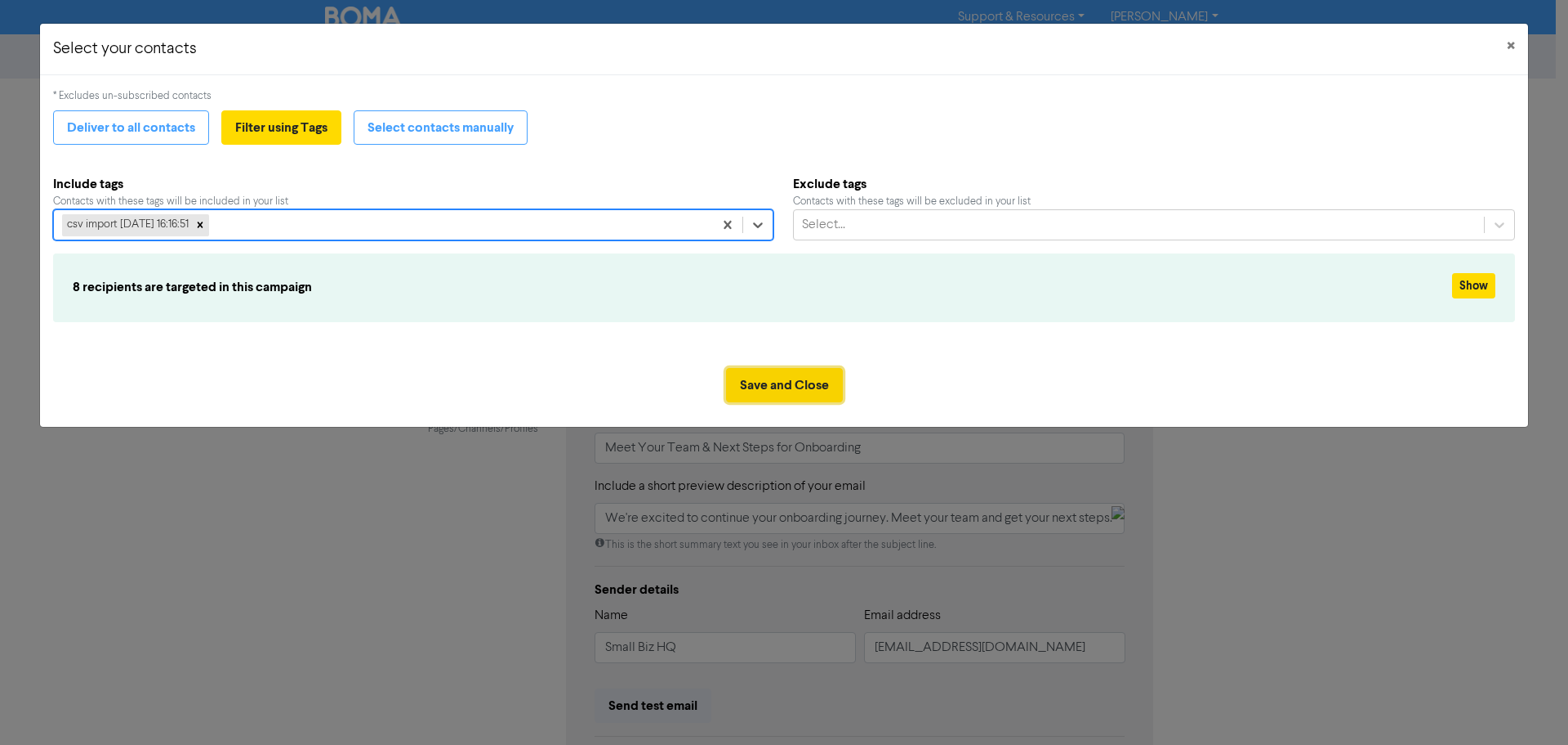
click at [817, 385] on button "Save and Close" at bounding box center [784, 385] width 117 height 34
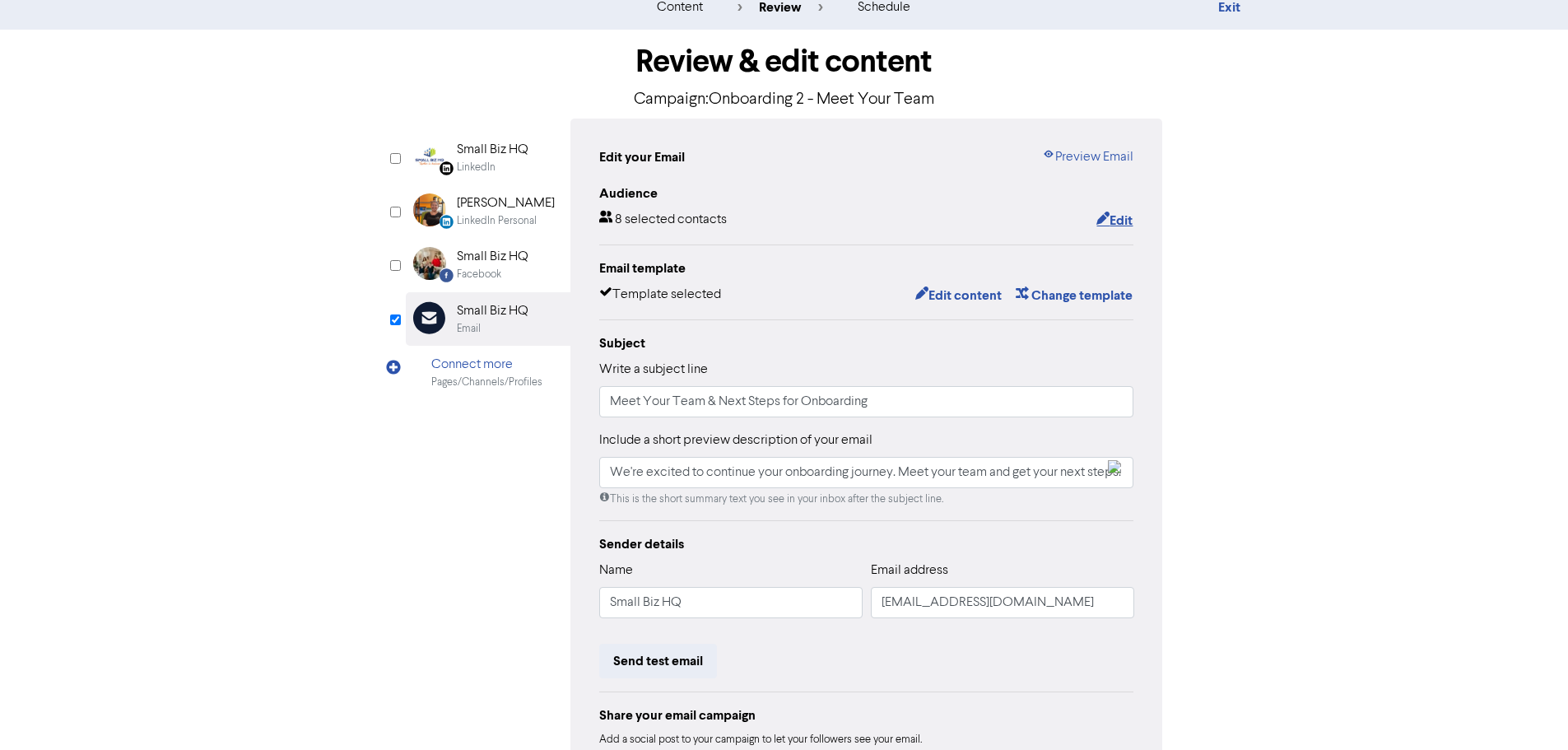
scroll to position [193, 0]
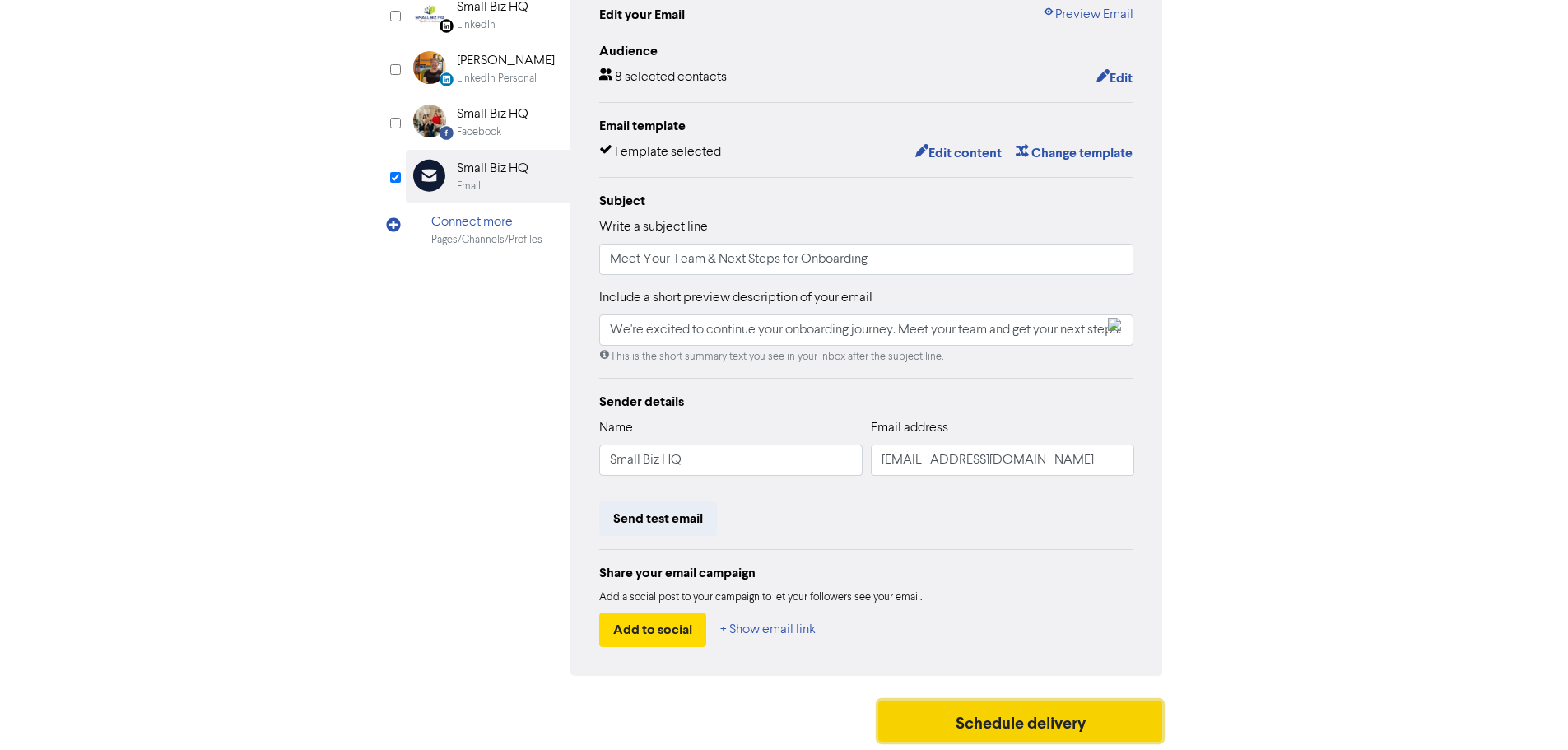
click at [1043, 724] on button "Schedule delivery" at bounding box center [1020, 720] width 285 height 41
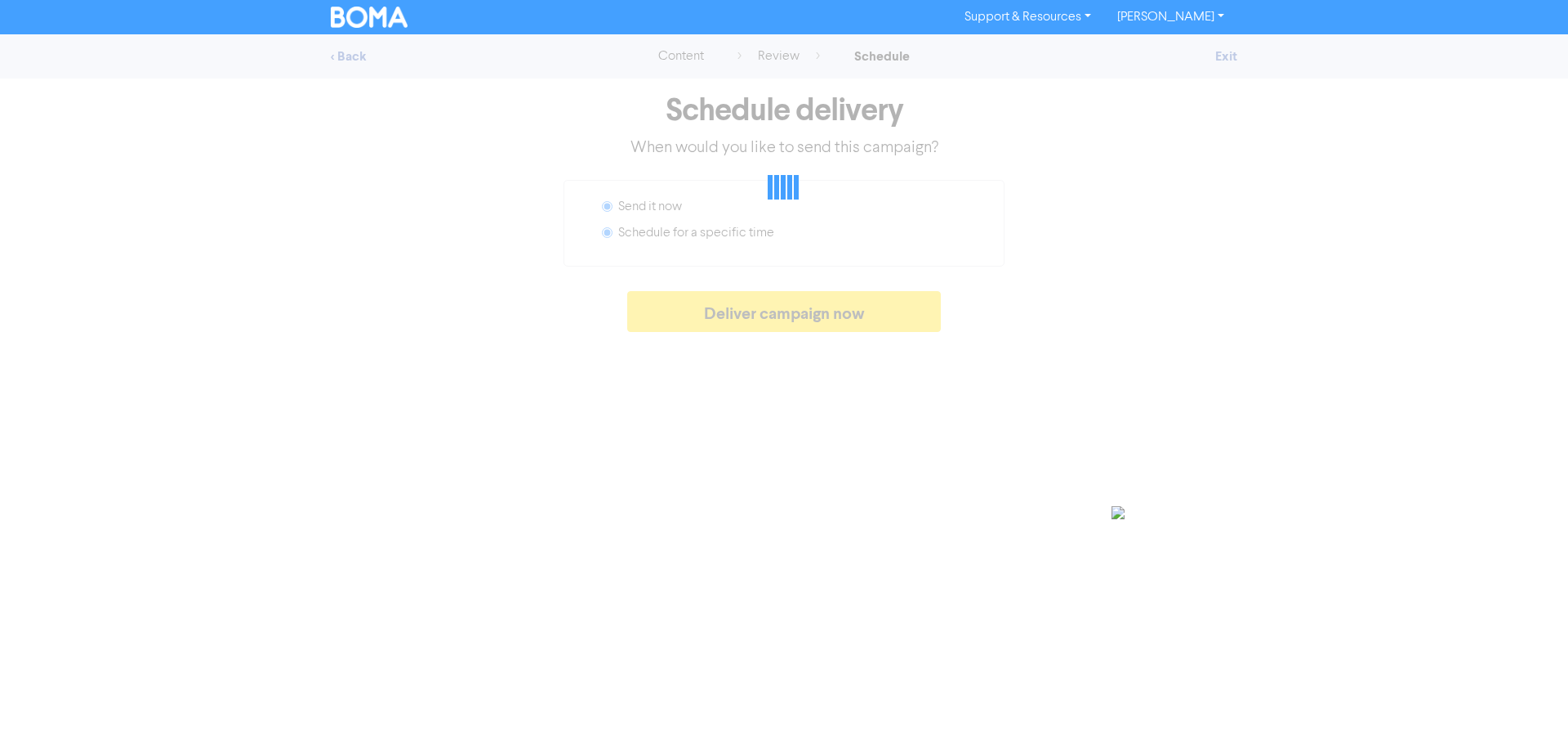
radio input "false"
radio input "true"
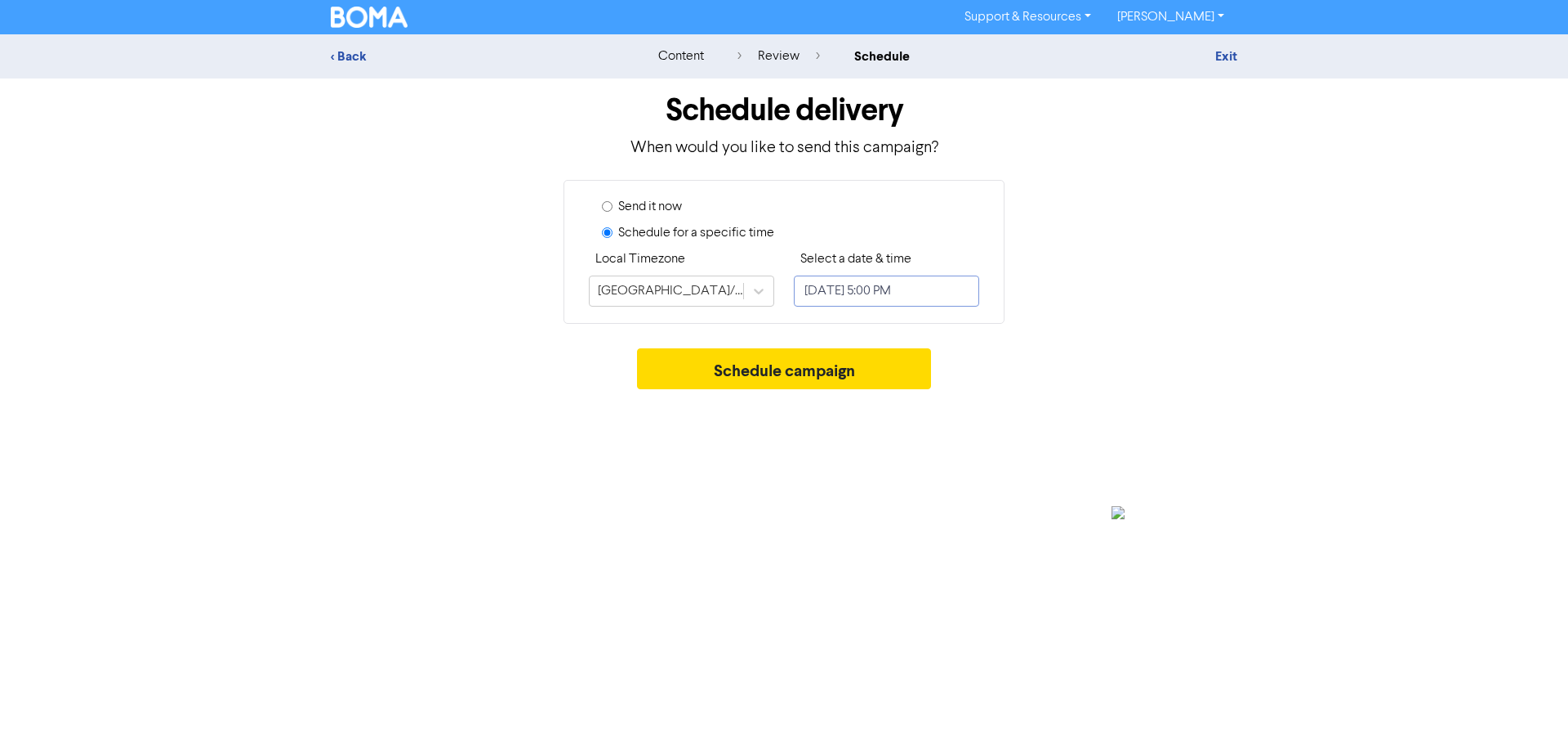
click at [918, 294] on input "[DATE] 5:00 PM" at bounding box center [887, 291] width 186 height 31
select select "9"
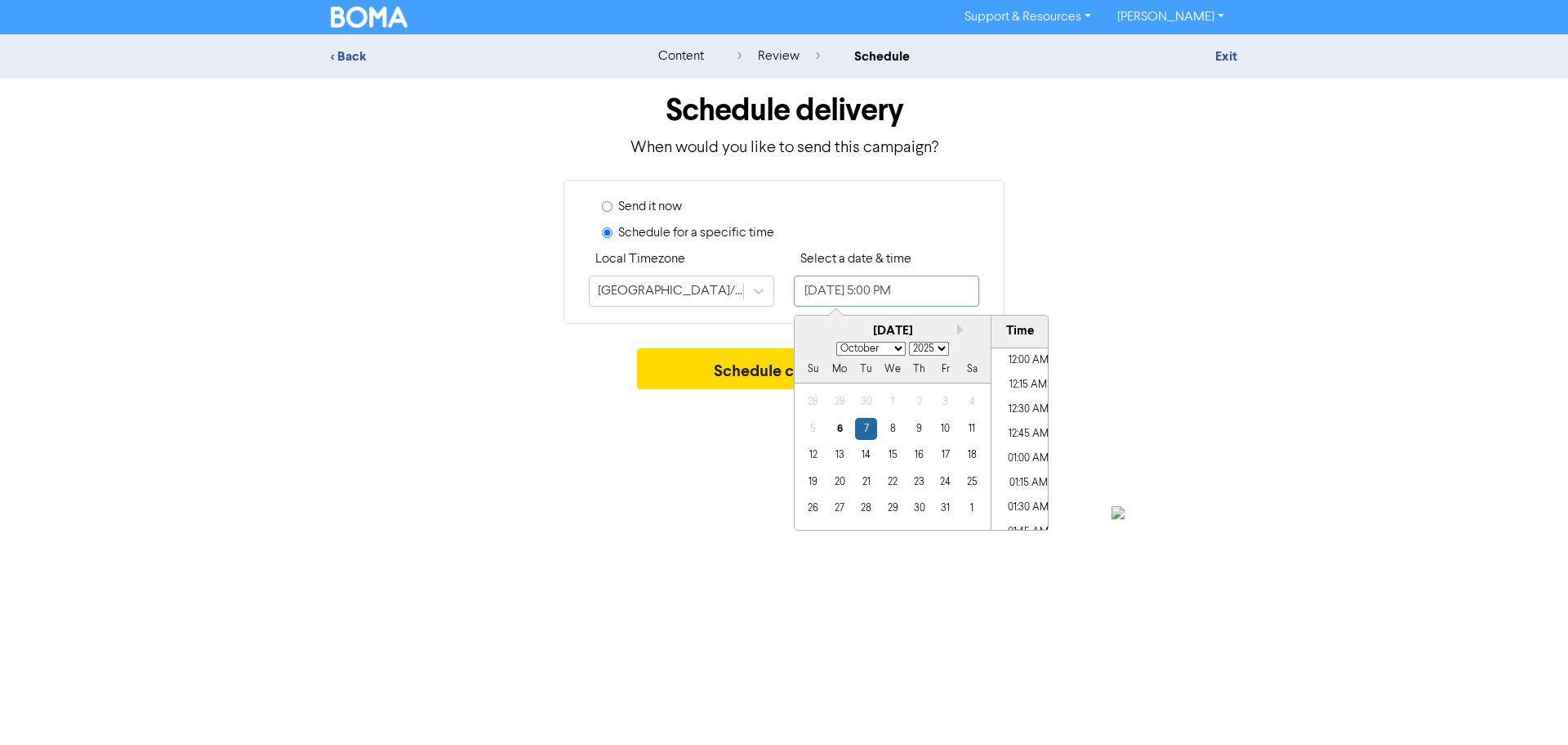
scroll to position [1589, 0]
click at [894, 424] on div "8" at bounding box center [892, 429] width 22 height 22
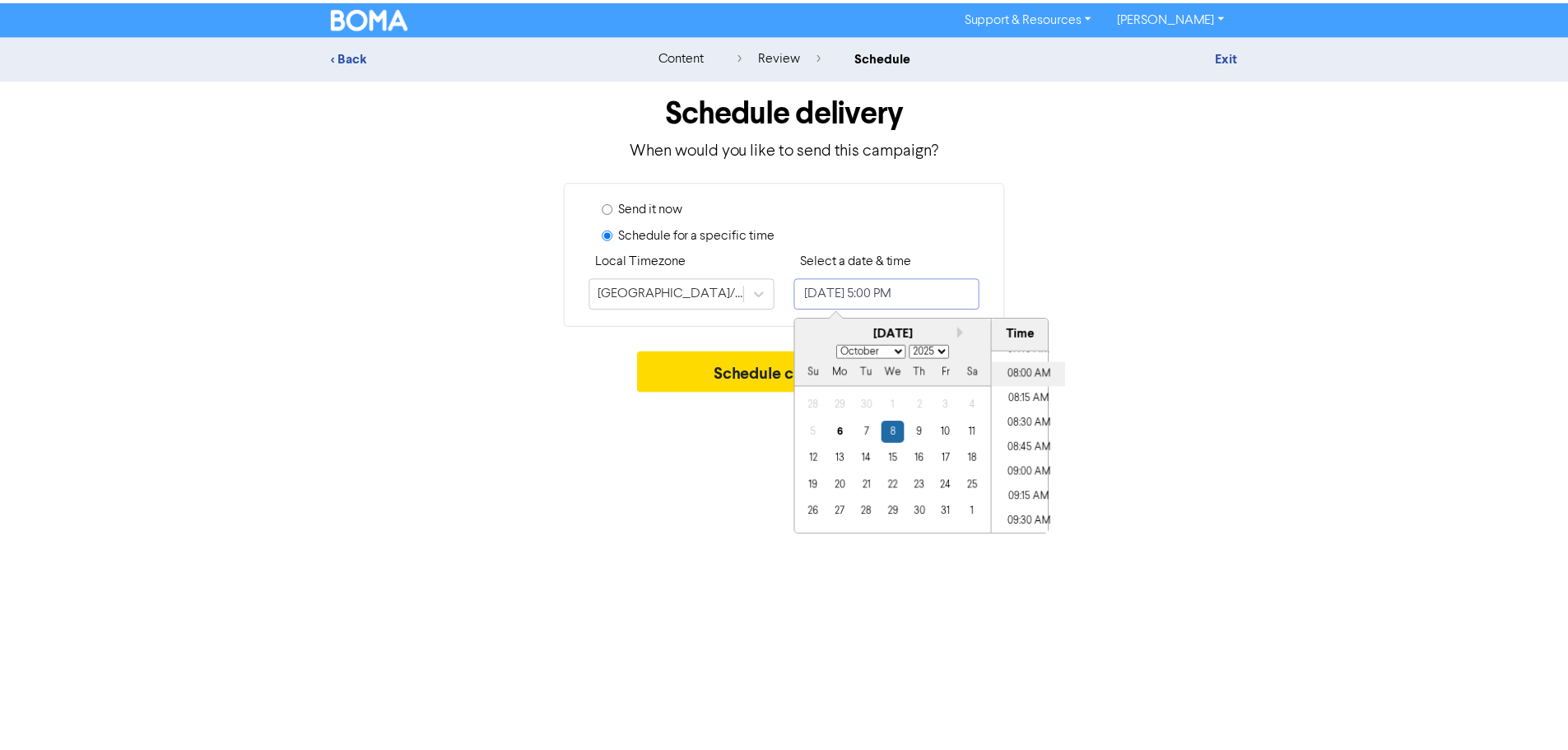
scroll to position [778, 0]
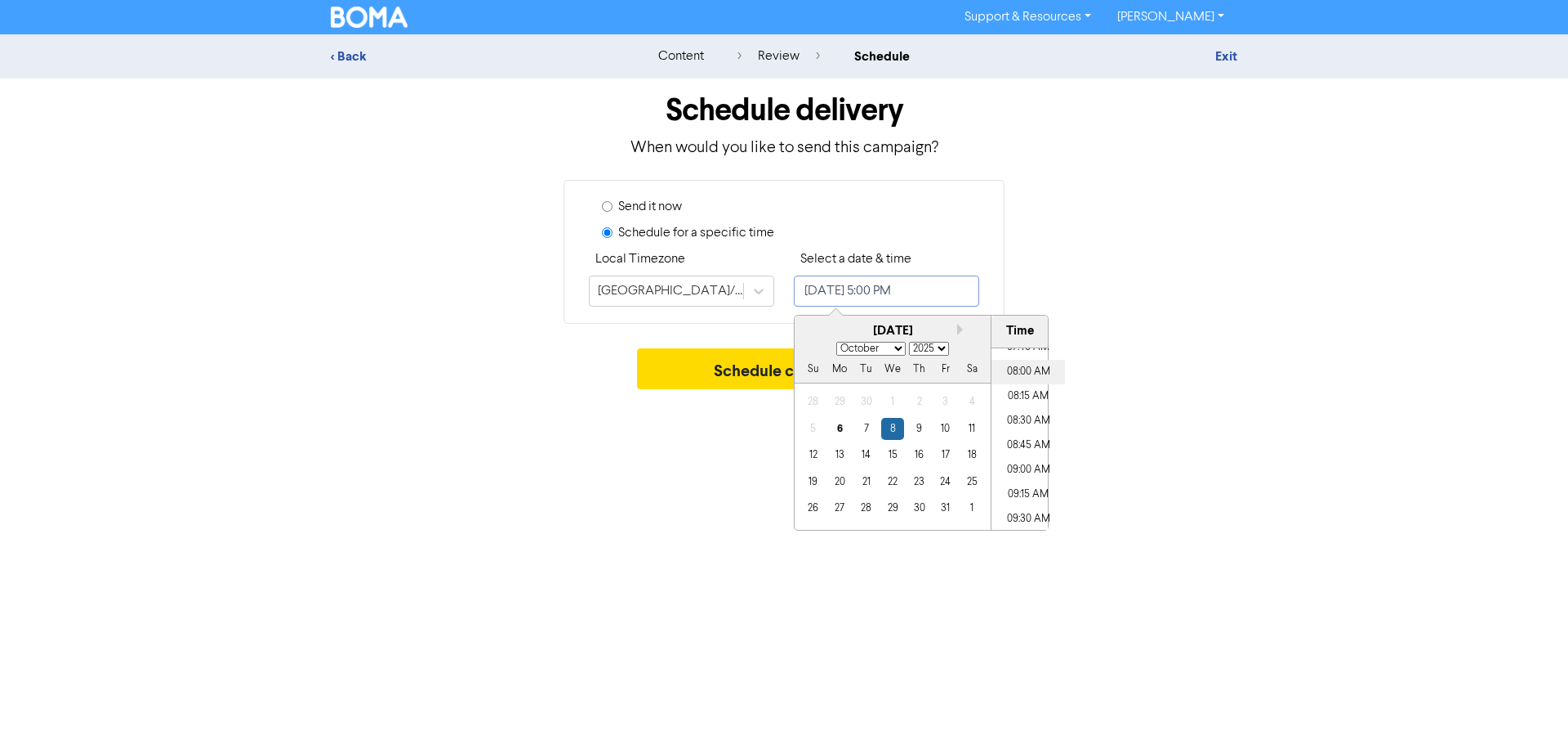
click at [1015, 365] on li "08:00 AM" at bounding box center [1028, 372] width 73 height 24
type input "[DATE] 8:00 AM"
click at [1093, 580] on div "Support & Resources Video Tutorials FAQ & Guides Marketing Education [PERSON_NA…" at bounding box center [784, 372] width 1568 height 745
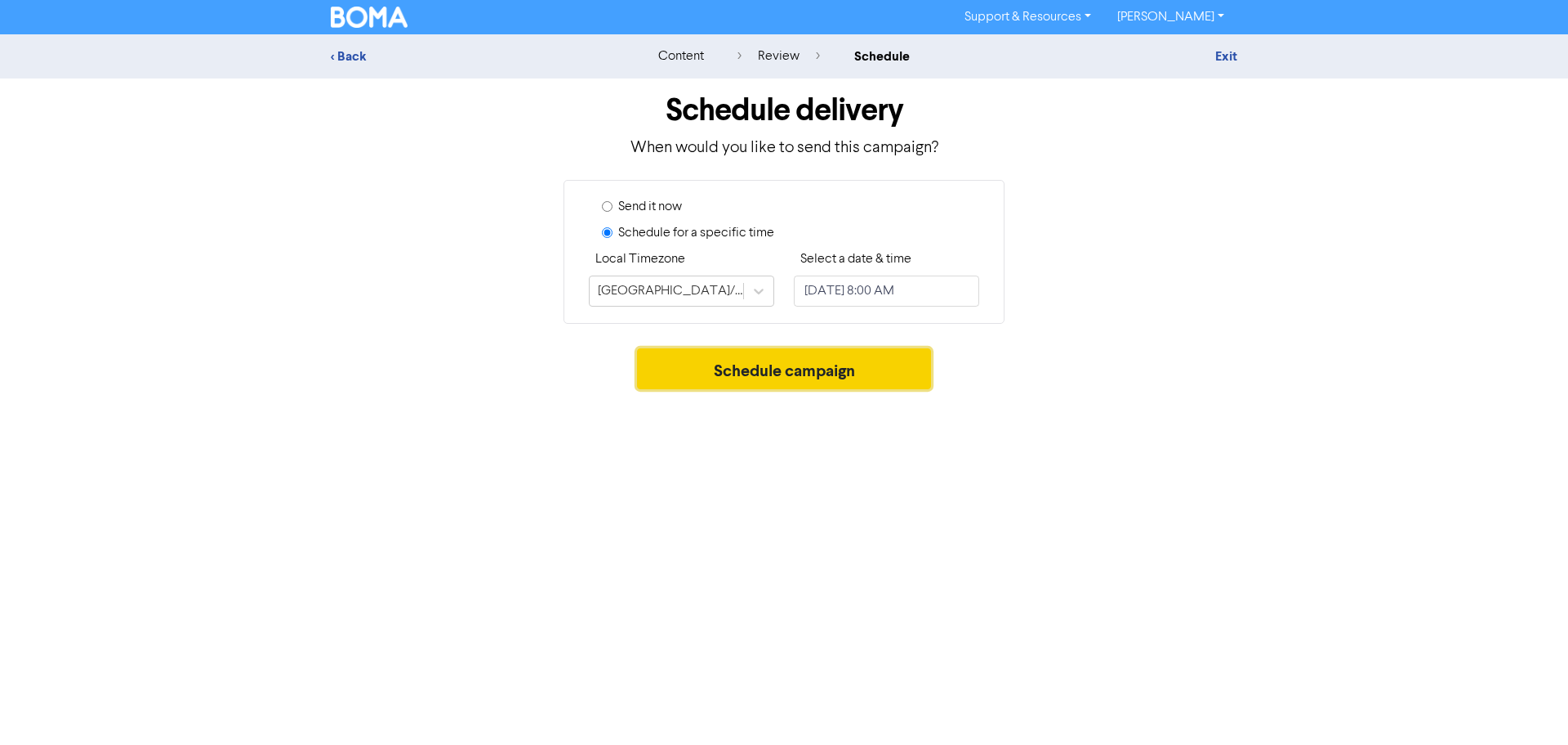
click at [840, 370] on button "Schedule campaign" at bounding box center [784, 368] width 295 height 41
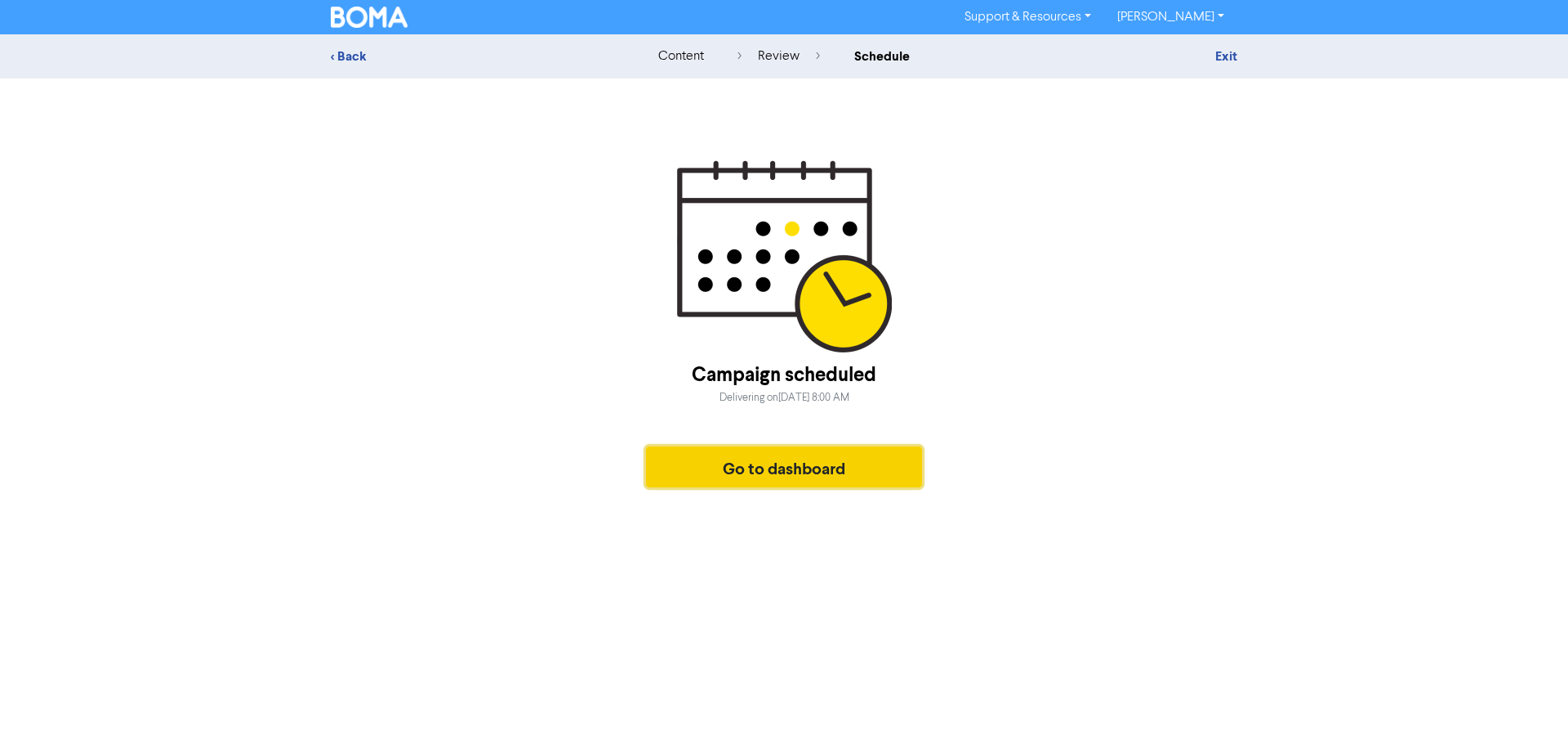
click at [760, 479] on button "Go to dashboard" at bounding box center [784, 466] width 276 height 41
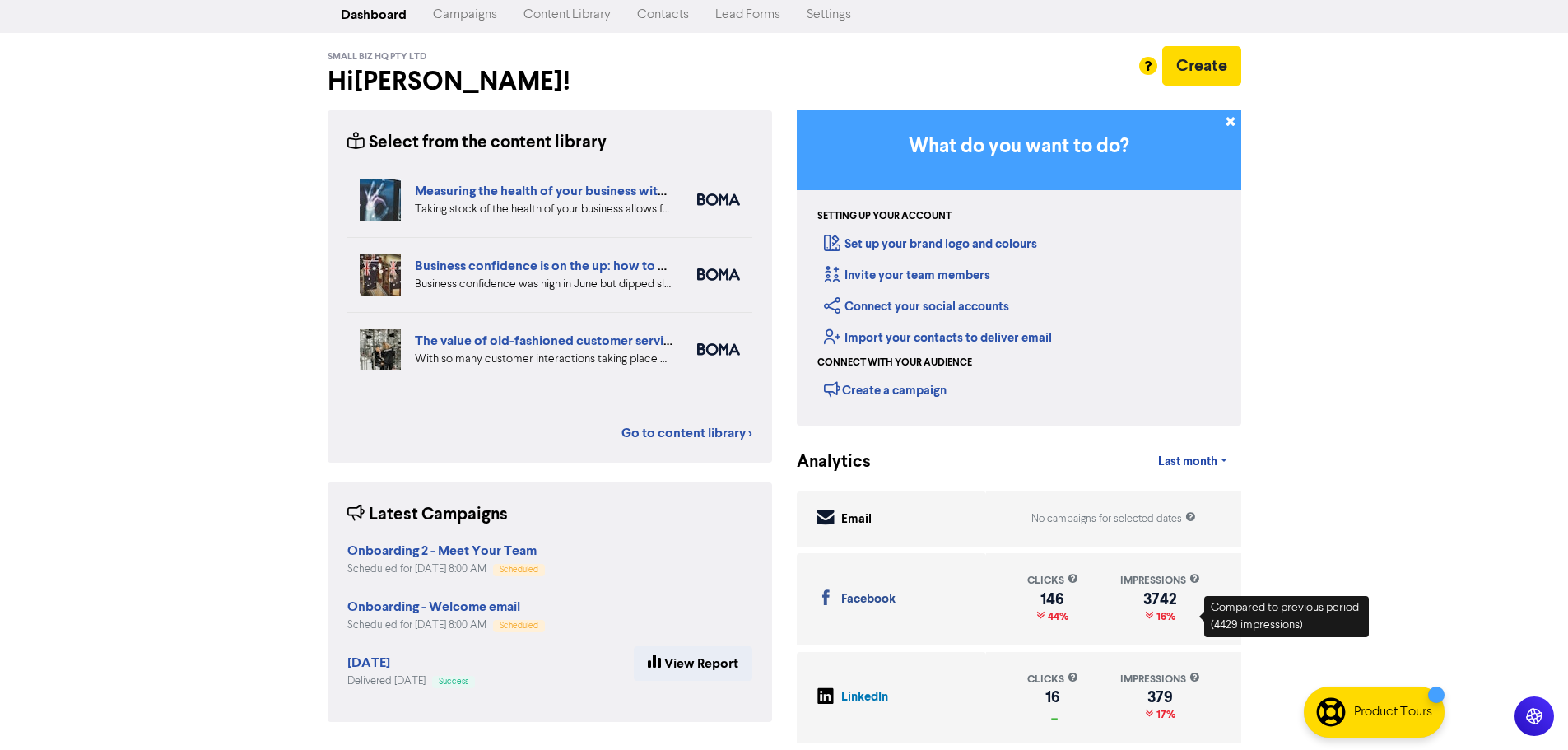
scroll to position [38, 0]
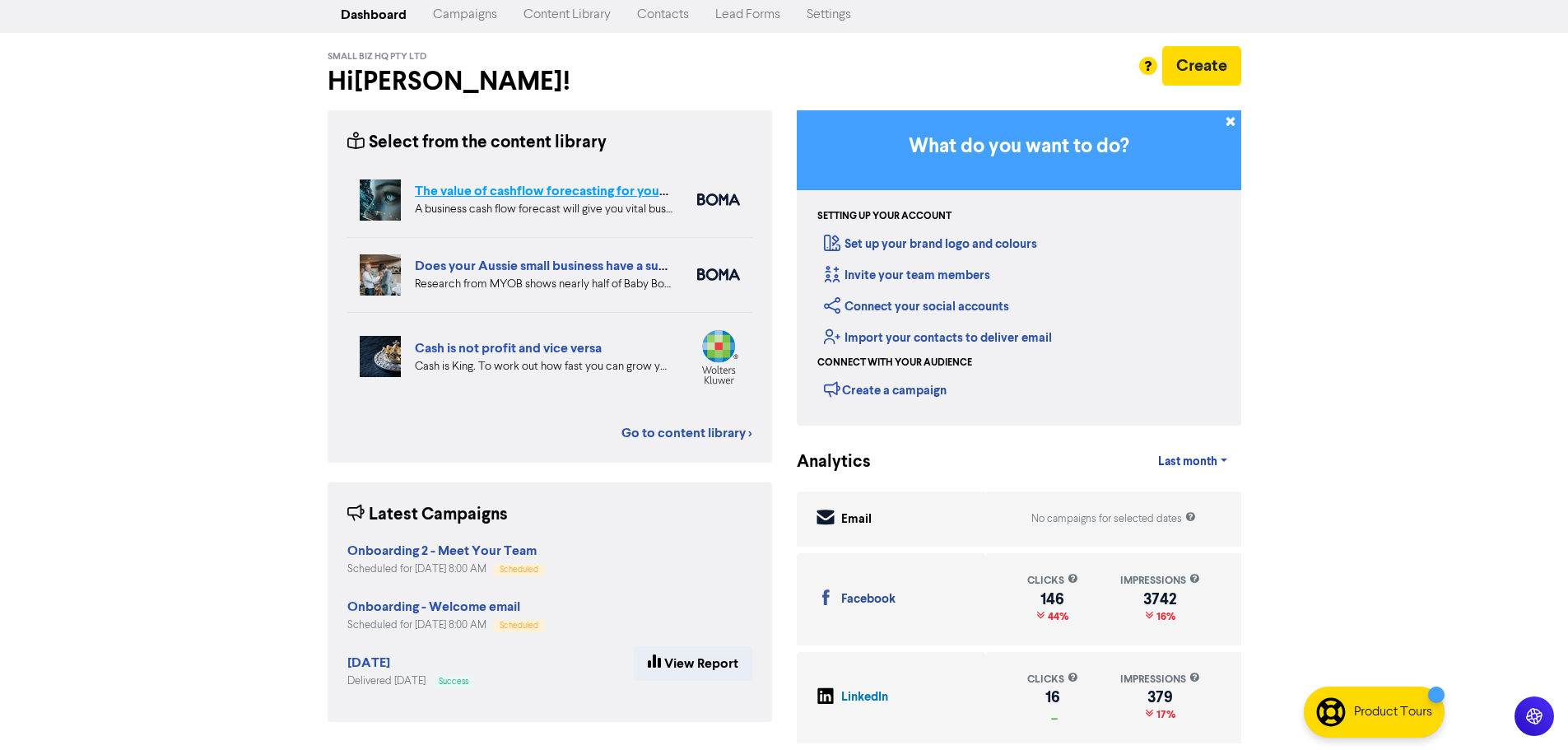
click at [541, 186] on link "The value of cashflow forecasting for your business" at bounding box center [567, 191] width 303 height 16
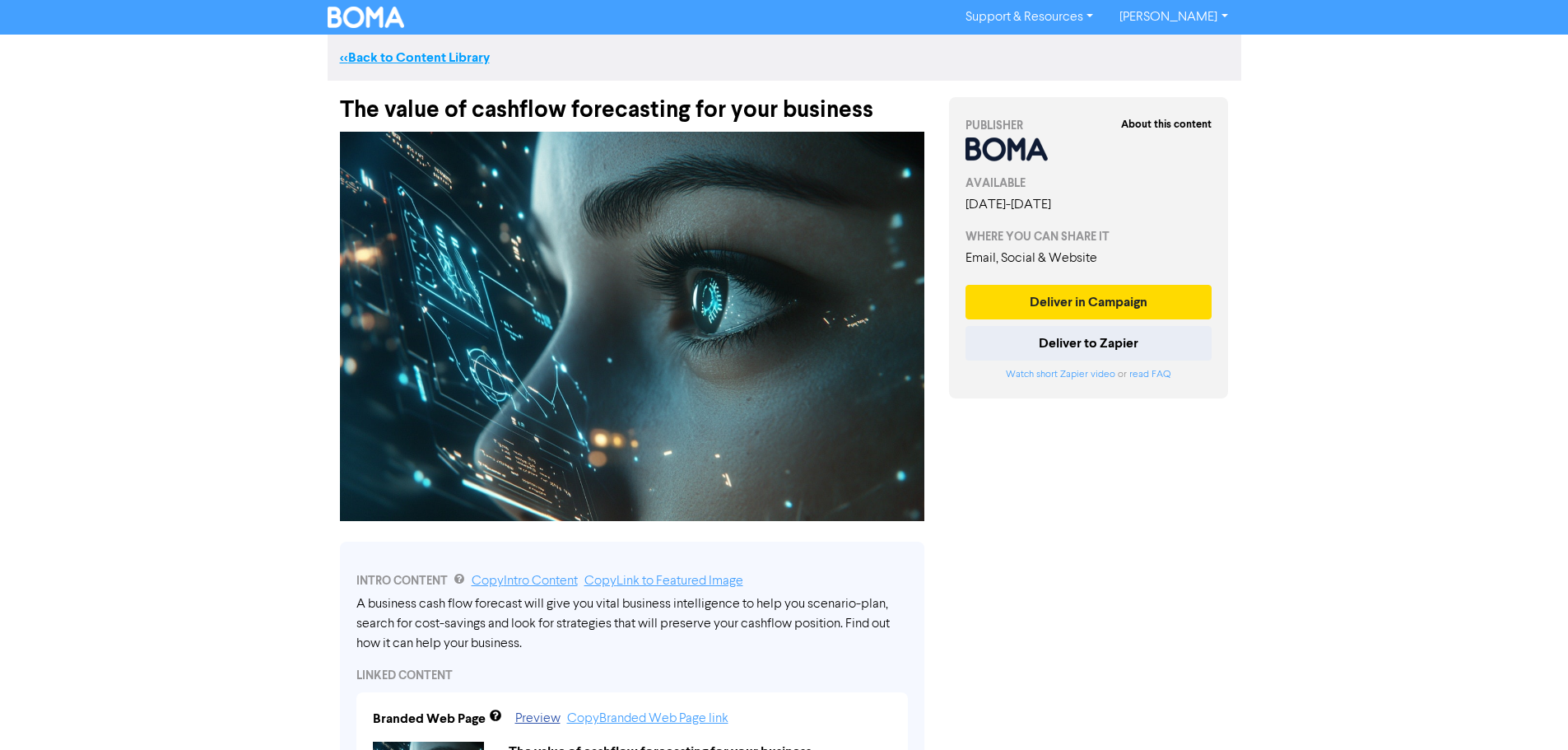
click at [382, 50] on link "<< Back to Content Library" at bounding box center [414, 57] width 150 height 16
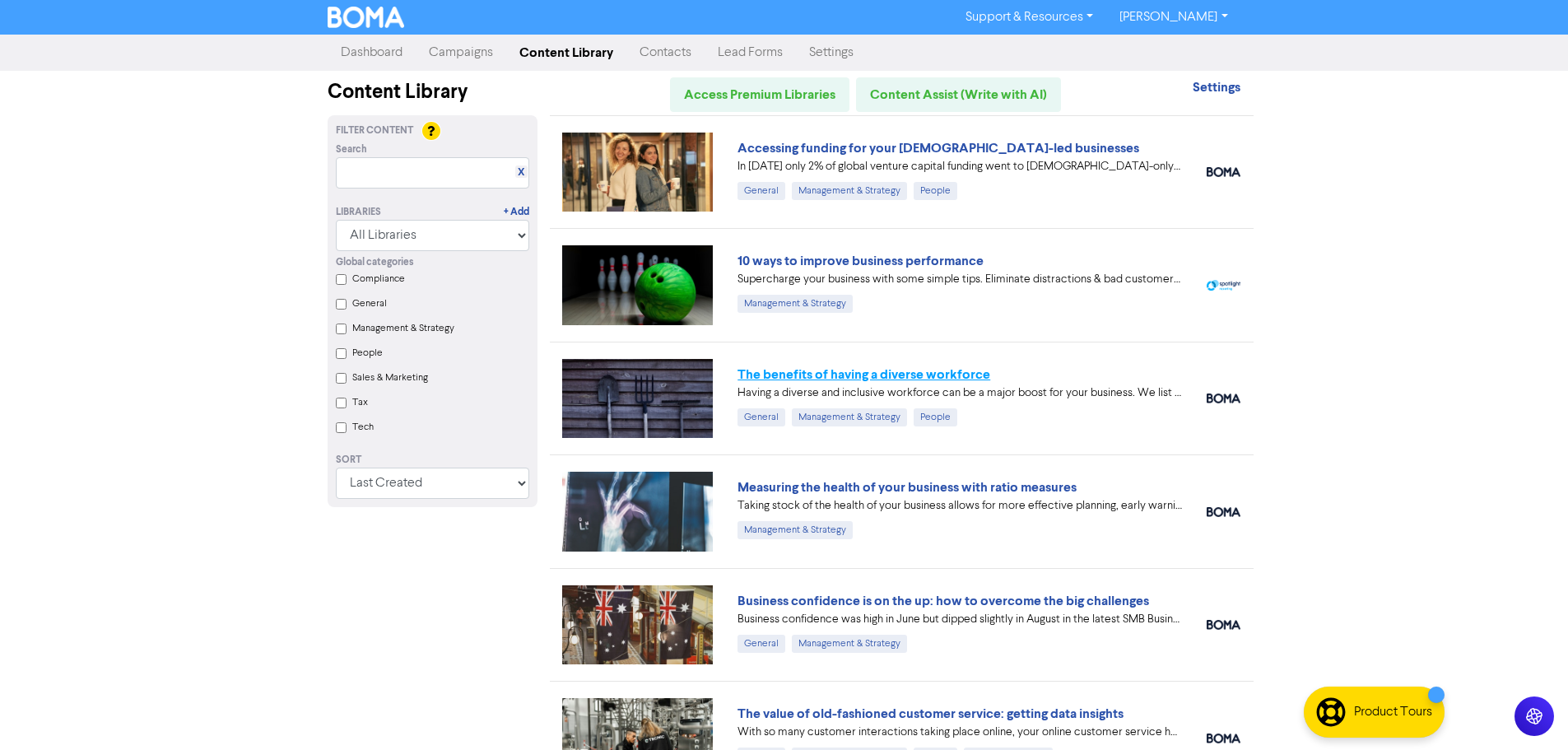
click at [930, 373] on link "The benefits of having a diverse workforce" at bounding box center [863, 374] width 253 height 16
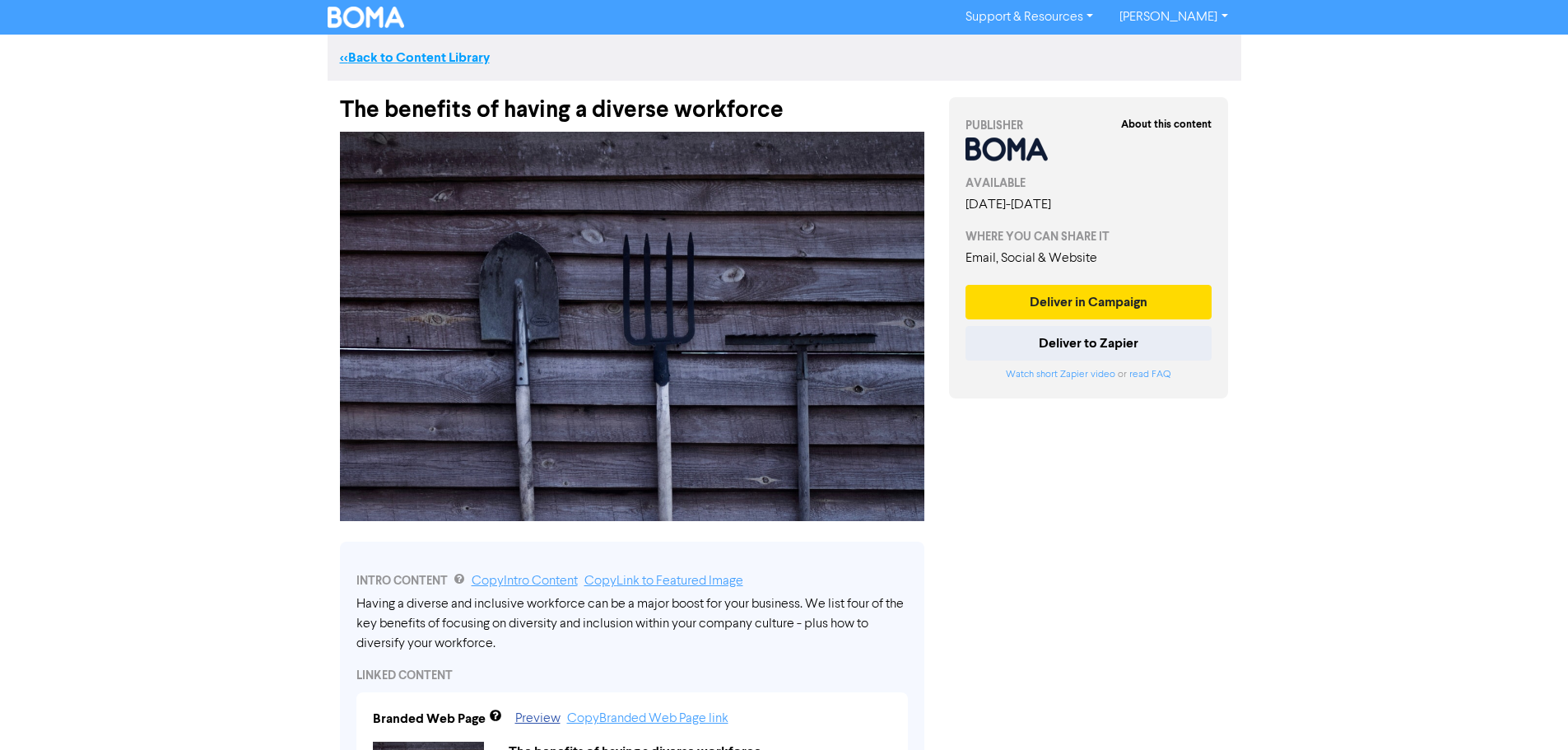
click at [431, 55] on link "<< Back to Content Library" at bounding box center [414, 57] width 150 height 16
